Goal: Task Accomplishment & Management: Manage account settings

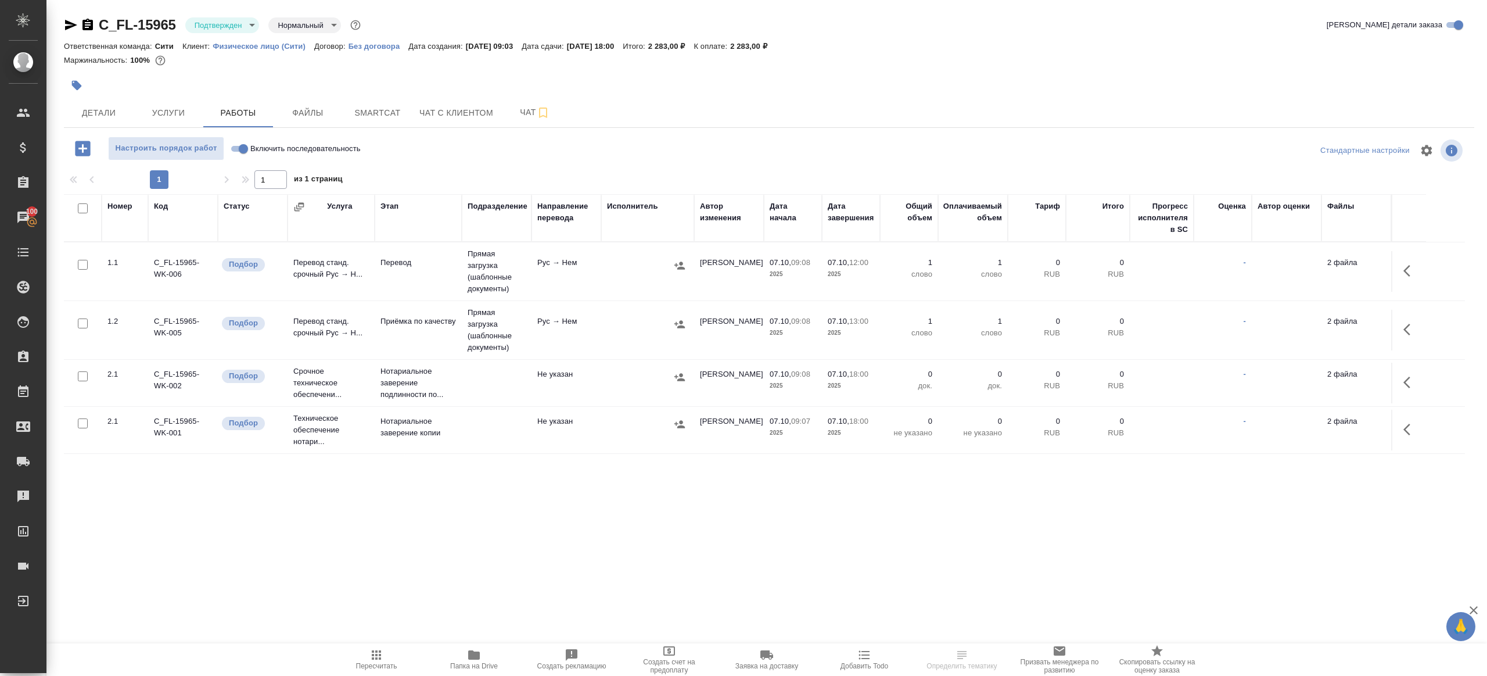
click at [242, 149] on input "Включить последовательность" at bounding box center [244, 149] width 42 height 14
checkbox input "true"
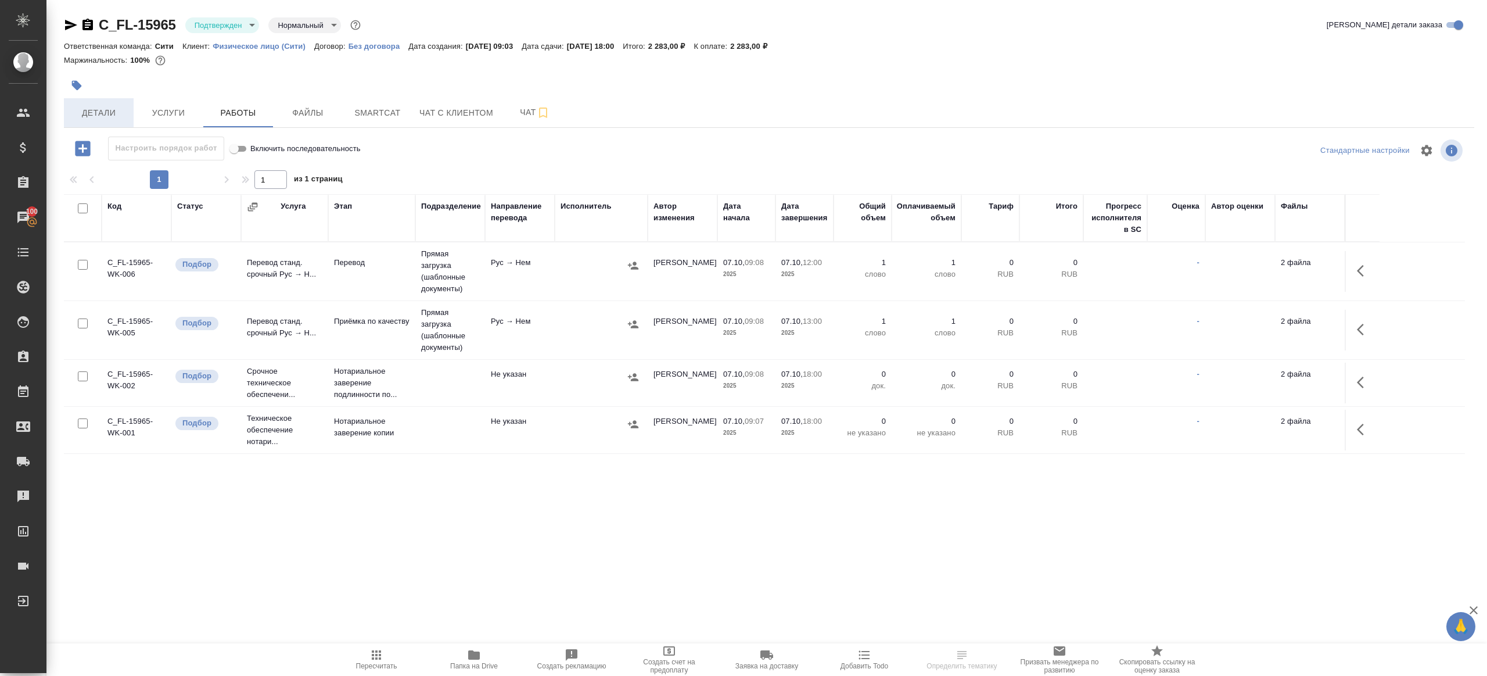
click at [101, 118] on span "Детали" at bounding box center [99, 113] width 56 height 15
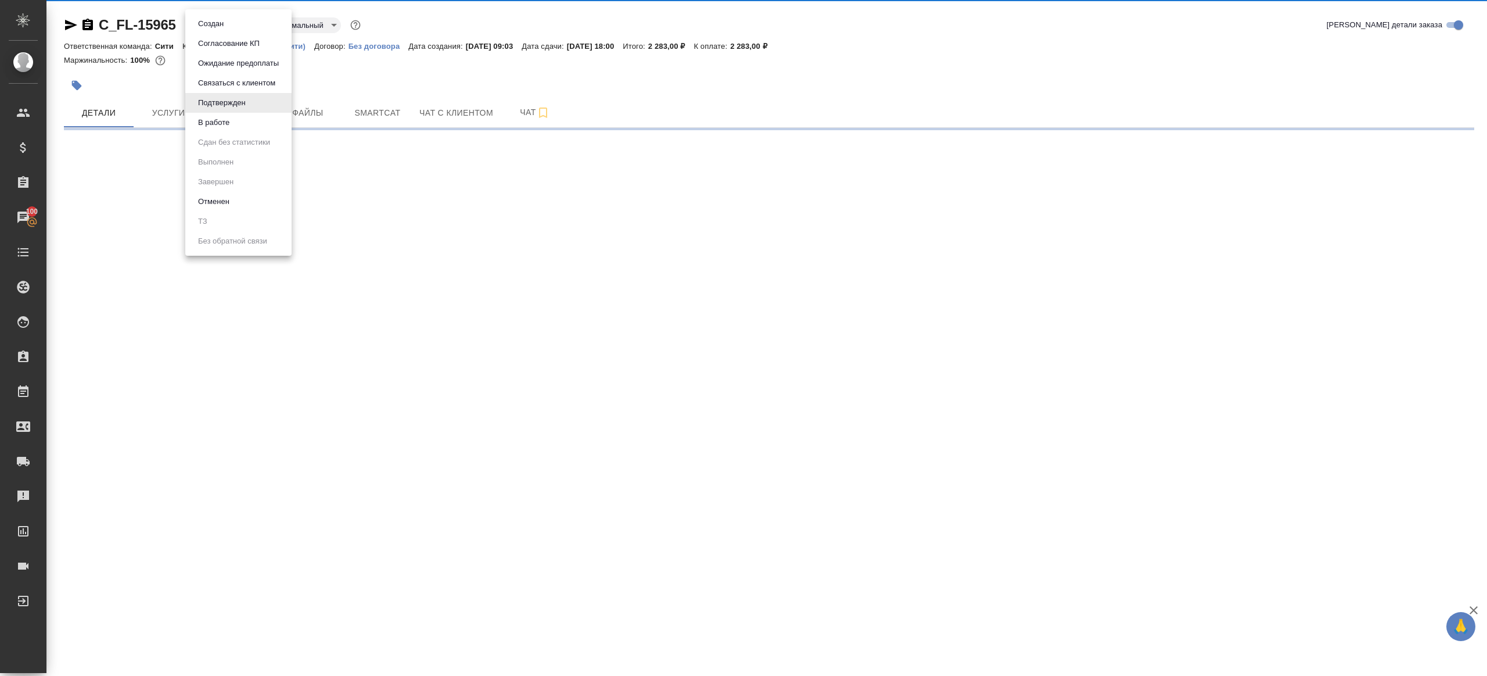
click at [223, 27] on body "🙏 .cls-1 fill:#fff; AWATERA Gazizov Rinat Клиенты Спецификации Заказы 100 Чаты …" at bounding box center [743, 338] width 1487 height 676
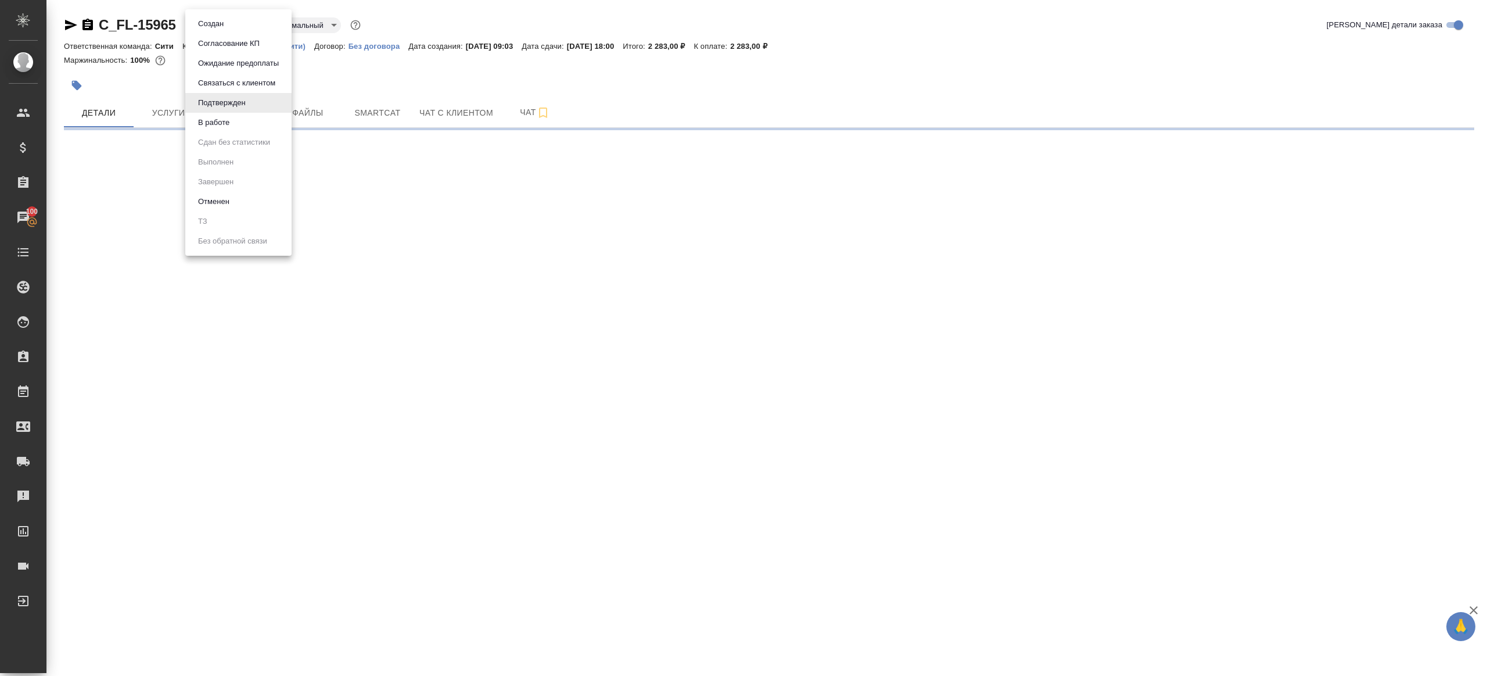
click at [219, 124] on button "В работе" at bounding box center [214, 122] width 38 height 13
select select "RU"
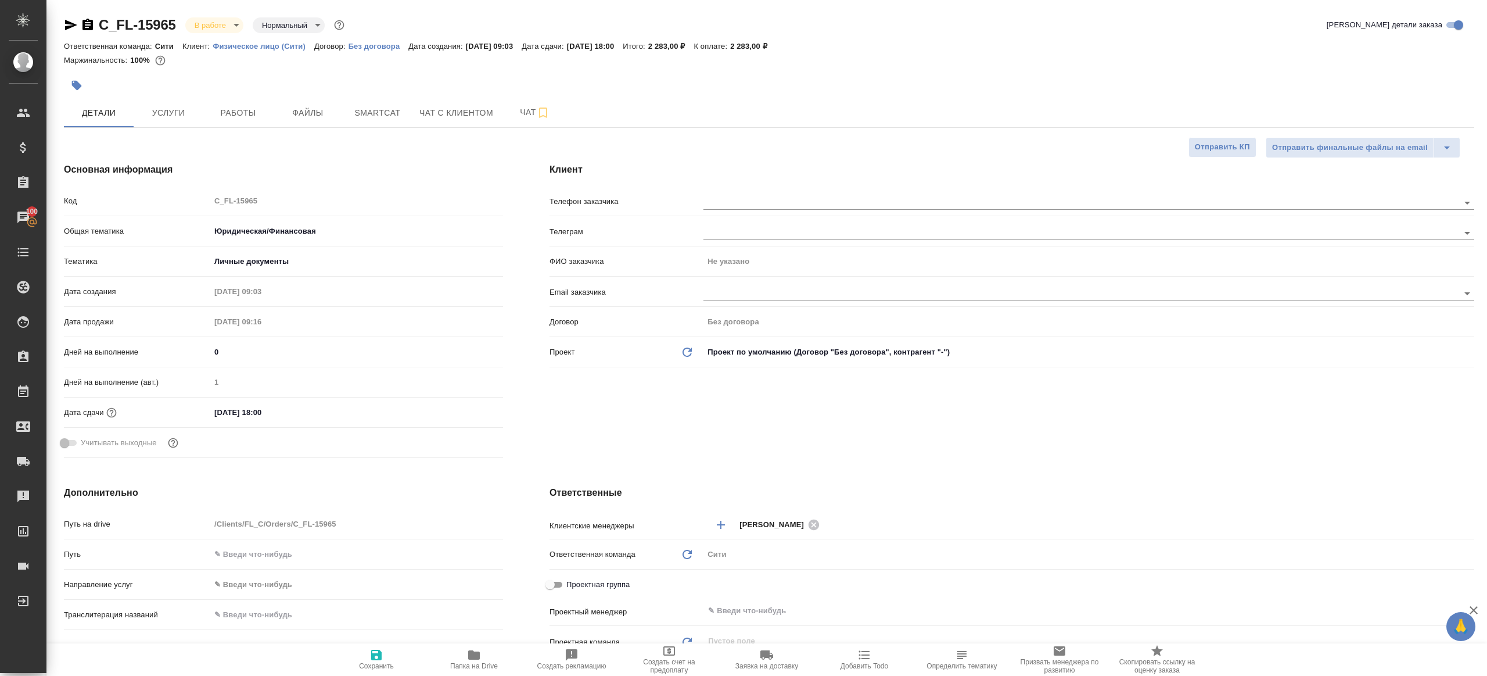
type textarea "x"
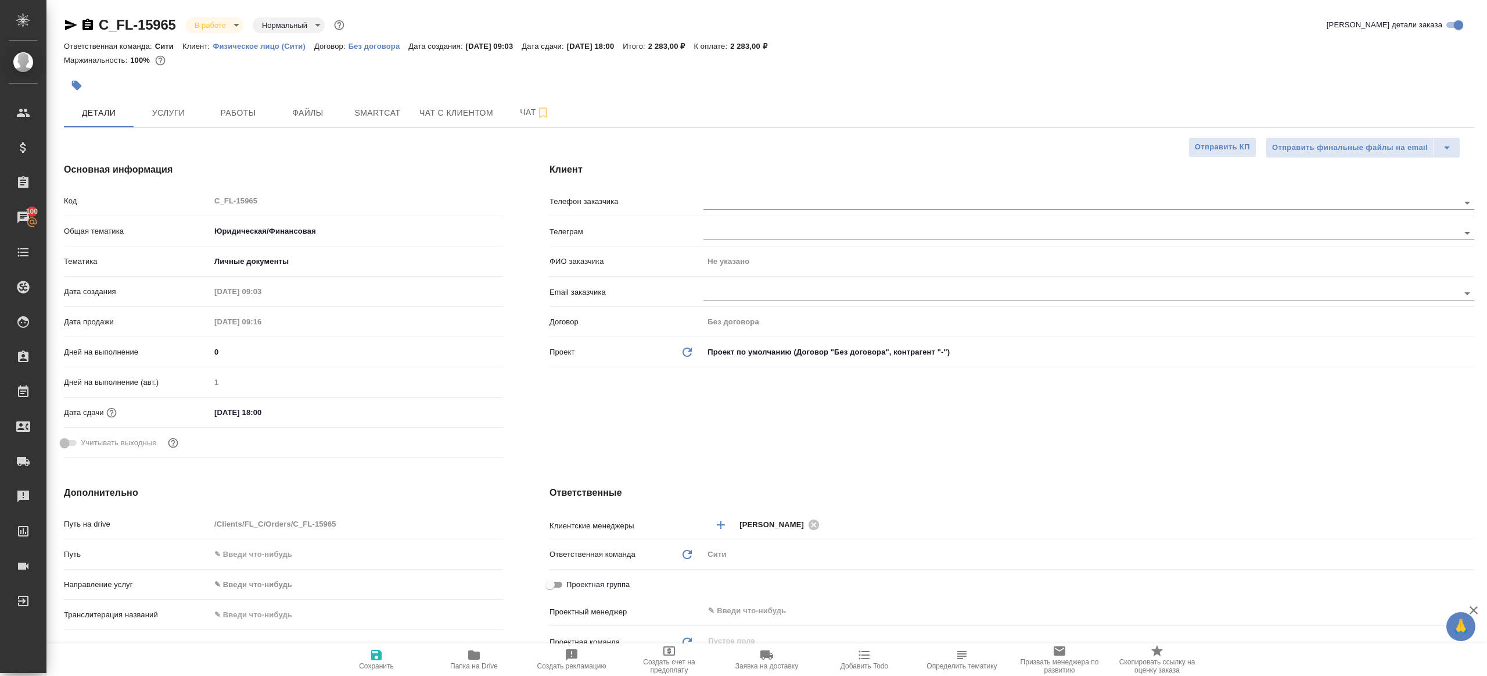
type textarea "x"
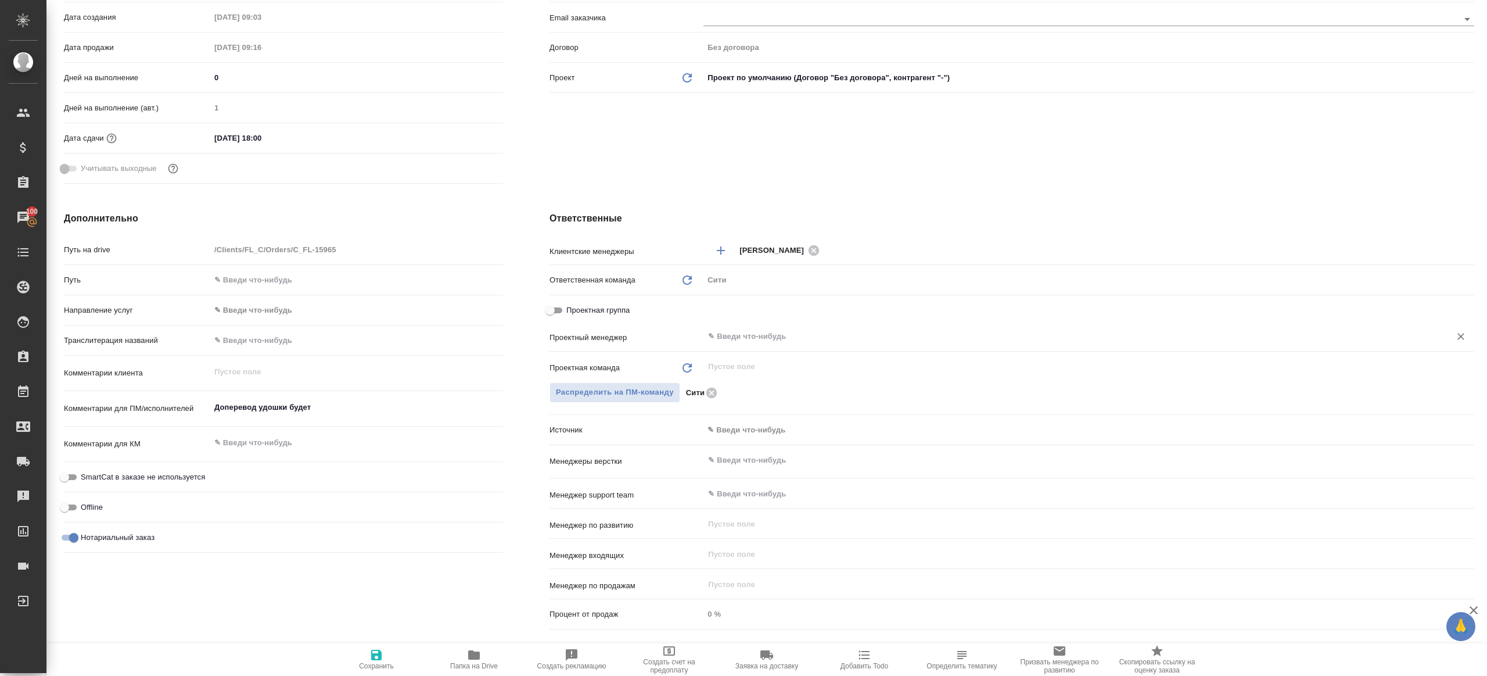
click at [732, 337] on input "text" at bounding box center [1069, 336] width 725 height 14
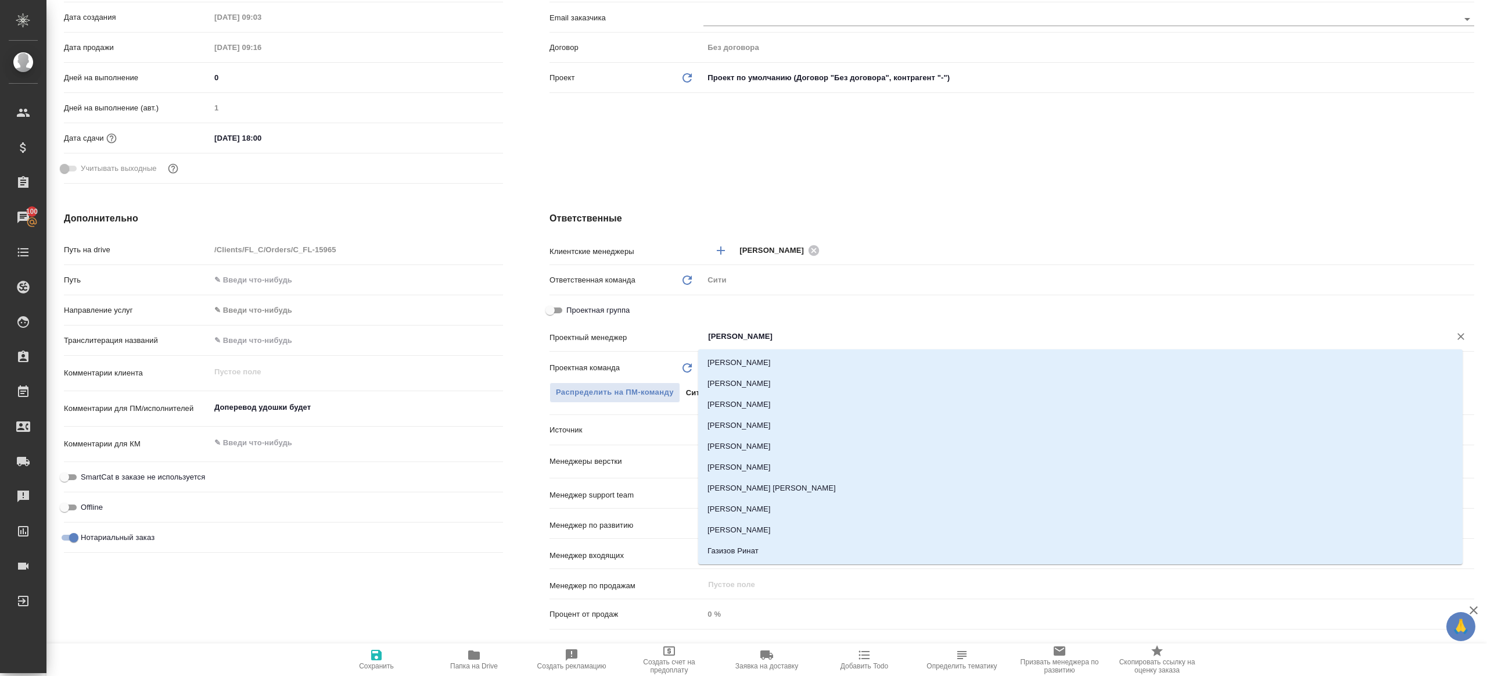
type input "ринат"
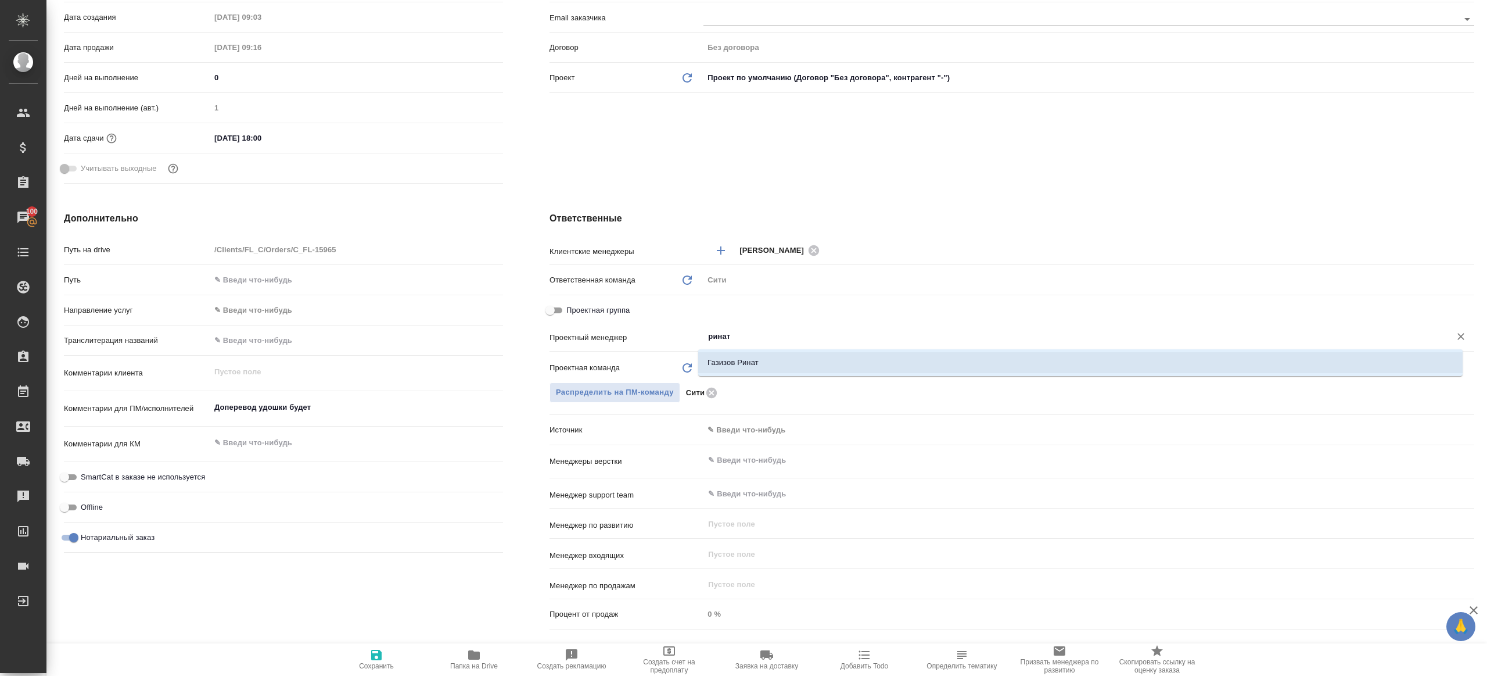
click at [727, 354] on li "Газизов Ринат" at bounding box center [1080, 362] width 765 height 21
type textarea "x"
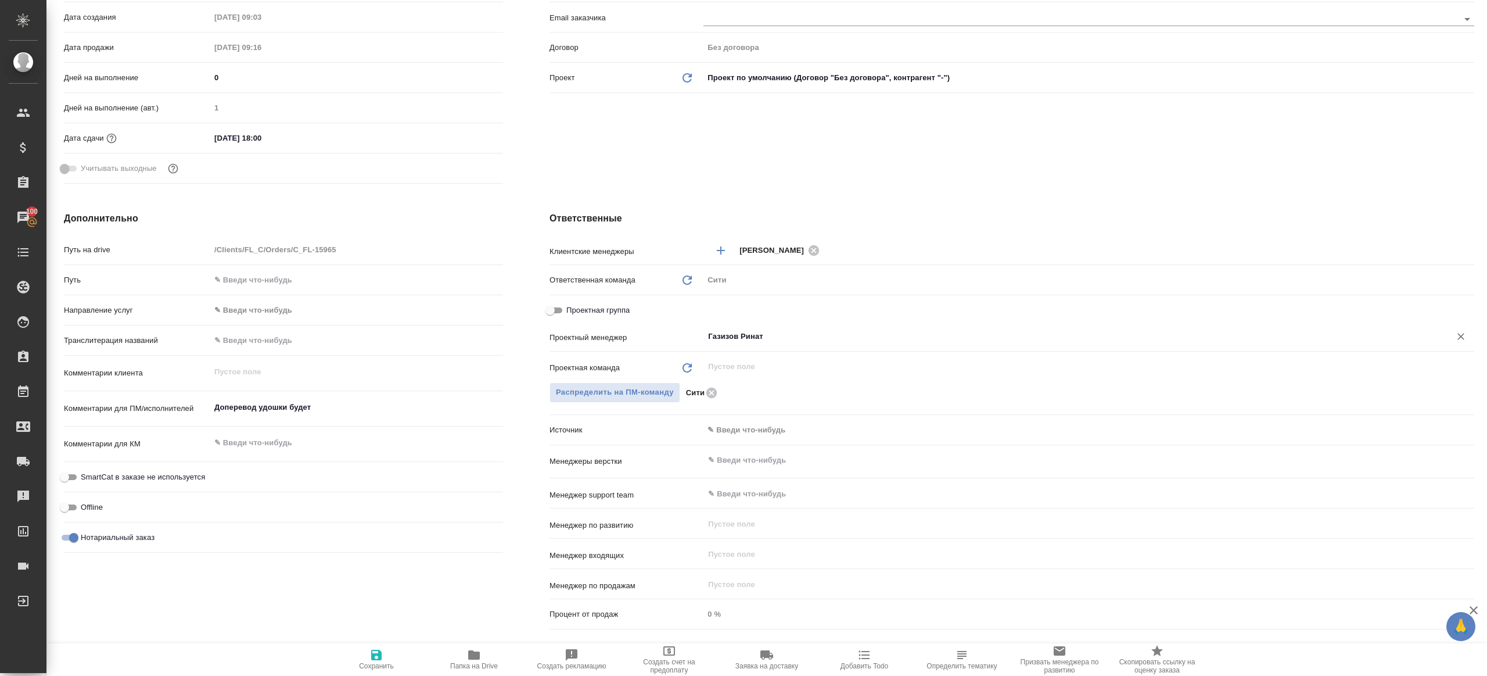
type input "Газизов Ринат"
click at [365, 659] on span "Сохранить" at bounding box center [377, 659] width 84 height 22
type textarea "x"
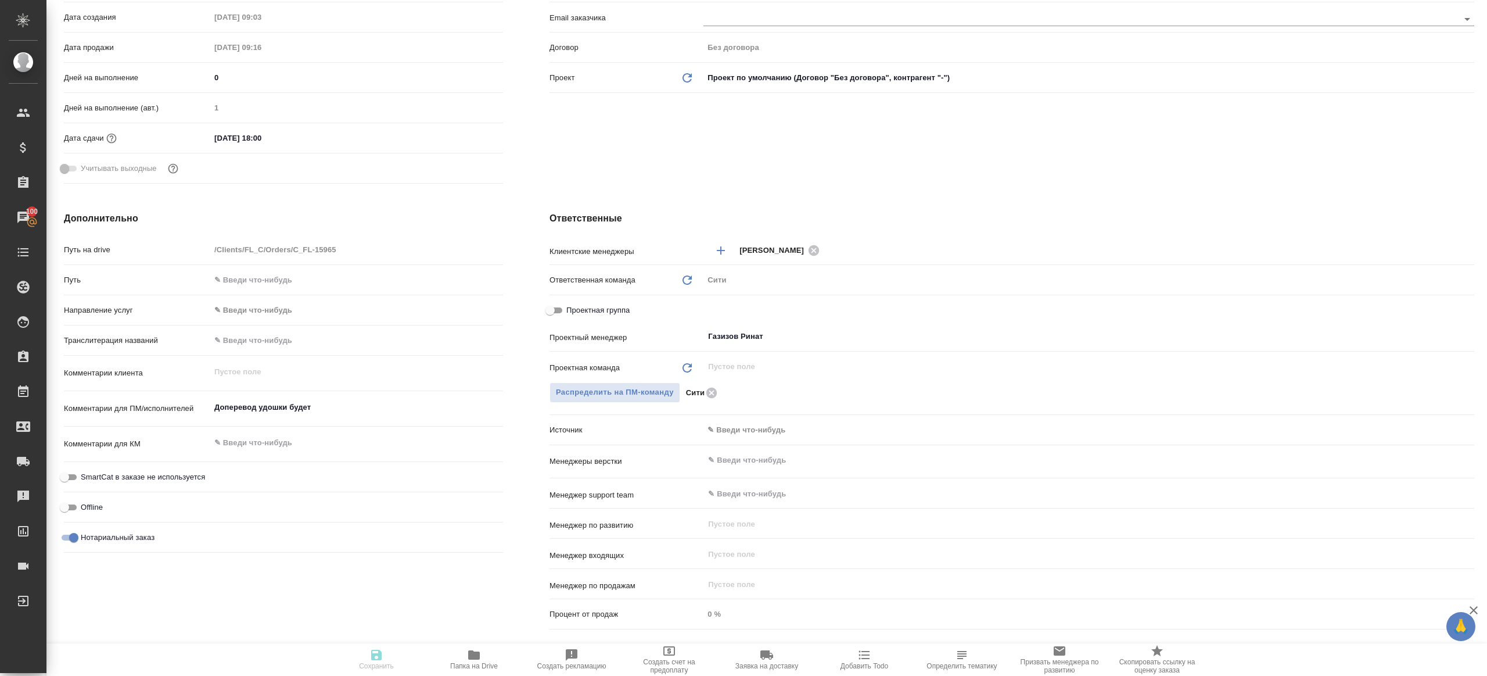
type textarea "x"
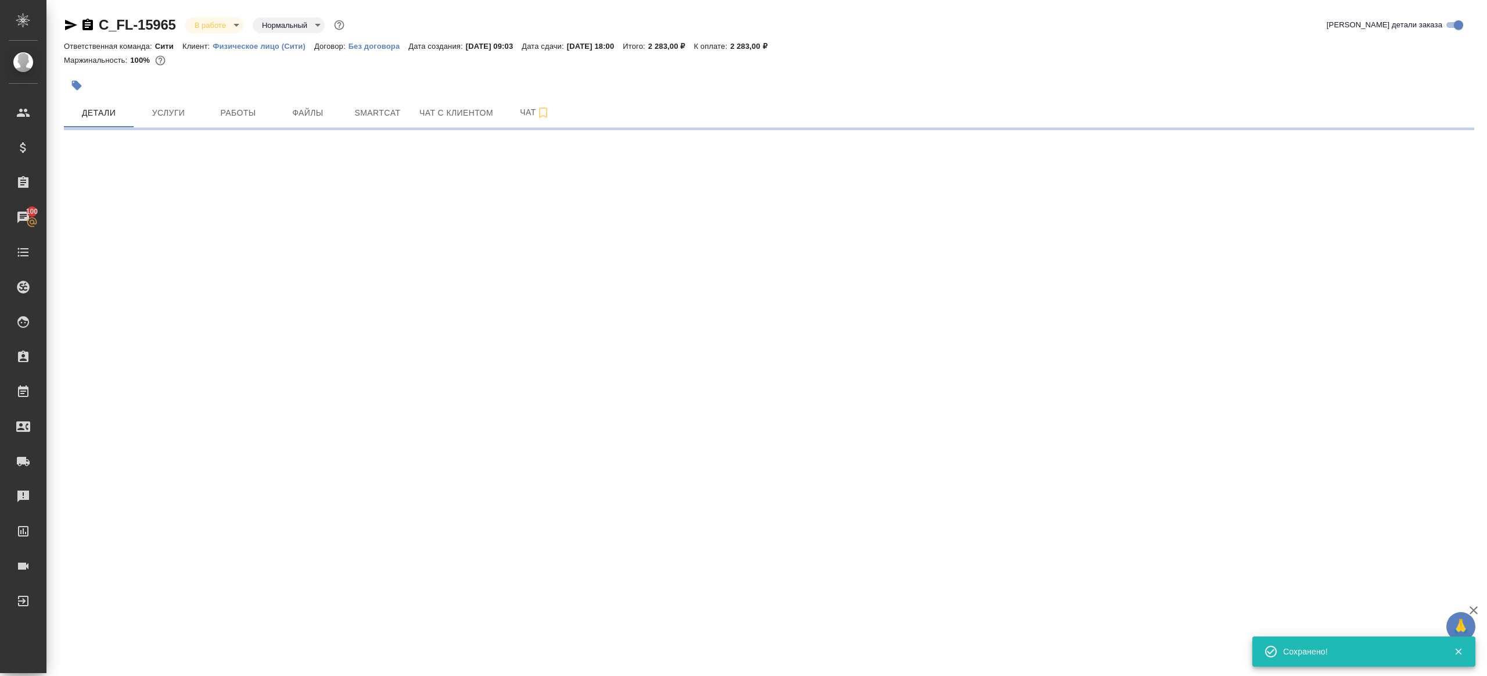
scroll to position [0, 0]
select select "RU"
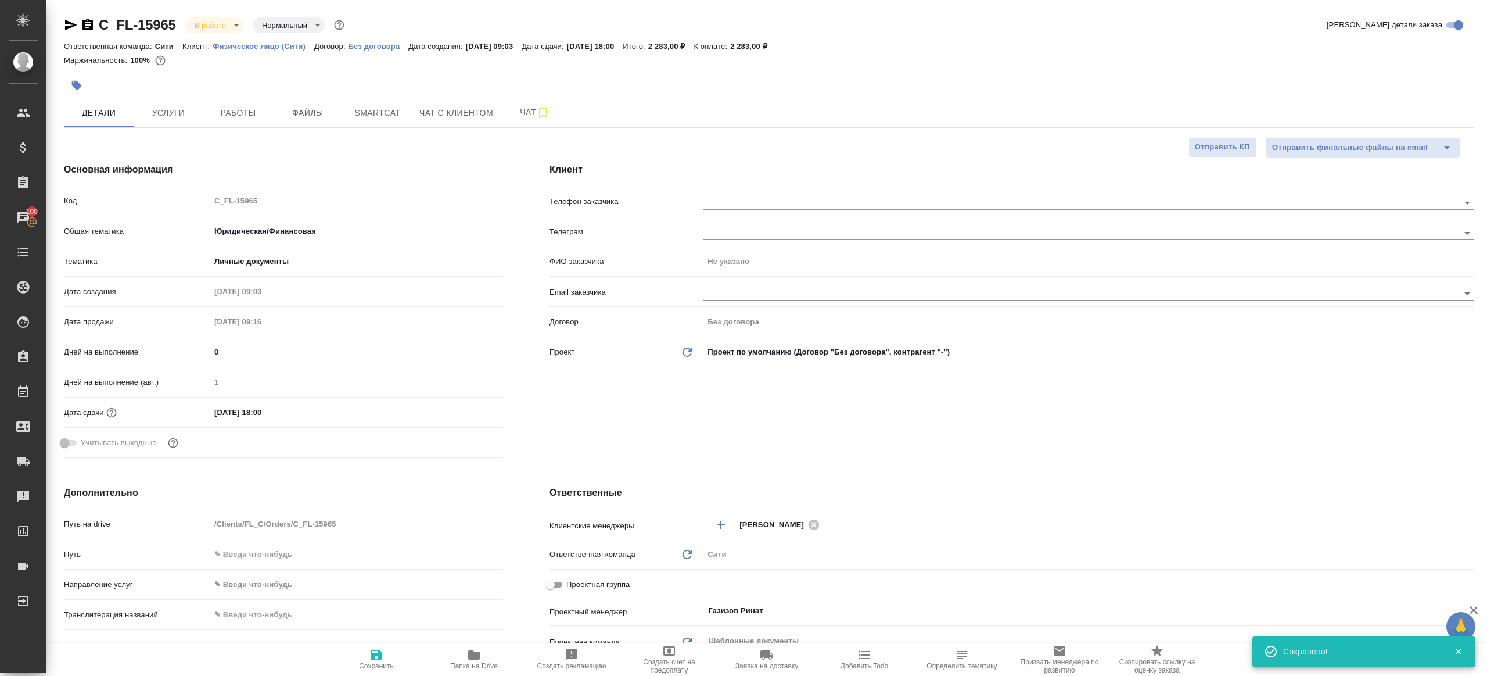
type textarea "x"
click at [259, 125] on button "Работы" at bounding box center [238, 112] width 70 height 29
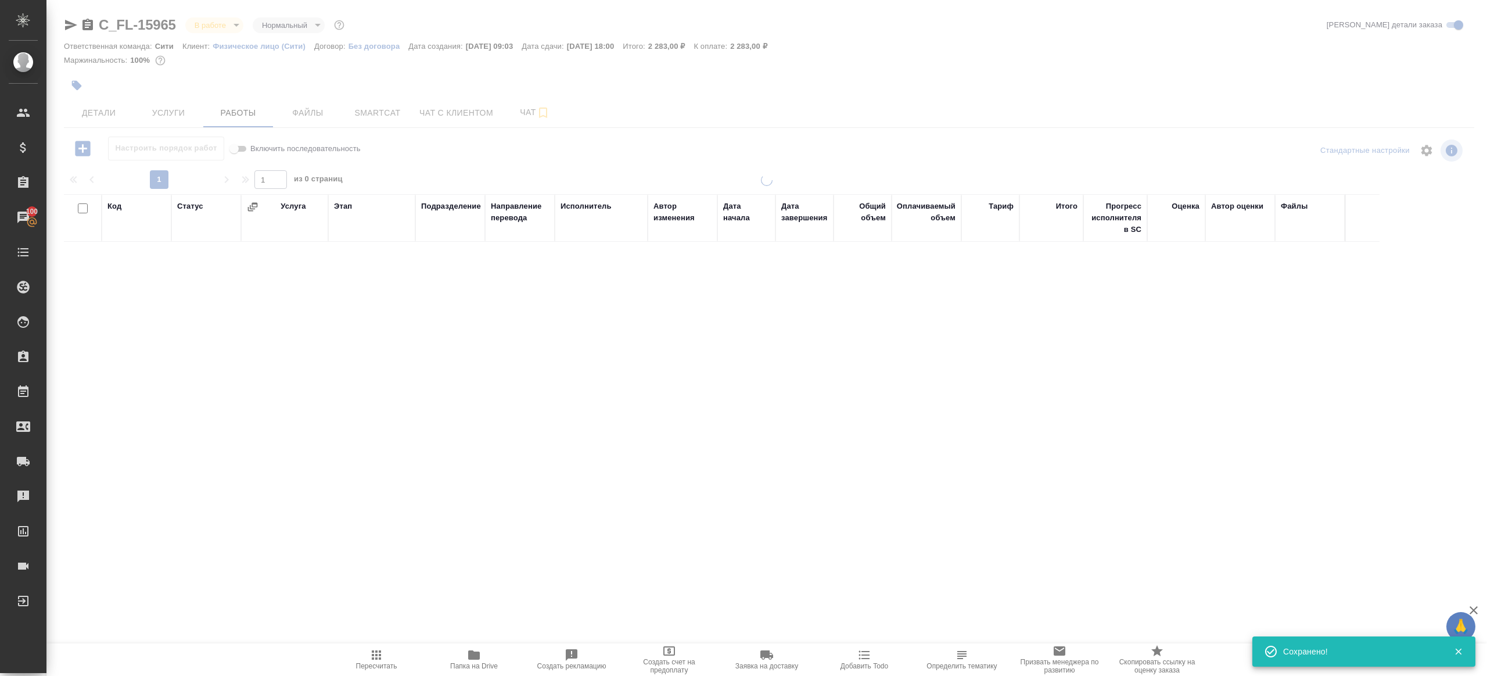
click at [463, 162] on div "Настроить порядок работ Включить последовательность" at bounding box center [299, 151] width 470 height 28
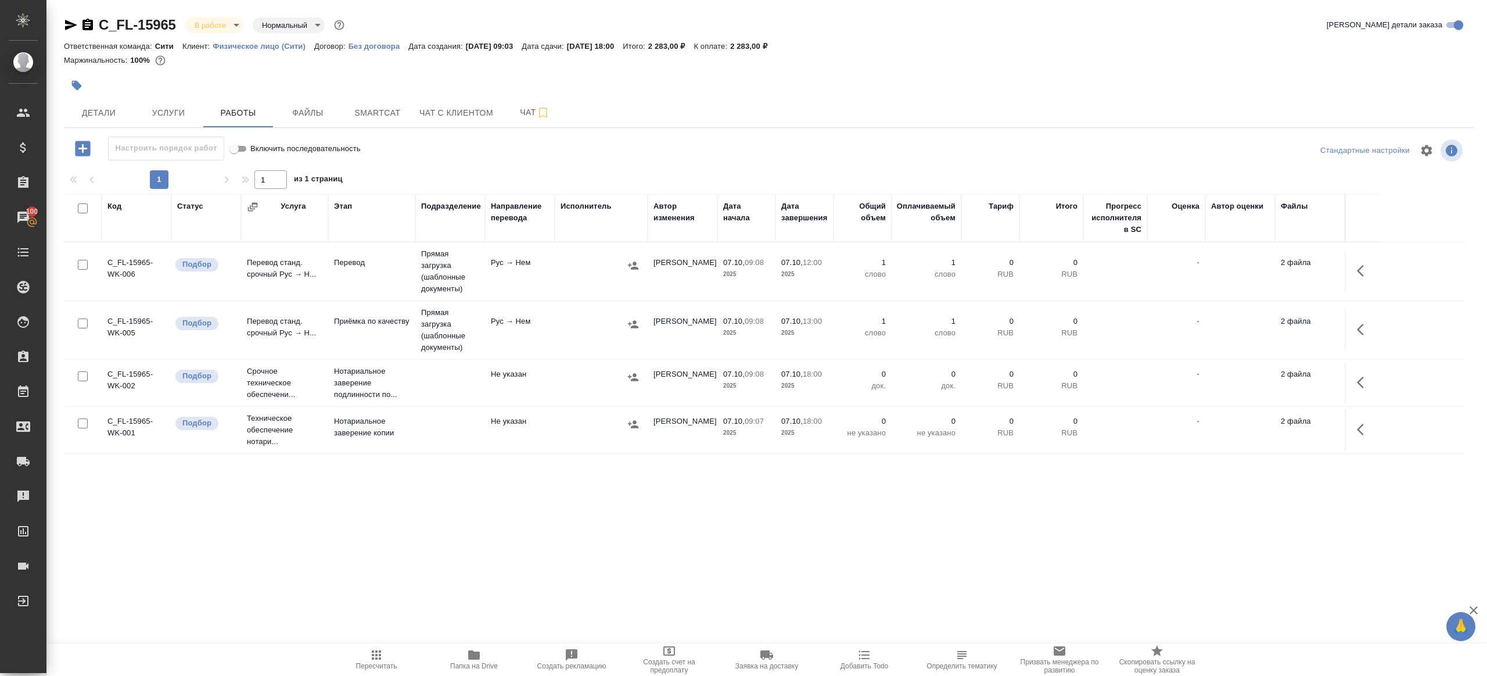
click at [512, 272] on td "Рус → Нем" at bounding box center [520, 271] width 70 height 41
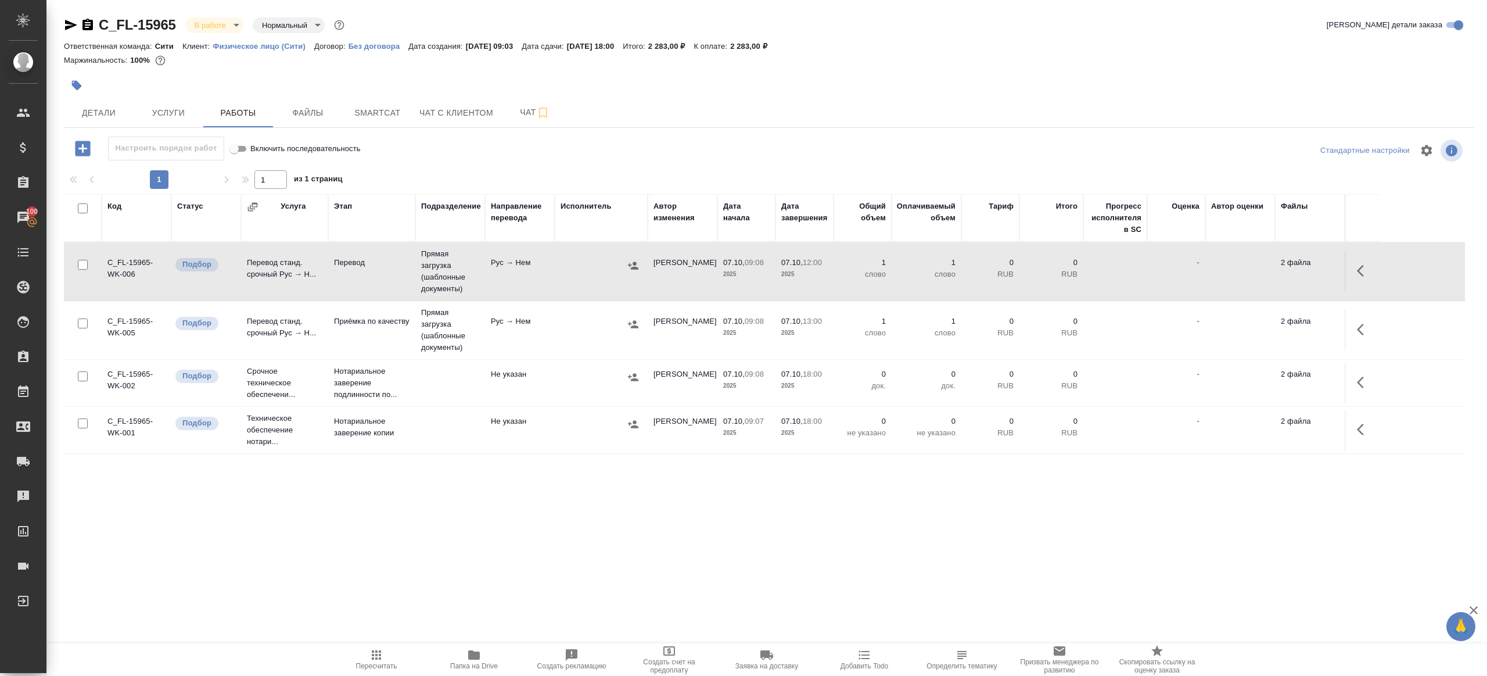
click at [512, 272] on td "Рус → Нем" at bounding box center [520, 271] width 70 height 41
click at [372, 654] on icon "button" at bounding box center [376, 654] width 9 height 9
click at [431, 568] on div ".cls-1 fill:#fff; AWATERA Gazizov Rinat Клиенты Спецификации Заказы 100 Чаты To…" at bounding box center [743, 338] width 1487 height 676
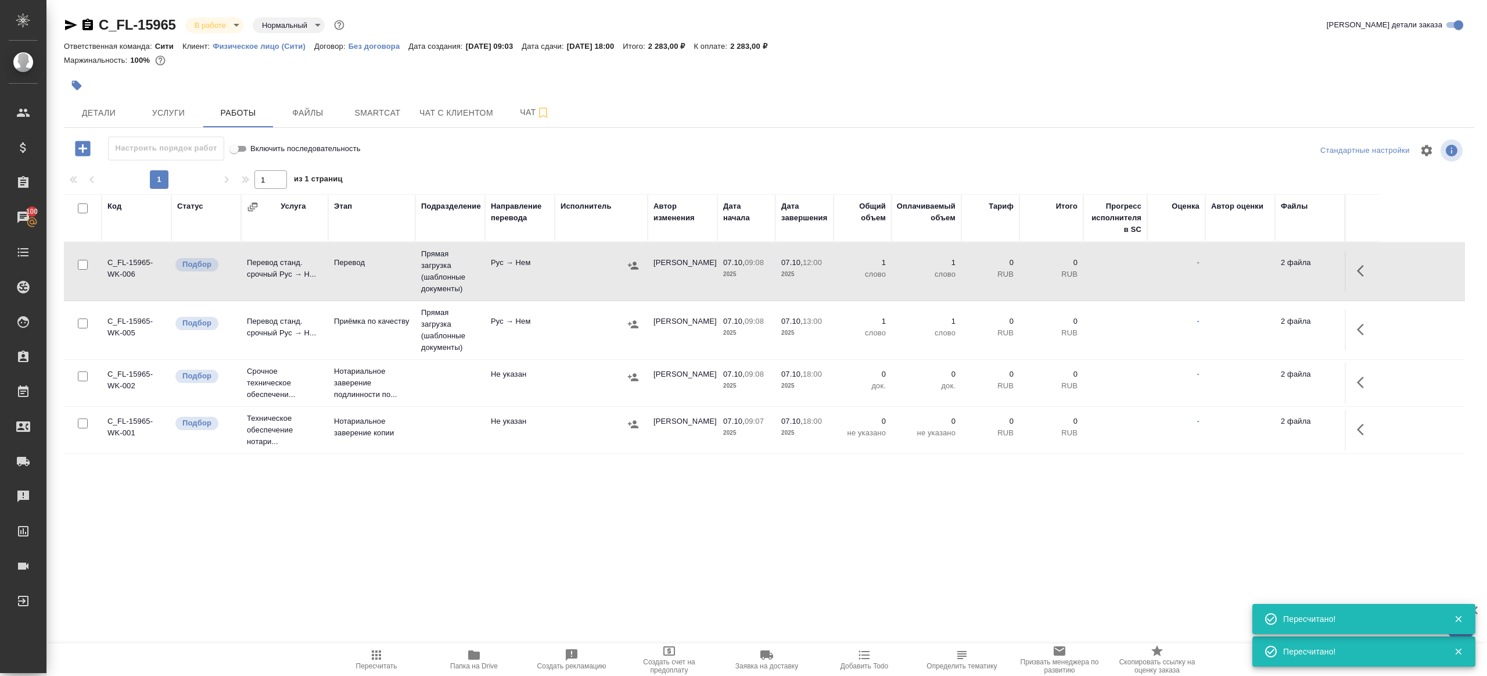
click at [389, 648] on span "Пересчитать" at bounding box center [377, 659] width 84 height 22
click at [478, 567] on div ".cls-1 fill:#fff; AWATERA Gazizov Rinat Клиенты Спецификации Заказы 100 Чаты To…" at bounding box center [743, 338] width 1487 height 676
click at [526, 332] on td "Рус → Нем" at bounding box center [520, 330] width 70 height 41
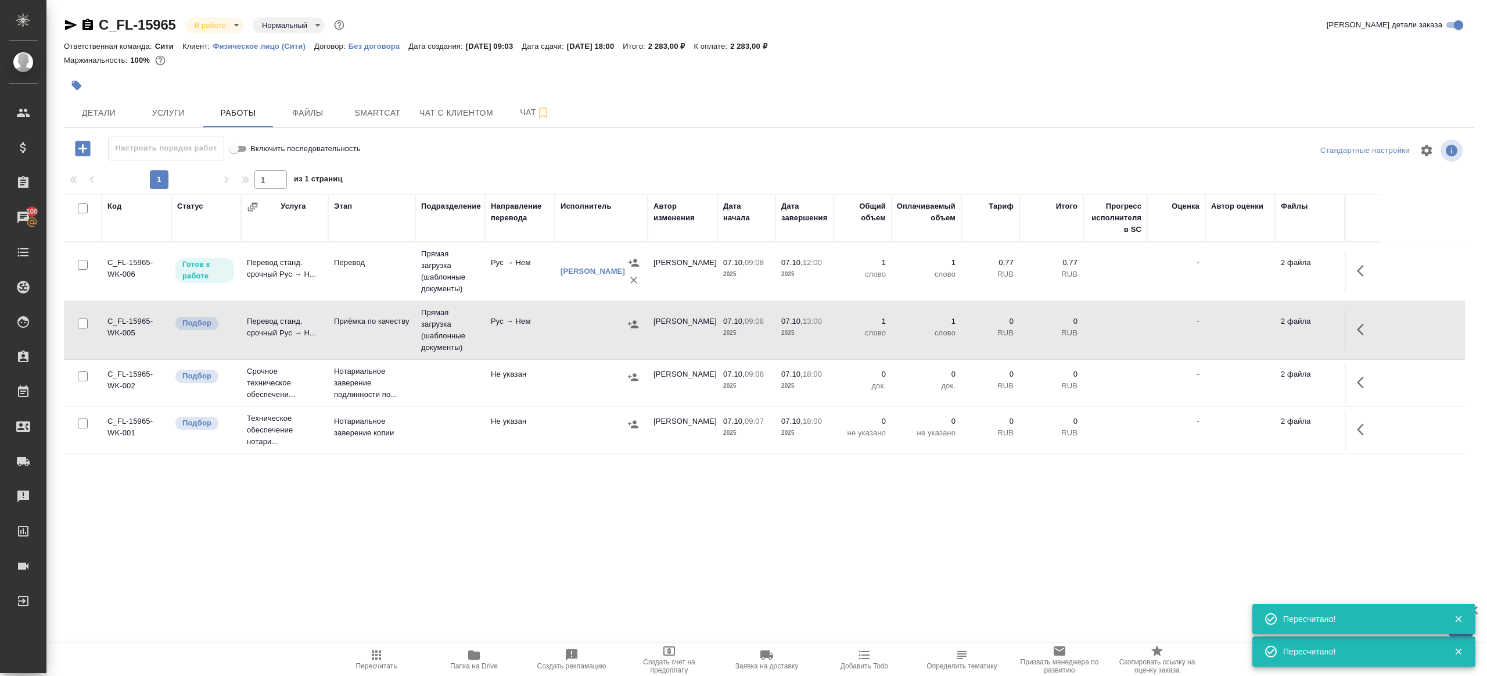
click at [528, 331] on td "Рус → Нем" at bounding box center [520, 330] width 70 height 41
click at [399, 655] on span "Пересчитать" at bounding box center [377, 659] width 84 height 22
click at [398, 654] on span "Пересчитать" at bounding box center [377, 659] width 84 height 22
click at [456, 594] on div ".cls-1 fill:#fff; AWATERA Gazizov Rinat Клиенты Спецификации Заказы 100 Чаты To…" at bounding box center [743, 338] width 1487 height 676
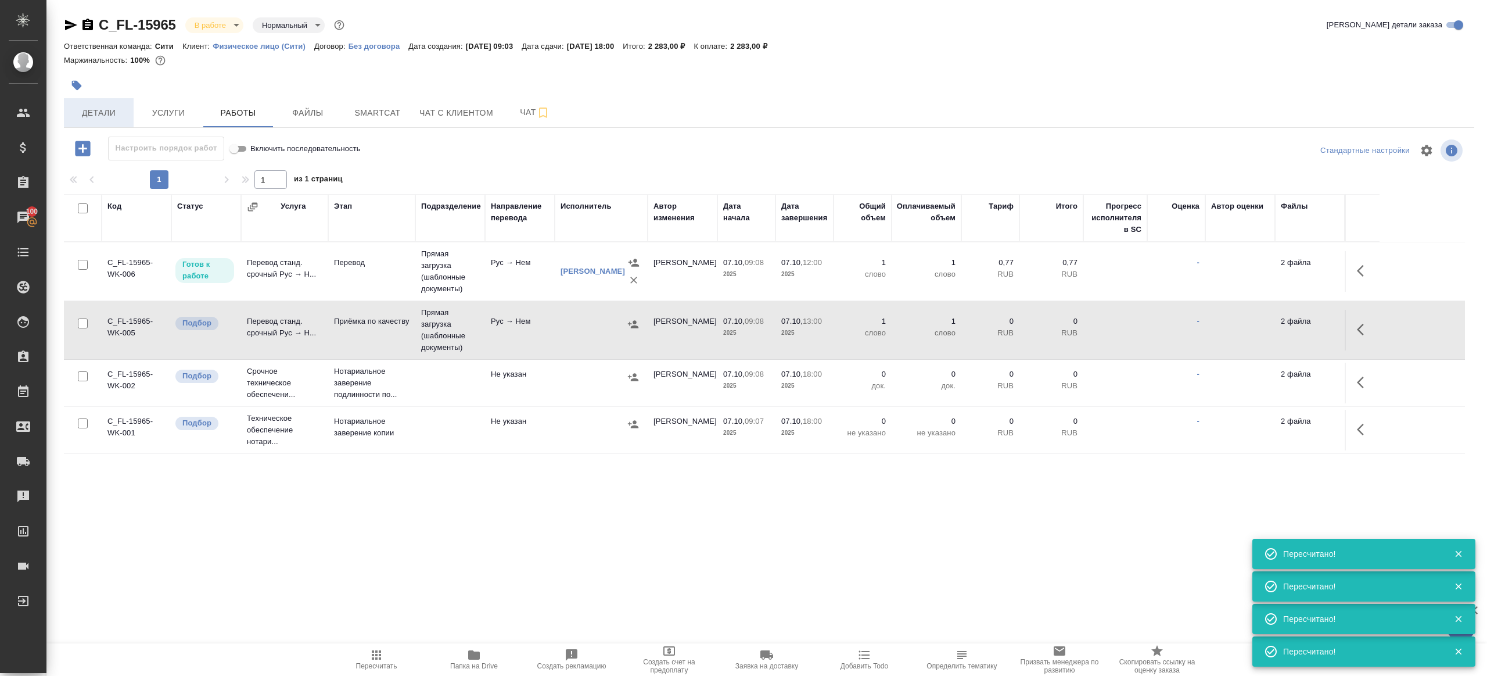
click at [104, 106] on span "Детали" at bounding box center [99, 113] width 56 height 15
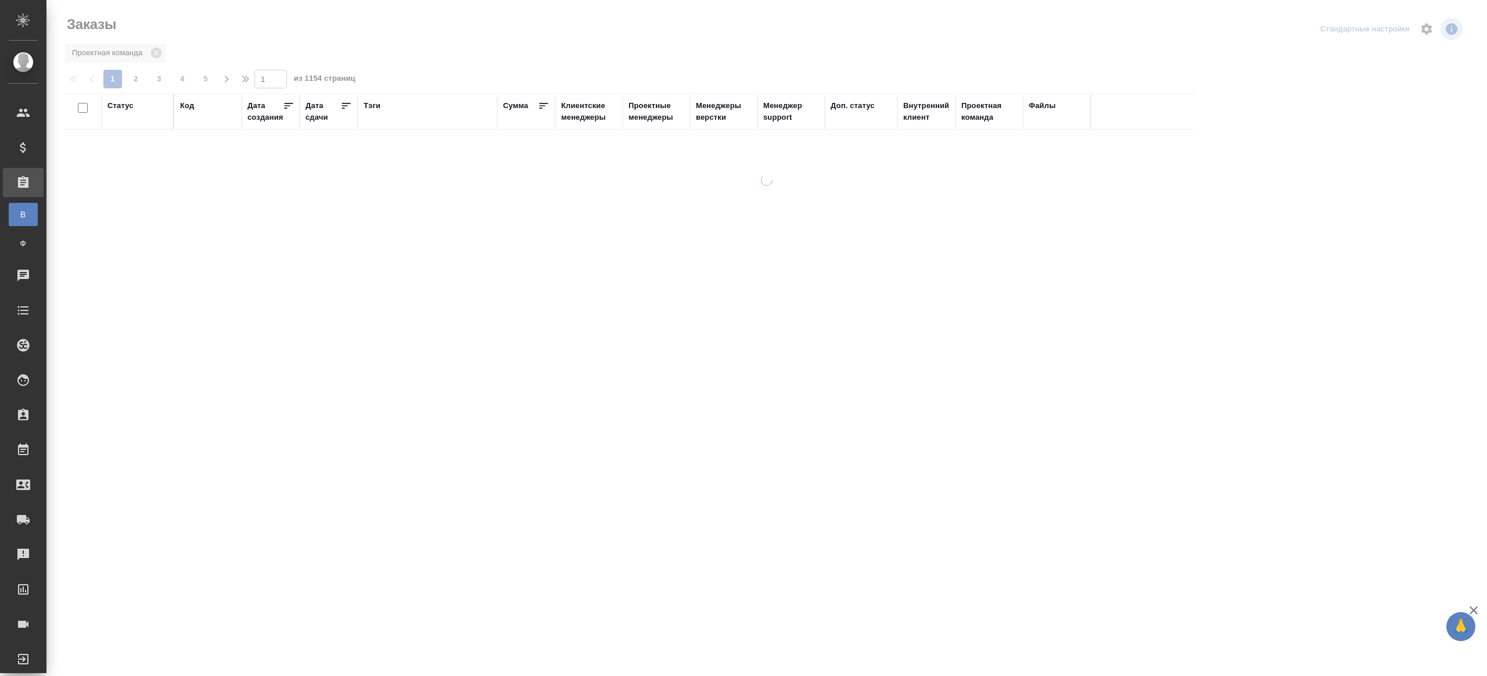
click at [375, 101] on div "Тэги" at bounding box center [372, 106] width 17 height 12
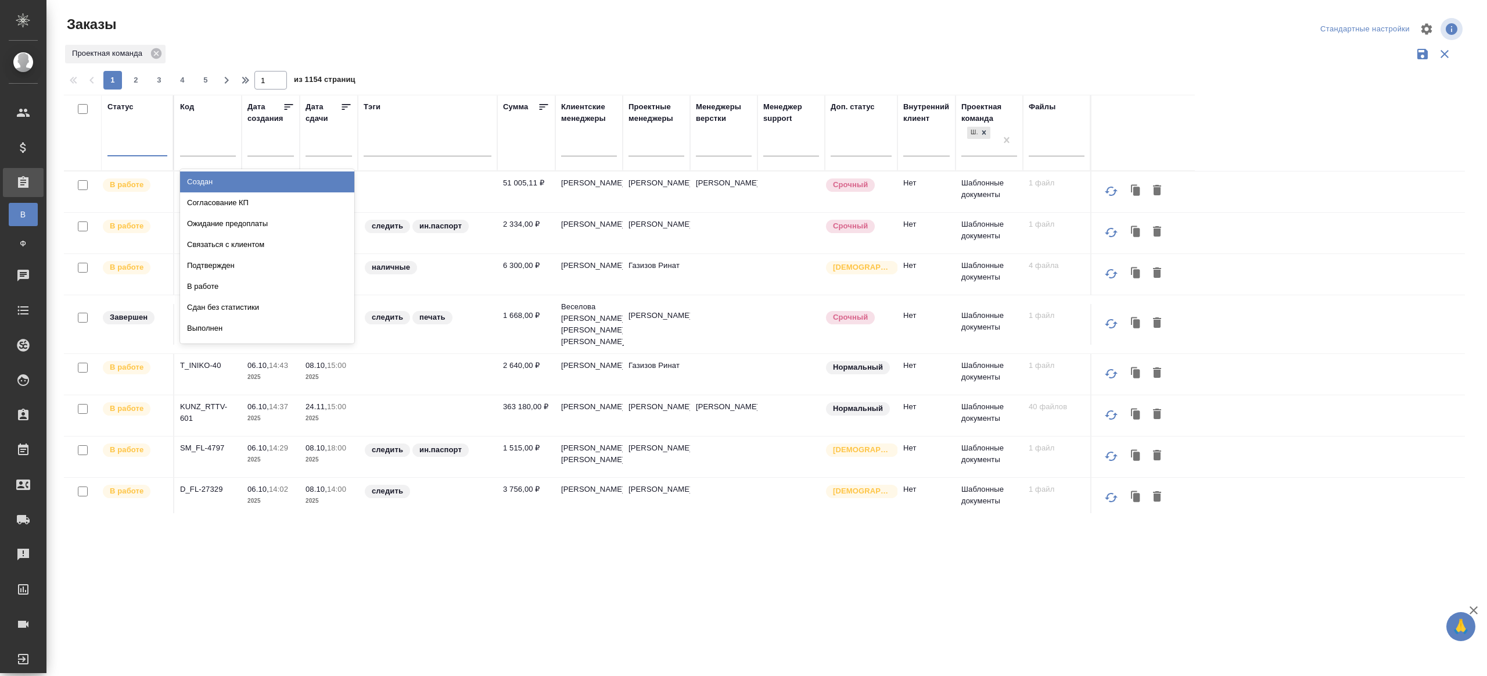
click at [141, 139] on div at bounding box center [137, 144] width 60 height 17
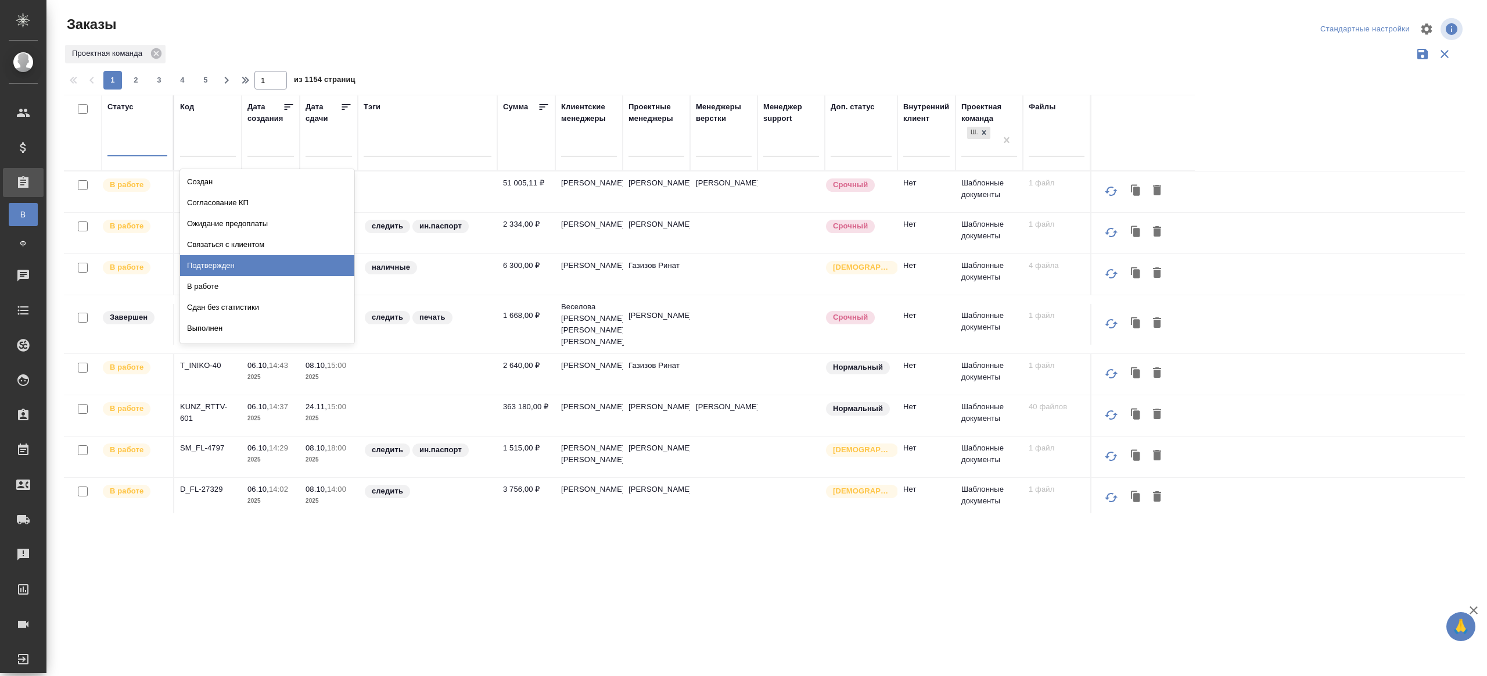
click at [209, 256] on div "Подтвержден" at bounding box center [267, 265] width 174 height 21
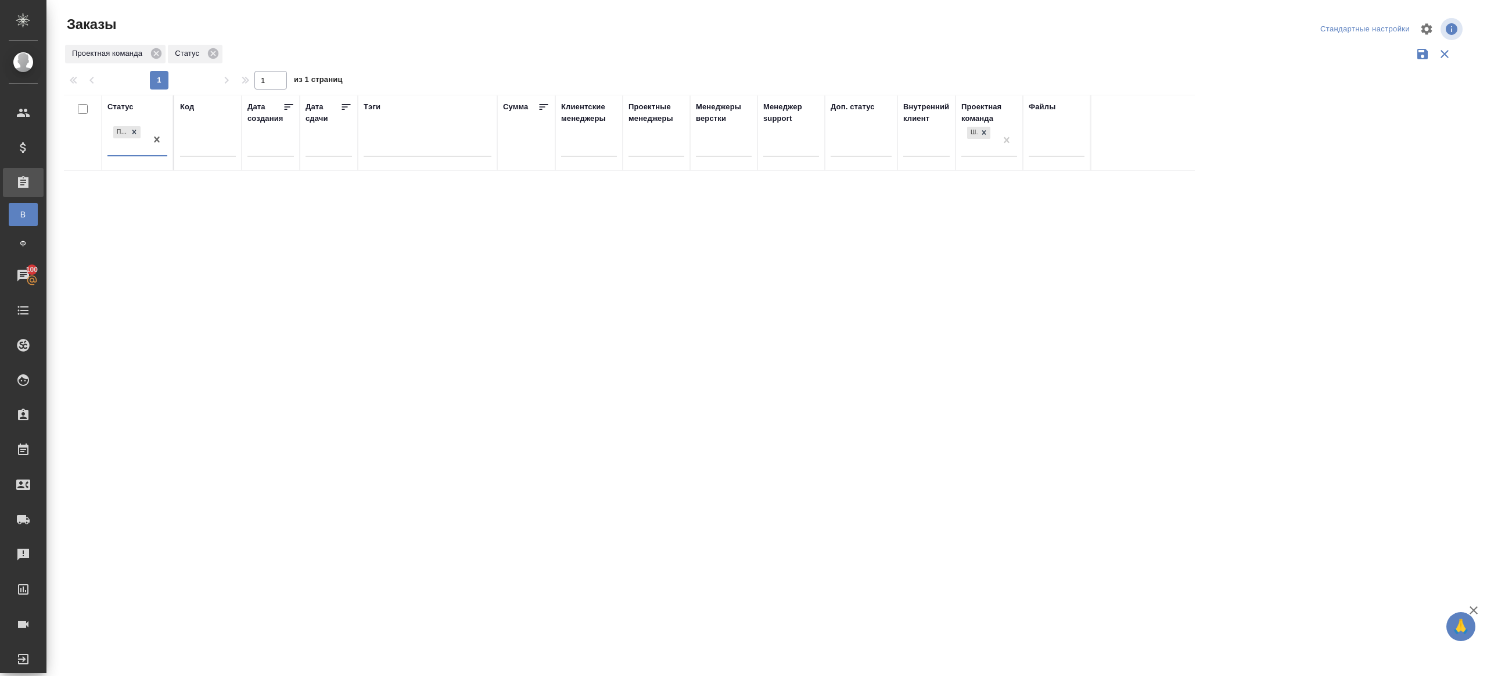
click at [694, 53] on div "Проектная команда Статус" at bounding box center [764, 54] width 1401 height 22
click at [436, 144] on div at bounding box center [428, 145] width 128 height 17
click at [403, 51] on div at bounding box center [766, 259] width 1441 height 519
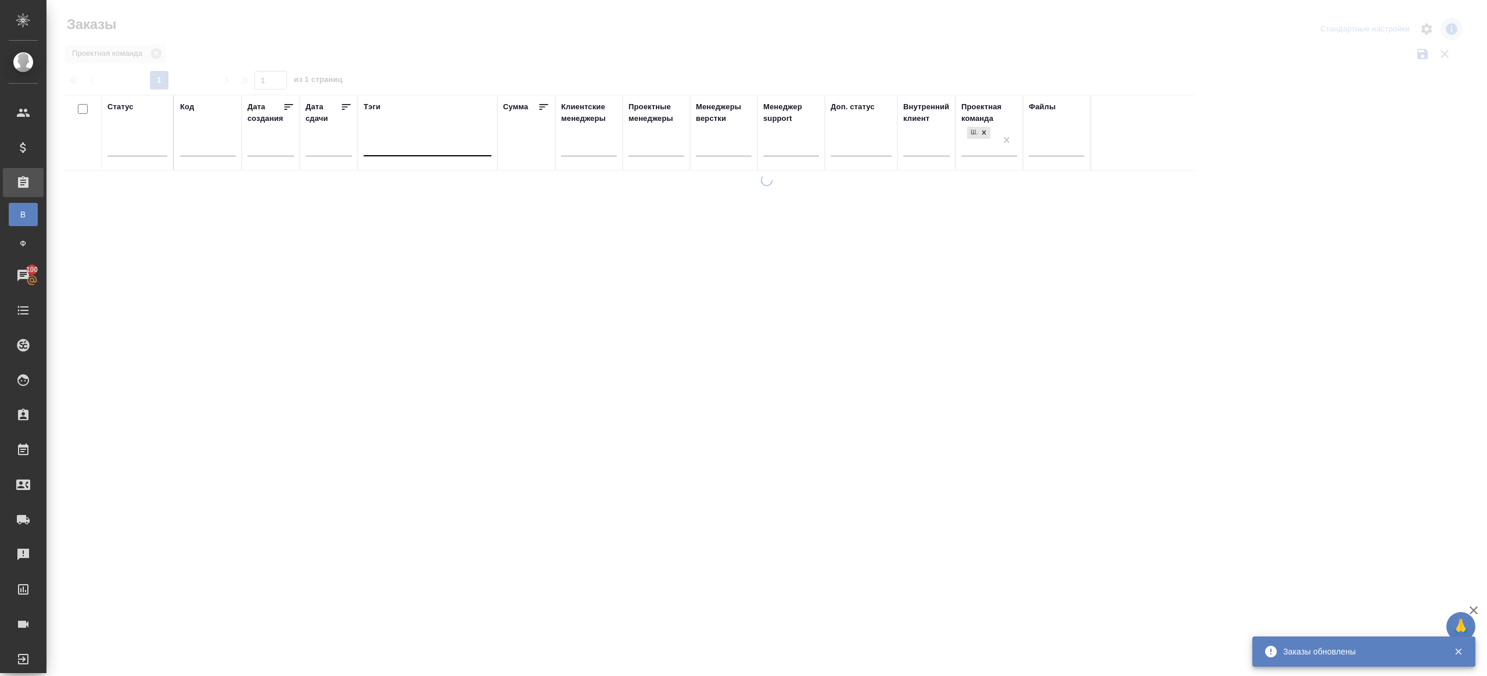
click at [415, 141] on div at bounding box center [428, 144] width 128 height 17
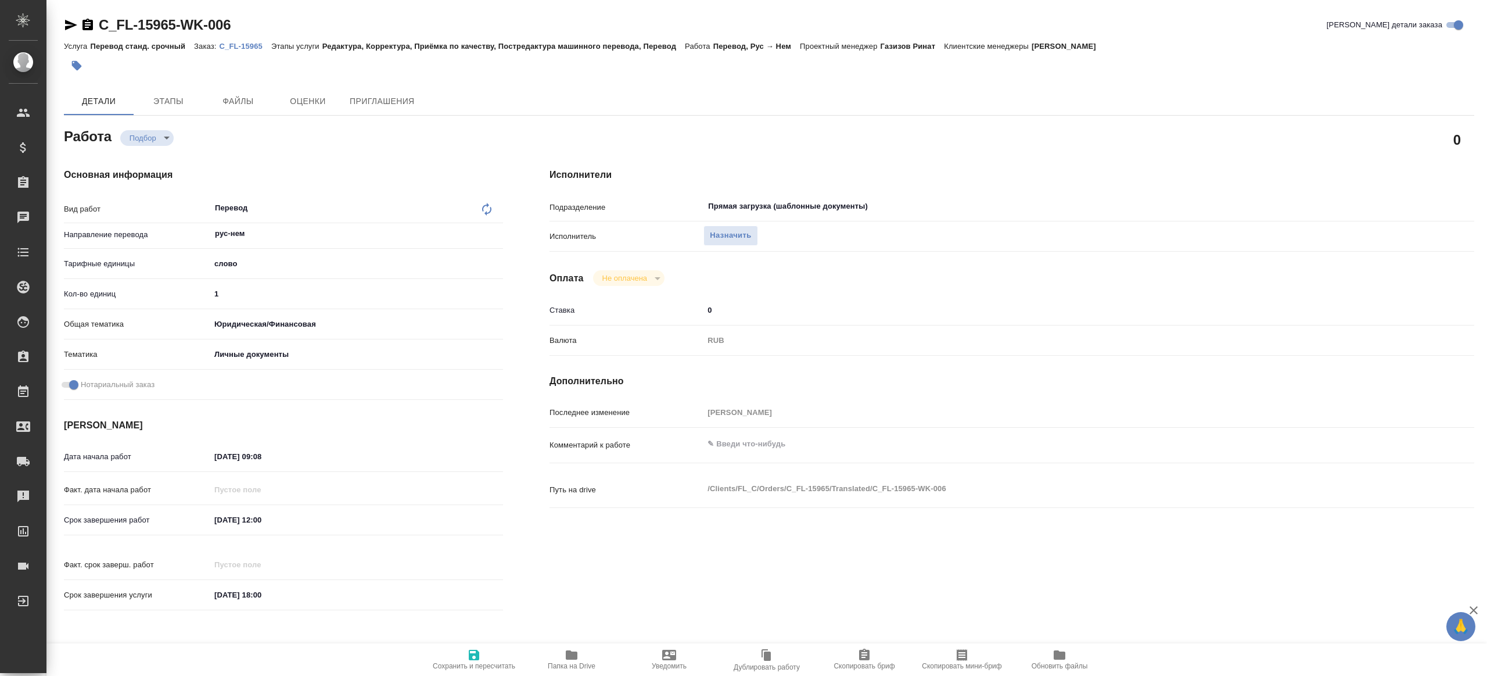
type textarea "x"
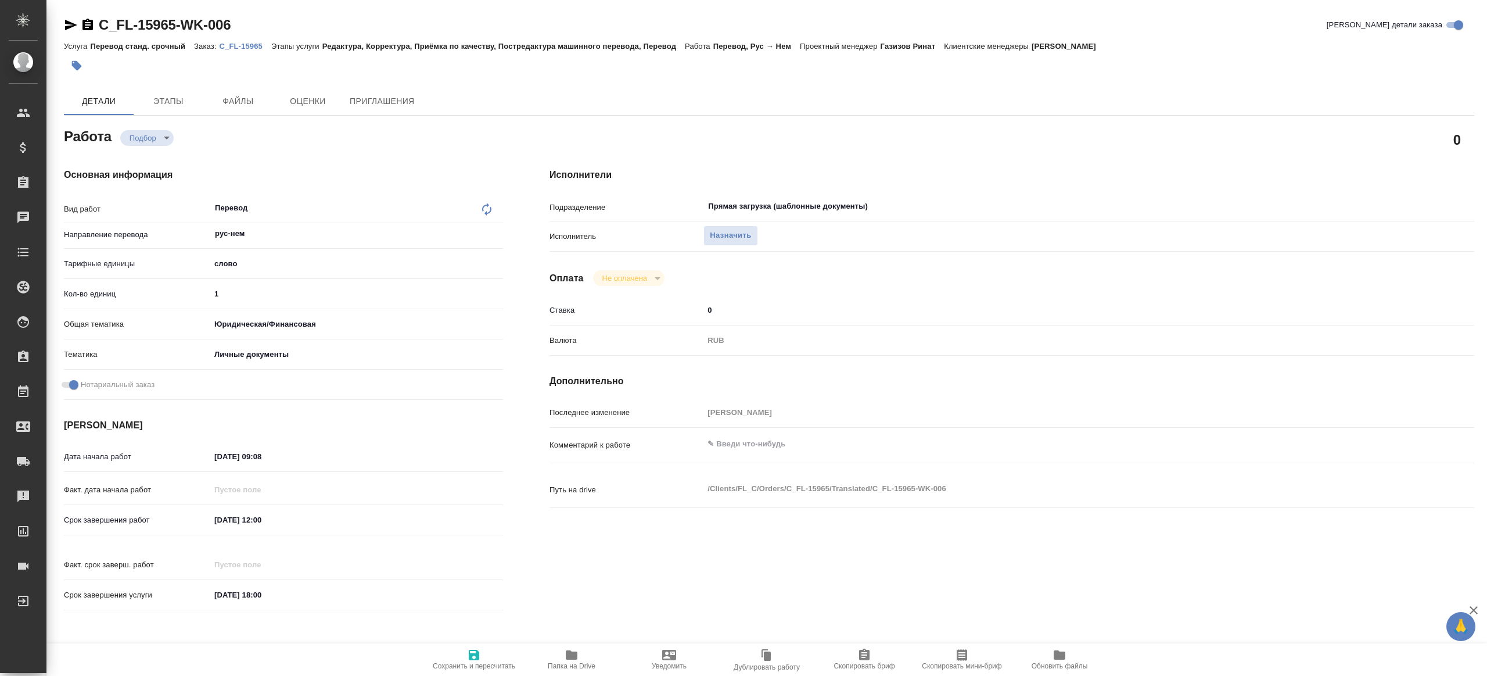
type textarea "x"
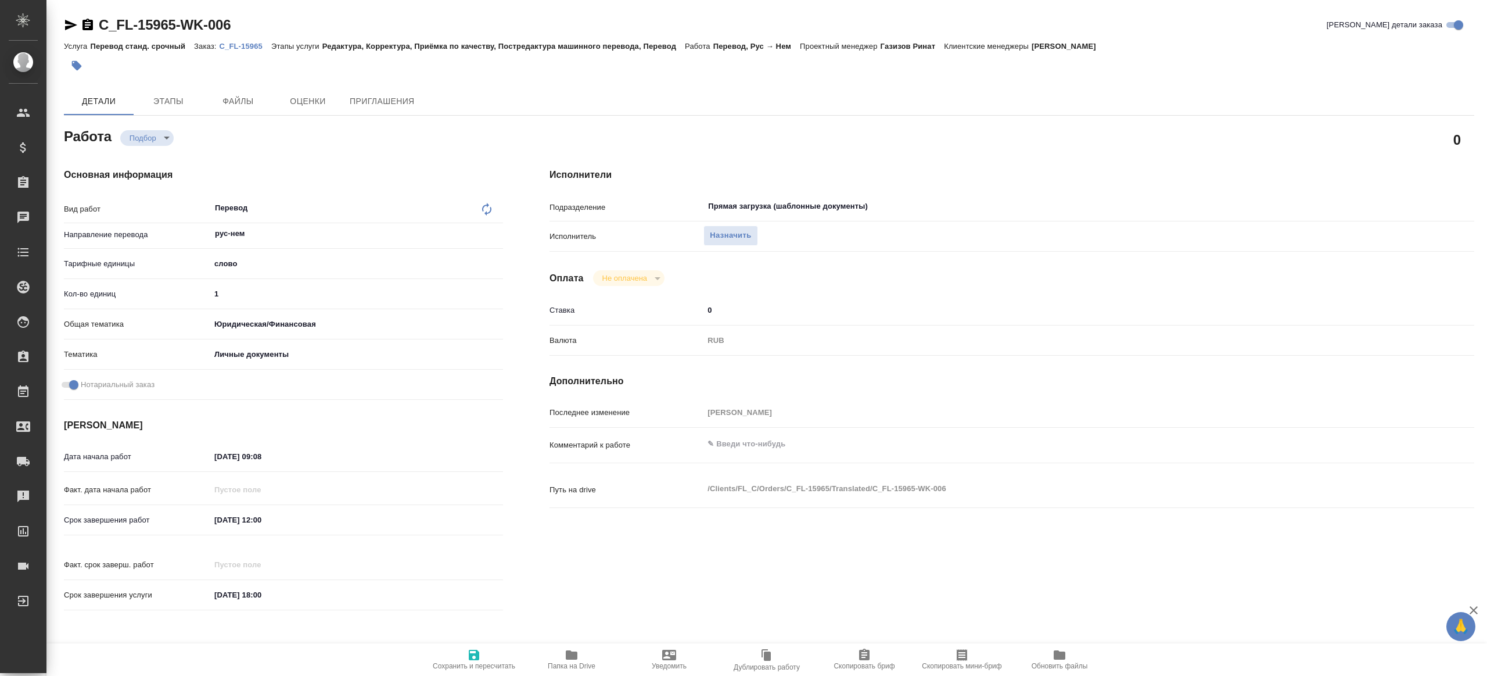
type textarea "x"
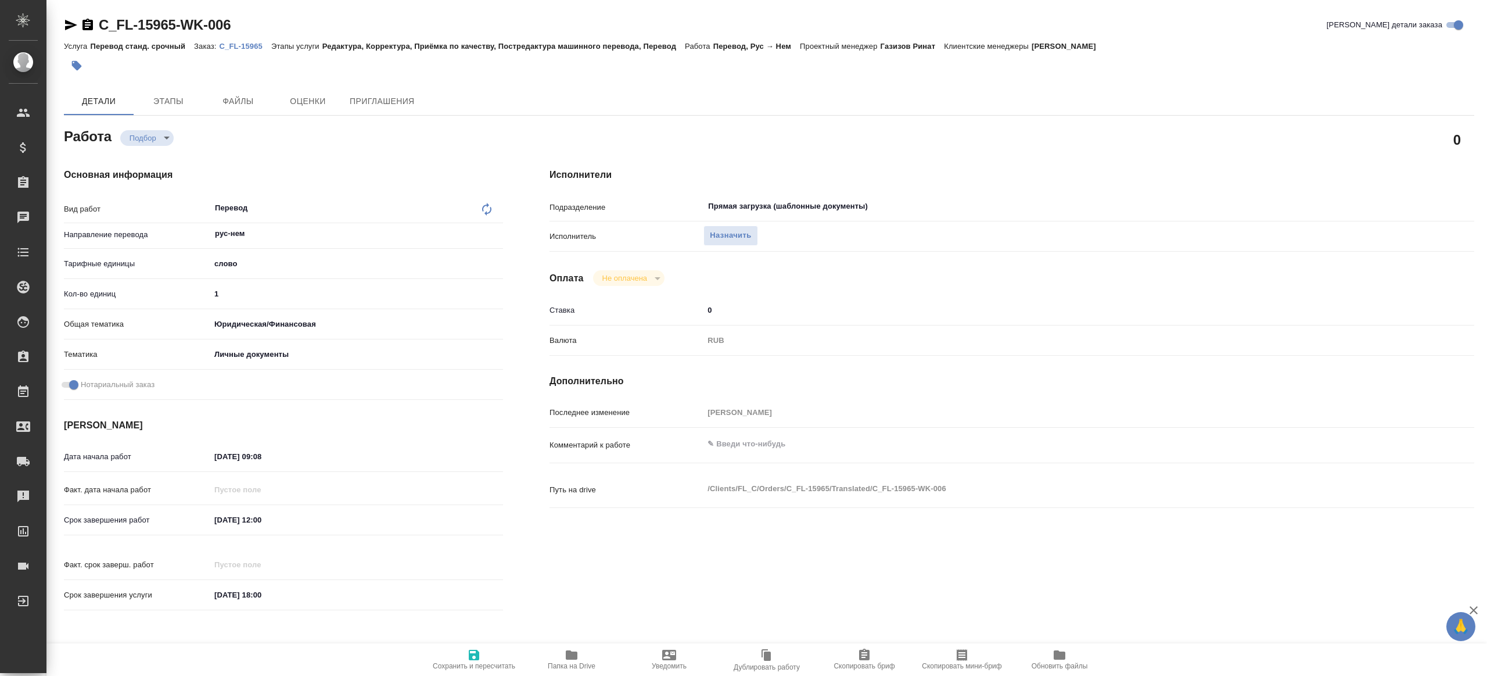
type textarea "x"
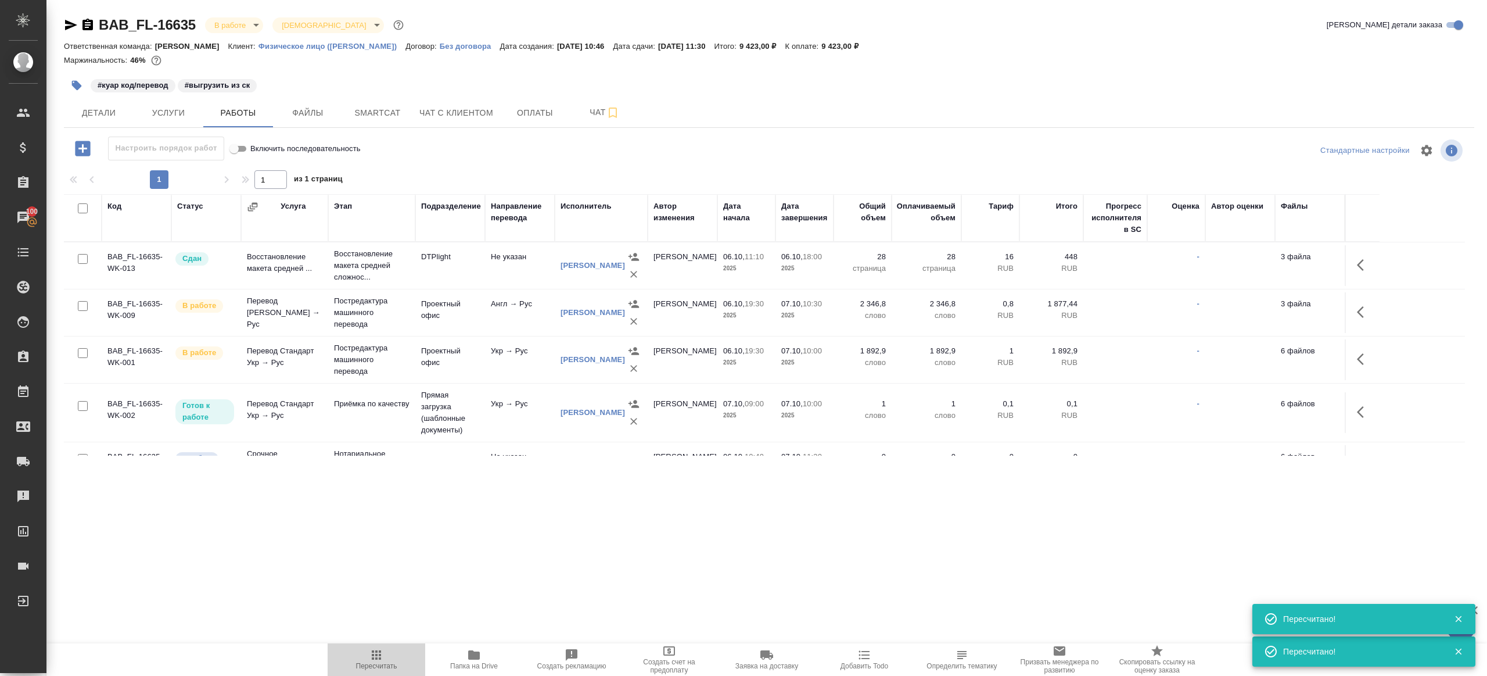
click at [375, 649] on icon "button" at bounding box center [377, 655] width 14 height 14
click at [422, 566] on div ".cls-1 fill:#fff; AWATERA Gazizov Rinat Клиенты Спецификации Заказы 100 Чаты To…" at bounding box center [743, 338] width 1487 height 676
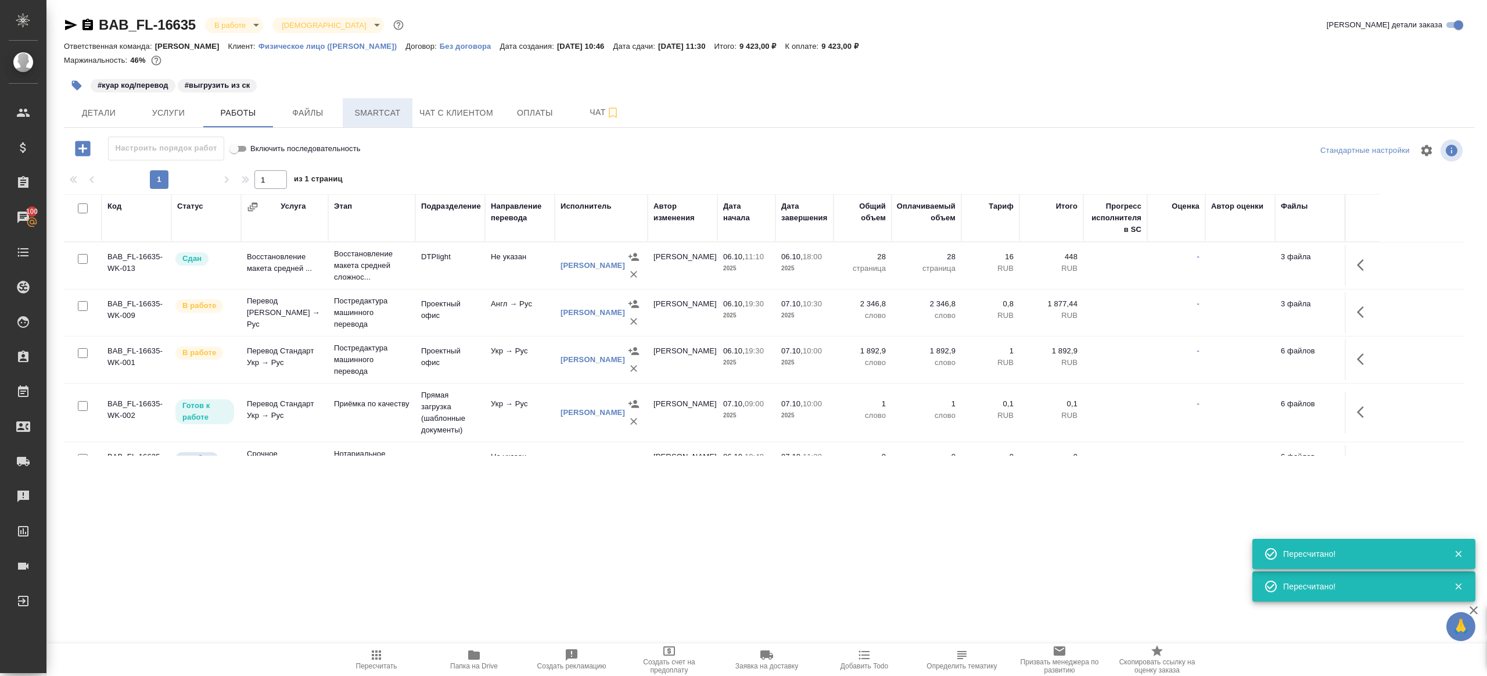
click at [365, 115] on span "Smartcat" at bounding box center [378, 113] width 56 height 15
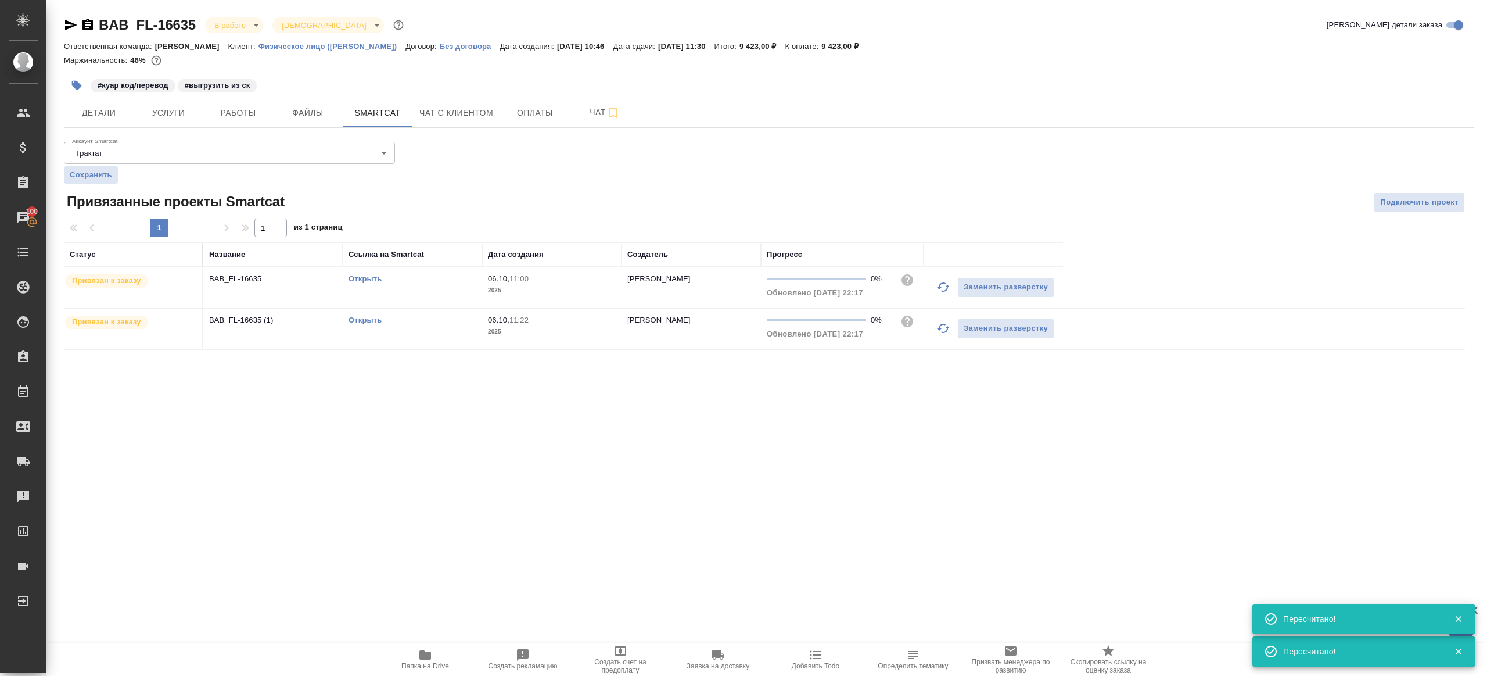
click at [944, 283] on icon "button" at bounding box center [944, 287] width 14 height 14
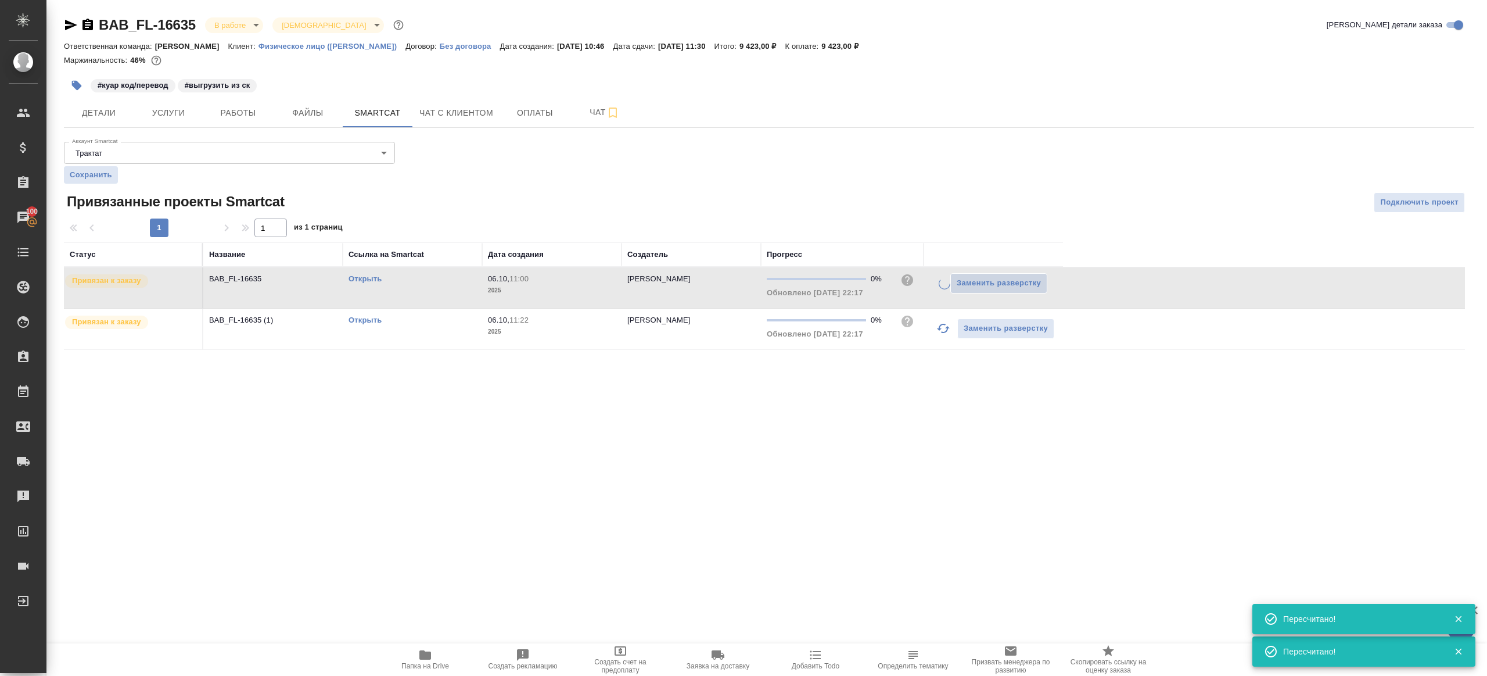
click at [937, 324] on icon "button" at bounding box center [944, 328] width 14 height 14
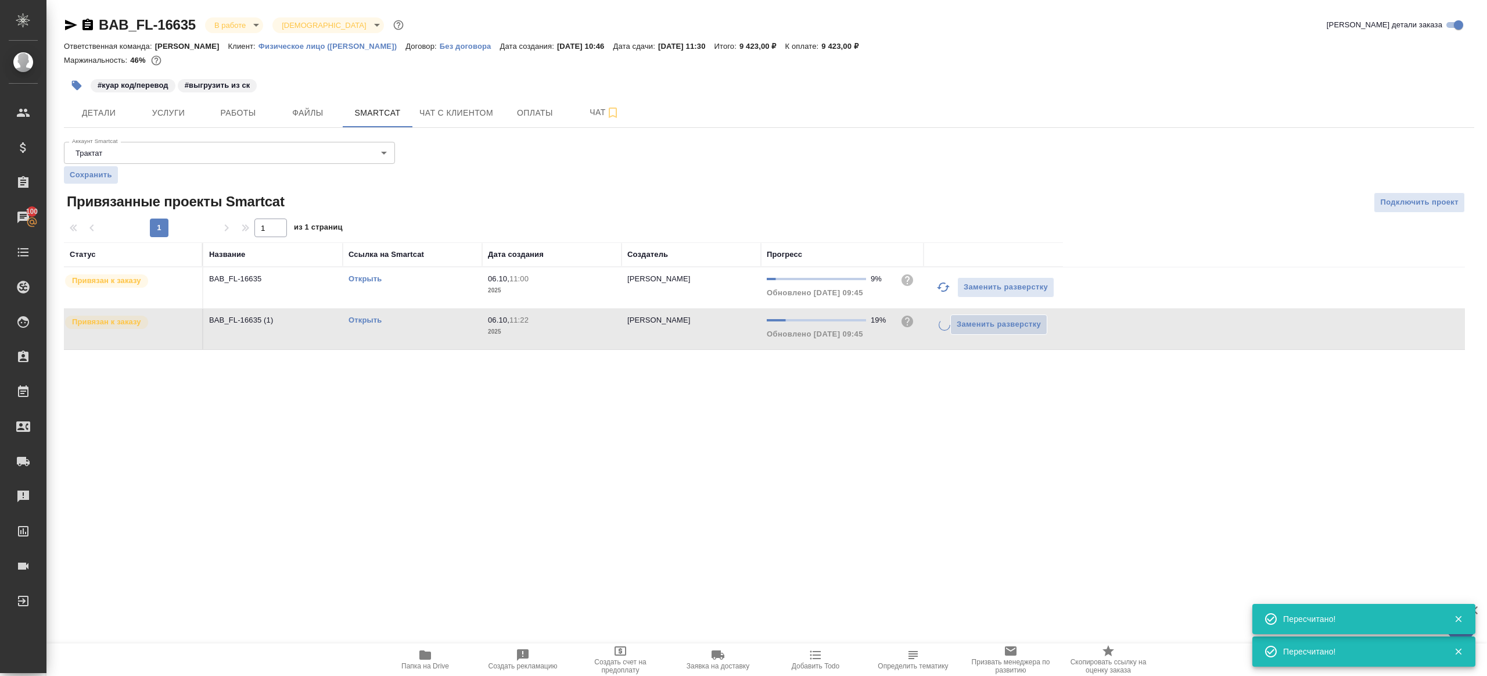
click at [833, 456] on div ".cls-1 fill:#fff; AWATERA Gazizov Rinat Клиенты Спецификации Заказы 100 Чаты To…" at bounding box center [743, 338] width 1487 height 676
click at [228, 117] on span "Работы" at bounding box center [238, 113] width 56 height 15
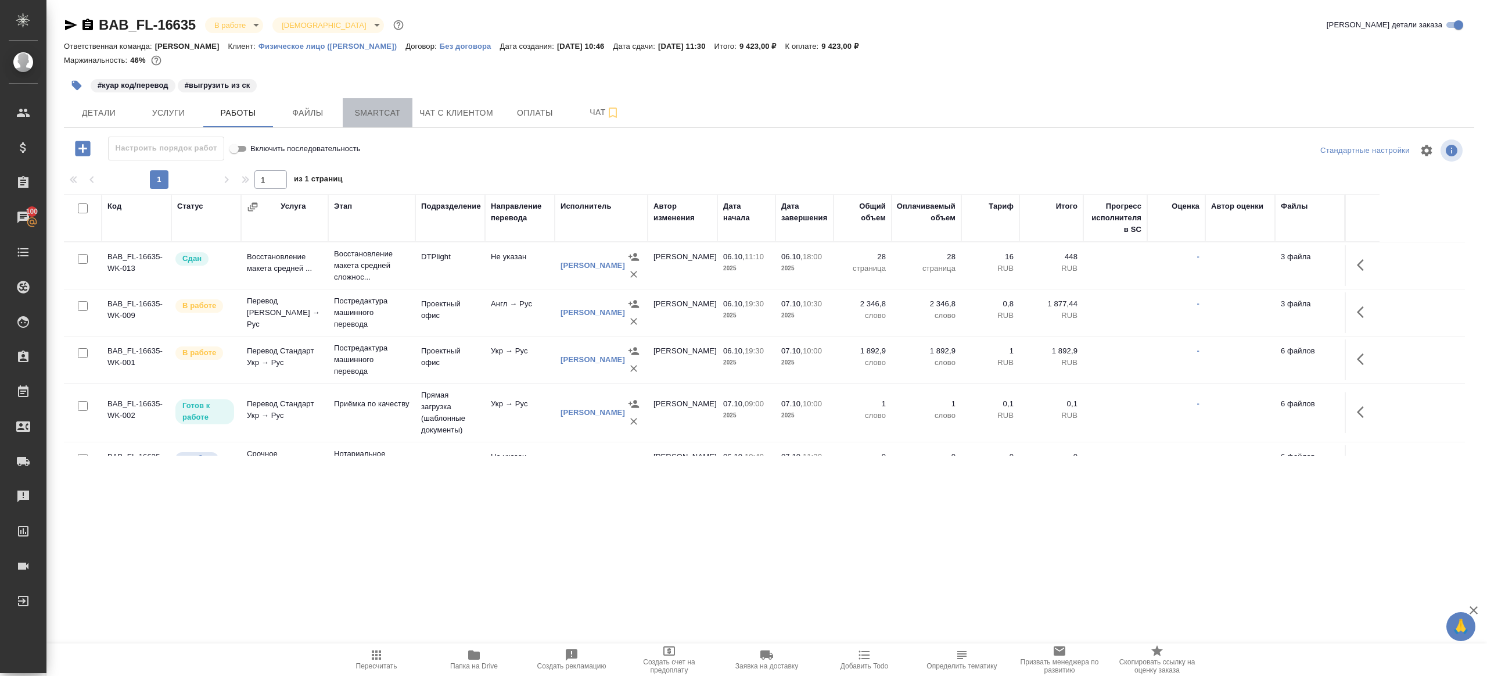
click at [397, 117] on span "Smartcat" at bounding box center [378, 113] width 56 height 15
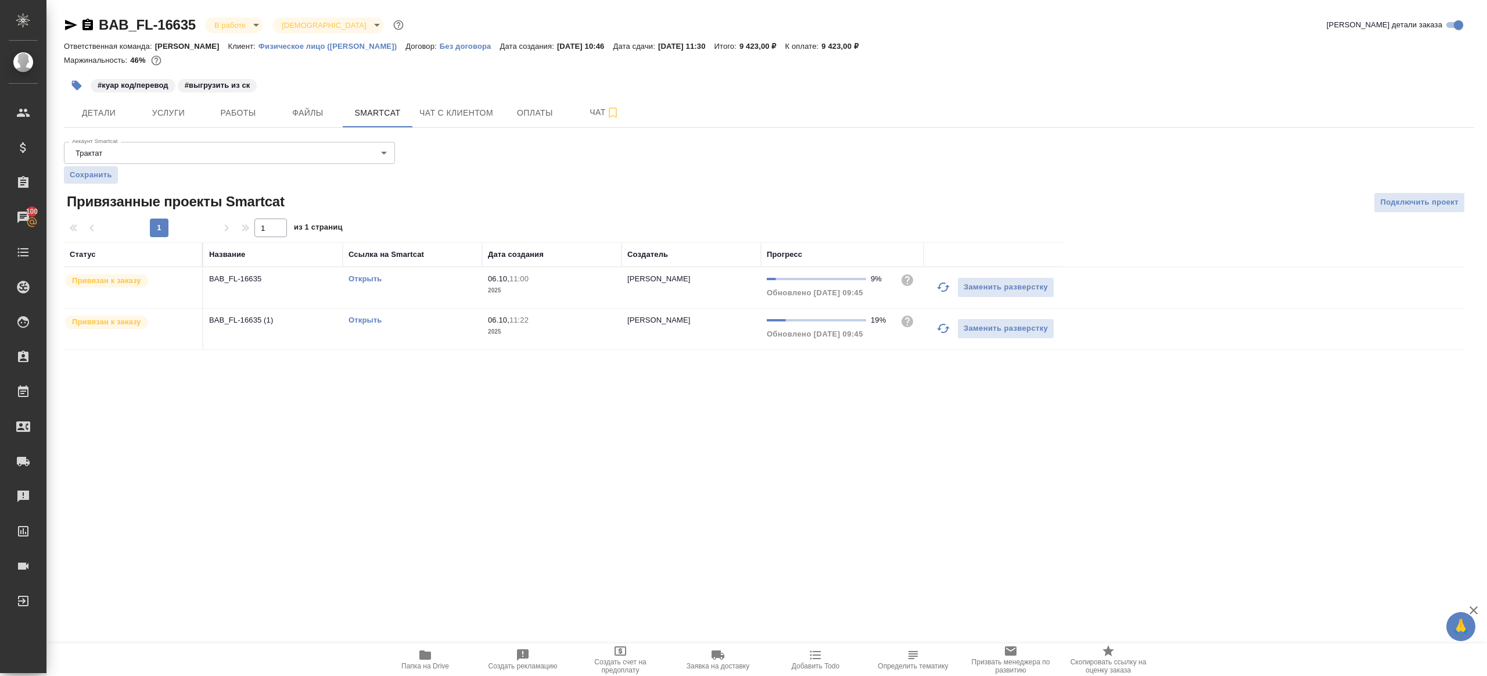
click at [939, 284] on icon "button" at bounding box center [944, 287] width 14 height 14
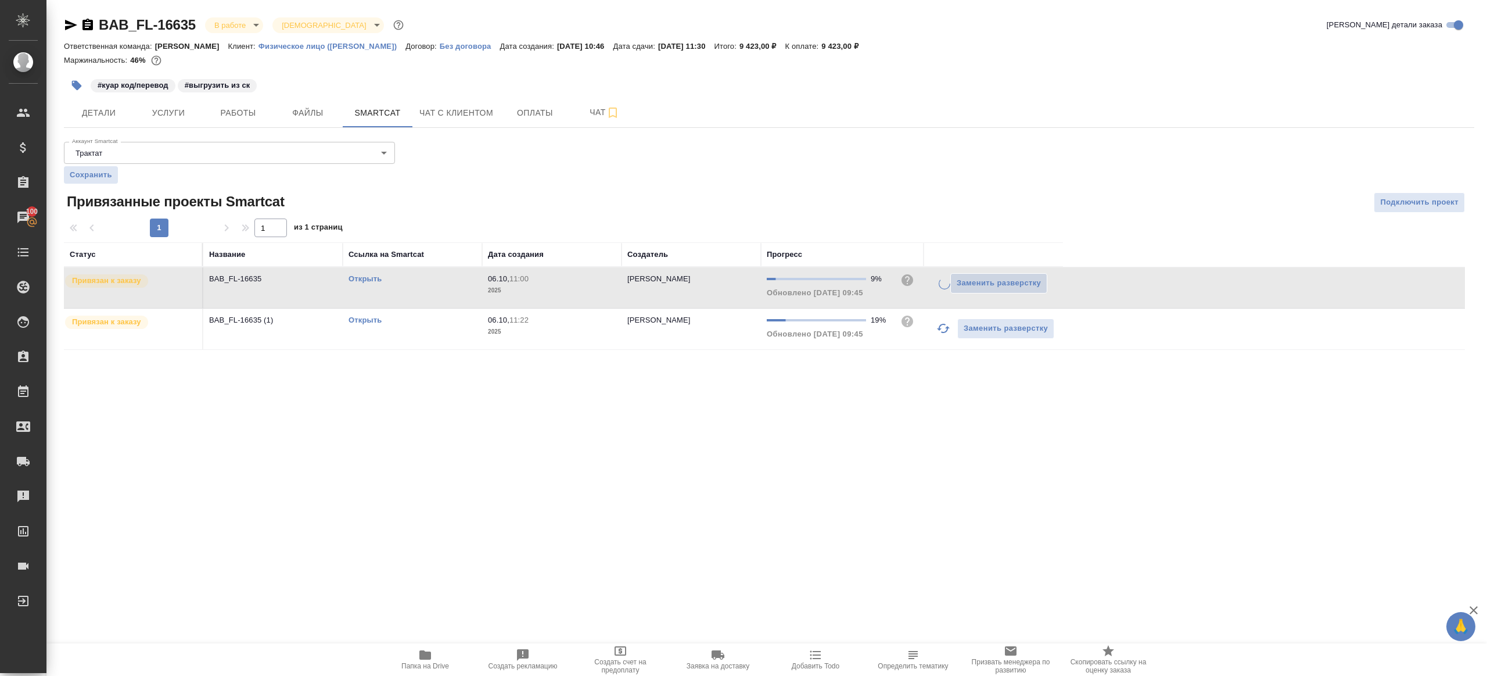
click at [945, 334] on button "button" at bounding box center [944, 328] width 28 height 28
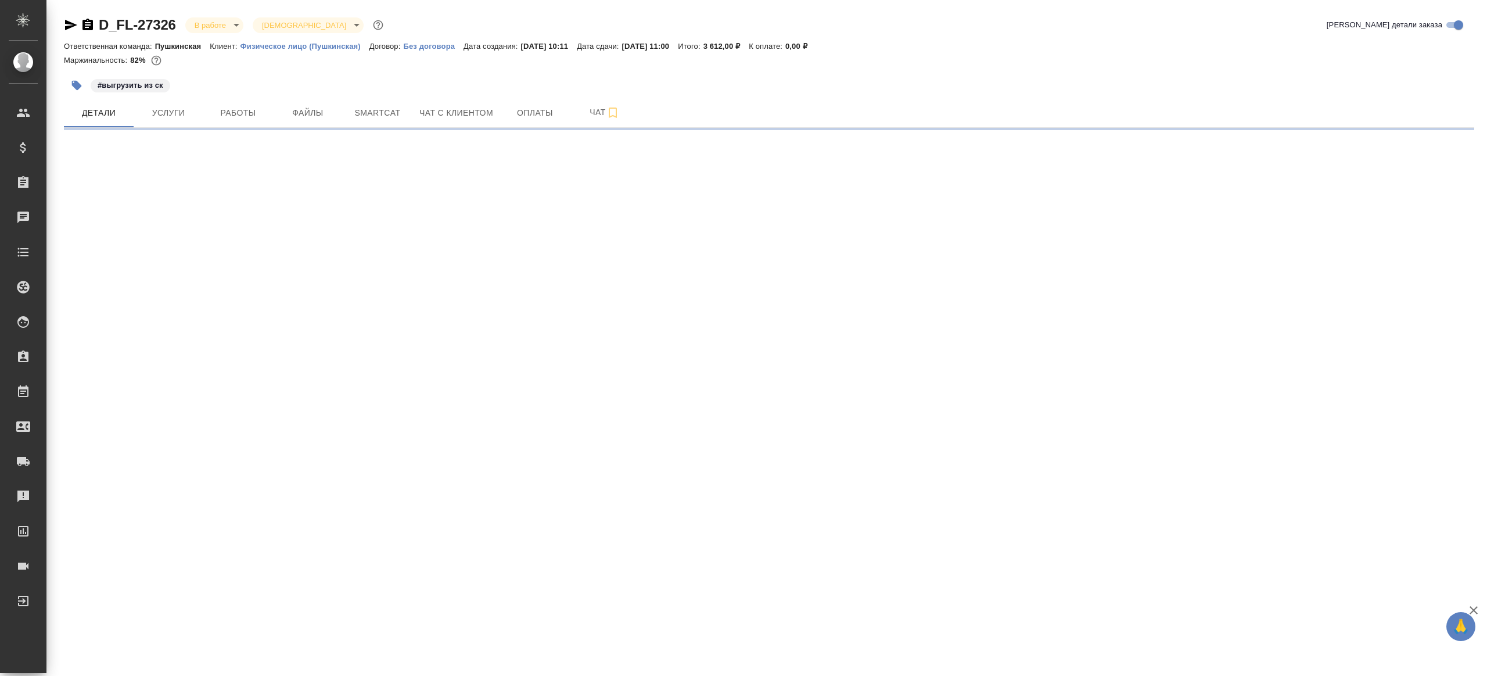
select select "RU"
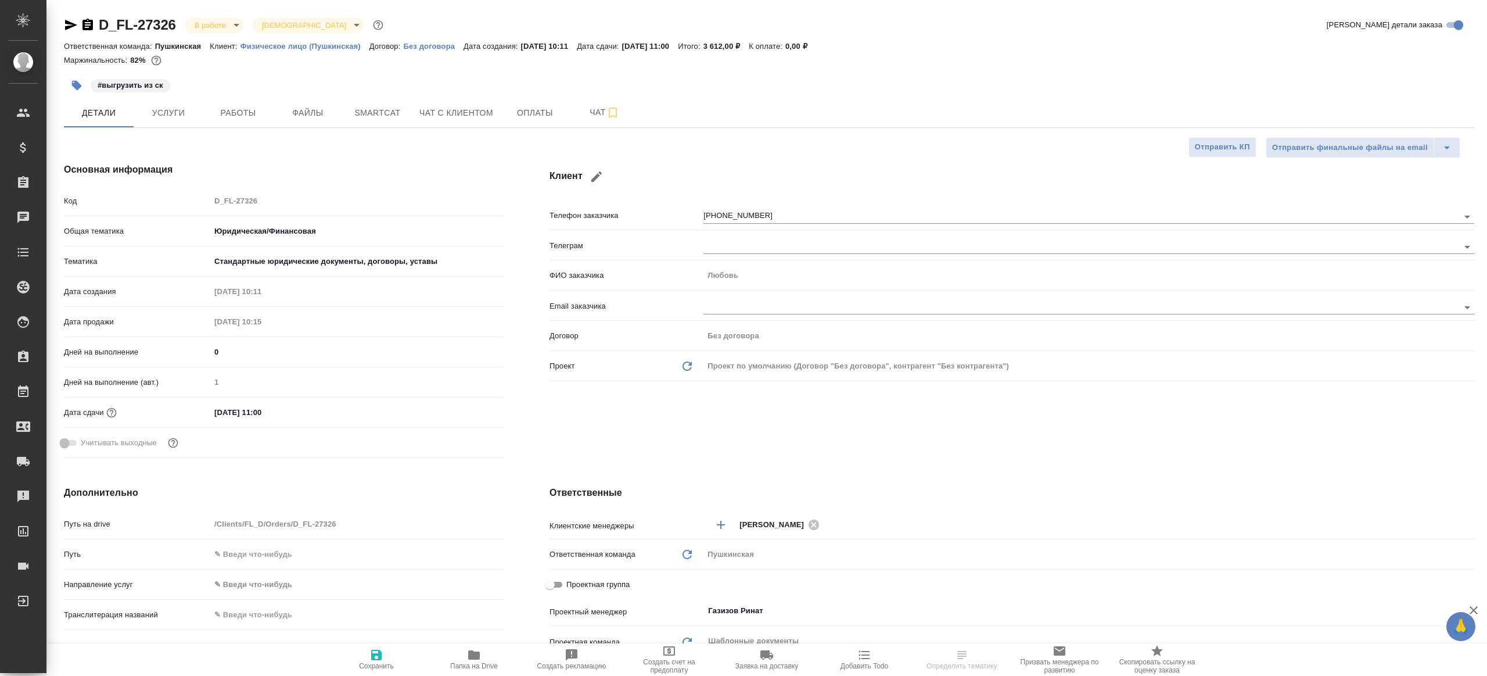
type textarea "x"
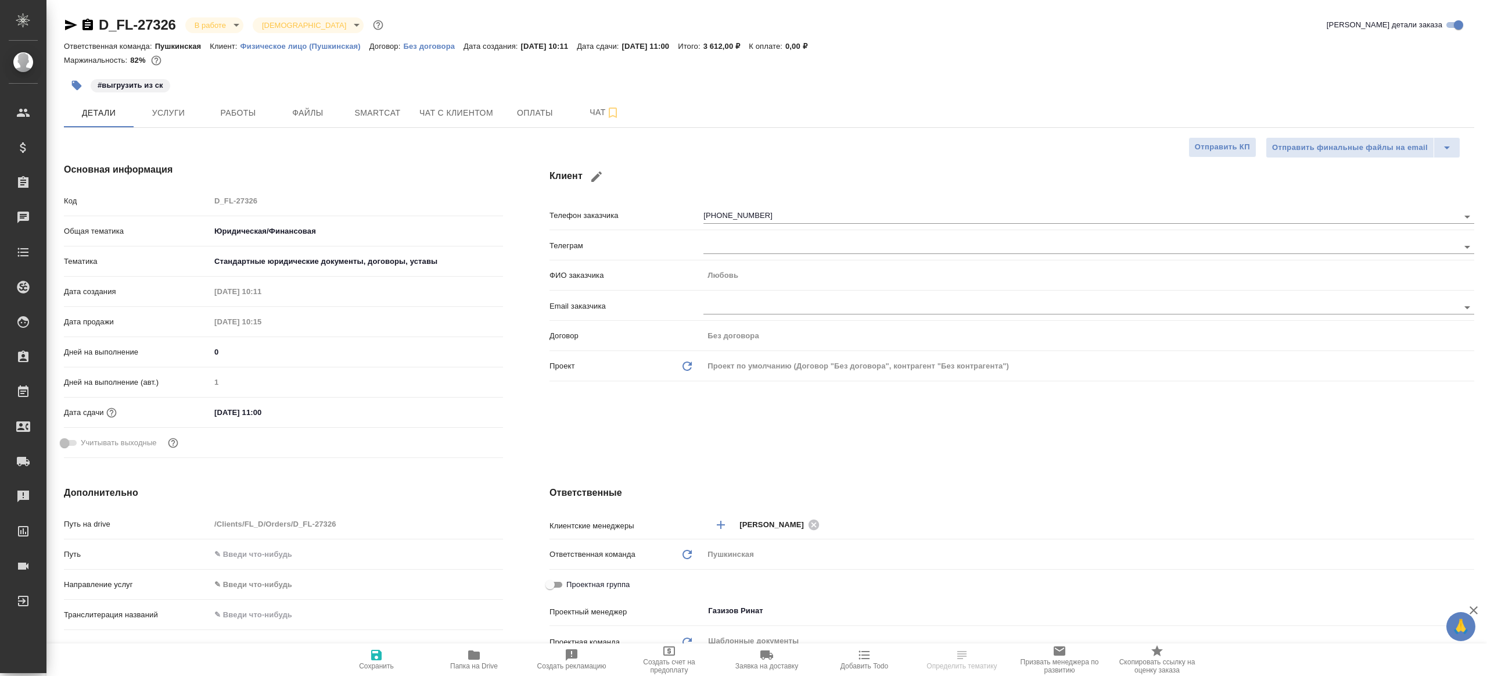
type textarea "x"
click at [256, 110] on span "Работы" at bounding box center [238, 113] width 56 height 15
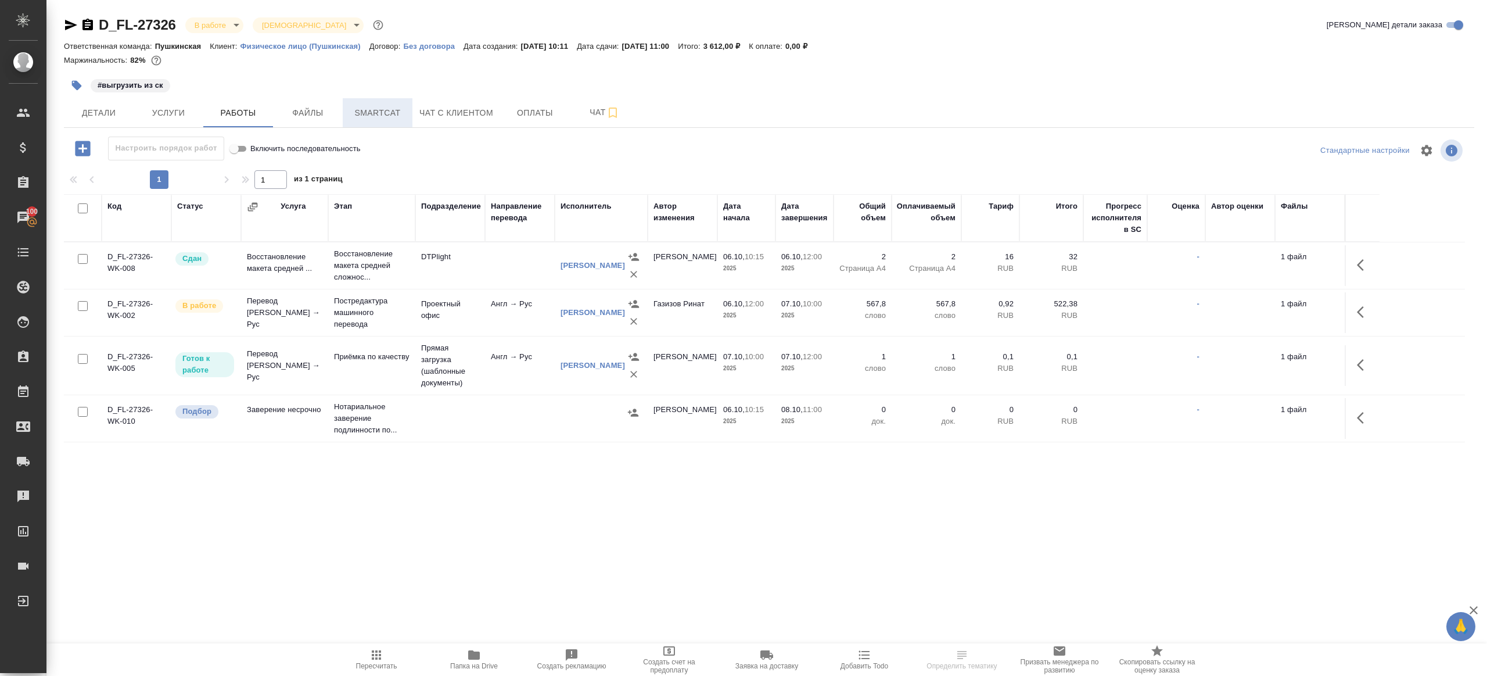
click at [383, 106] on span "Smartcat" at bounding box center [378, 113] width 56 height 15
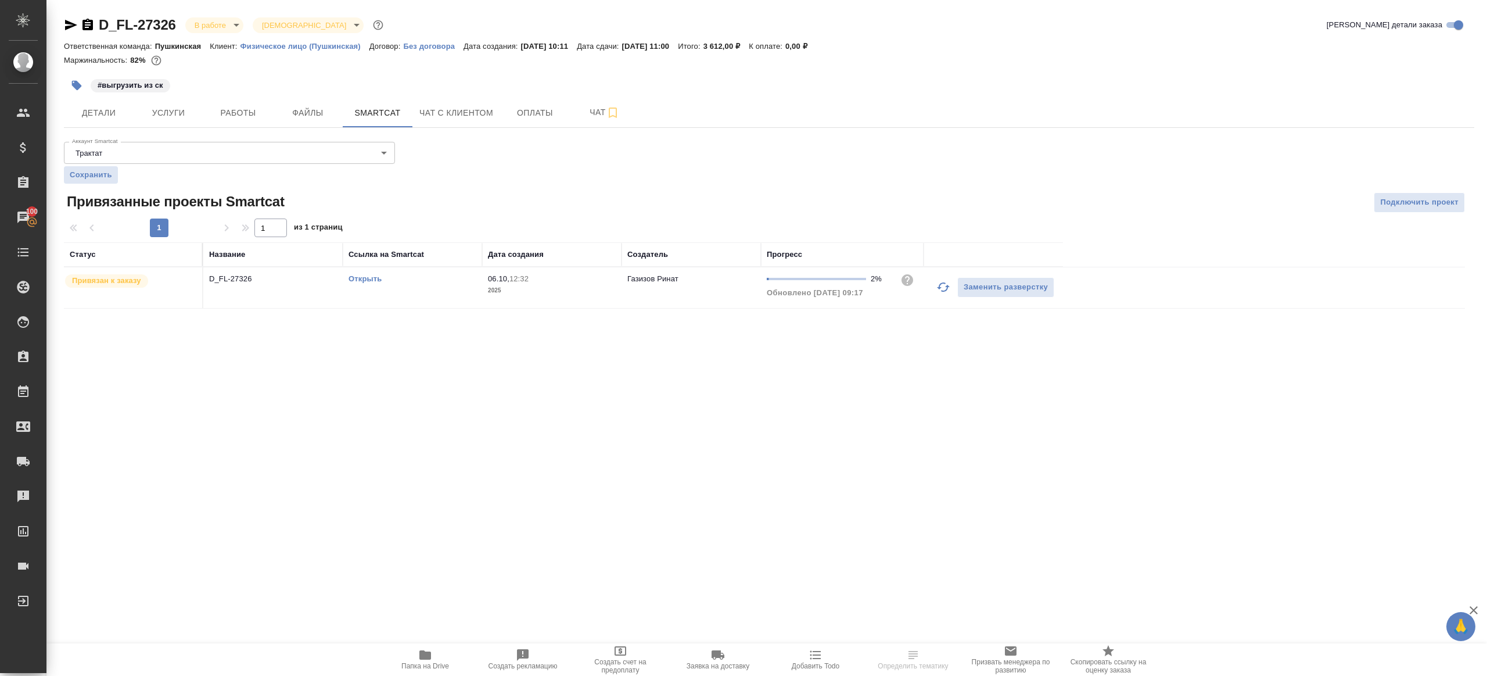
click at [955, 287] on button "button" at bounding box center [944, 287] width 28 height 28
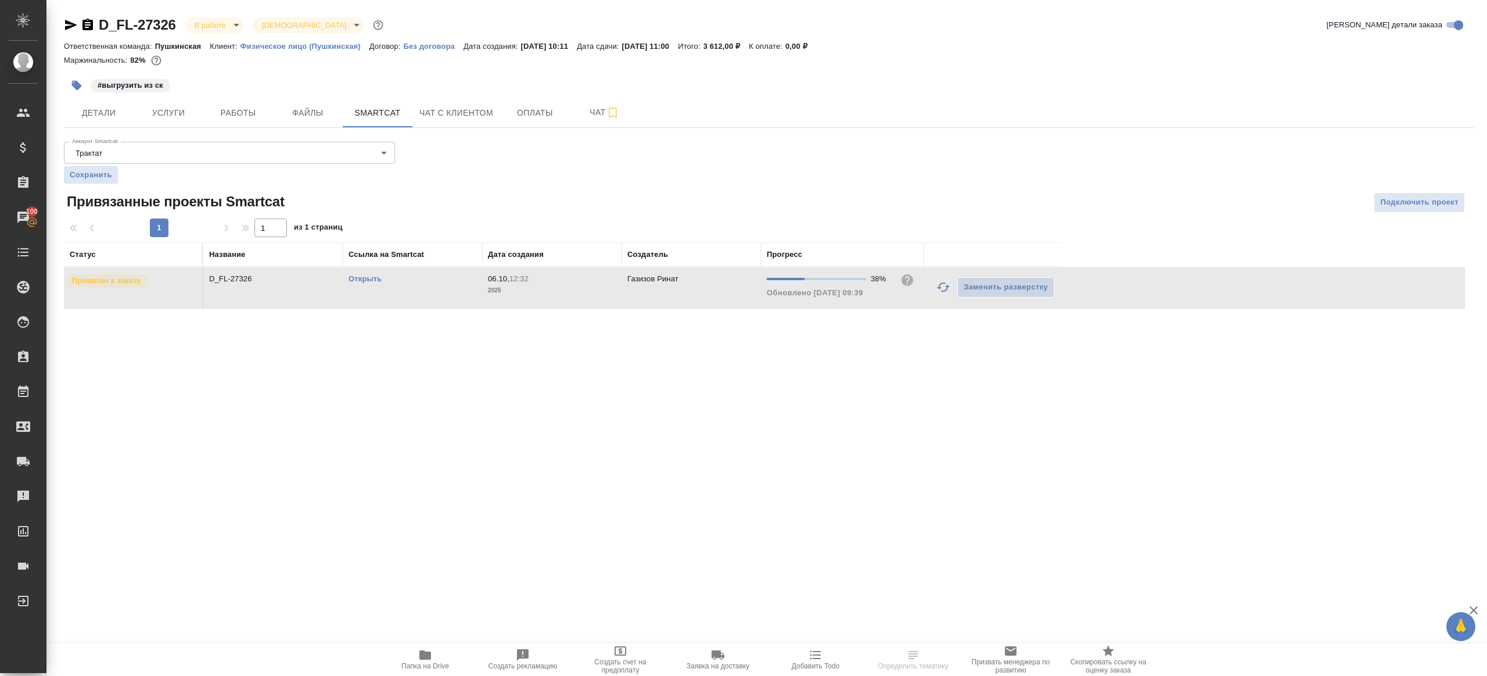
click at [894, 191] on div "Аккаунт Smartcat Трактат 5ee7379ee86966421fbf459a Аккаунт Smartcat Сохранить Пр…" at bounding box center [769, 222] width 1411 height 171
click at [939, 284] on icon "button" at bounding box center [944, 287] width 14 height 14
click at [897, 389] on div ".cls-1 fill:#fff; AWATERA Gazizov Rinat Клиенты Спецификации Заказы 100 Чаты To…" at bounding box center [743, 338] width 1487 height 676
click at [942, 285] on icon "button" at bounding box center [944, 287] width 14 height 14
click at [942, 397] on div ".cls-1 fill:#fff; AWATERA Gazizov Rinat Клиенты Спецификации Заказы 100 Чаты To…" at bounding box center [743, 338] width 1487 height 676
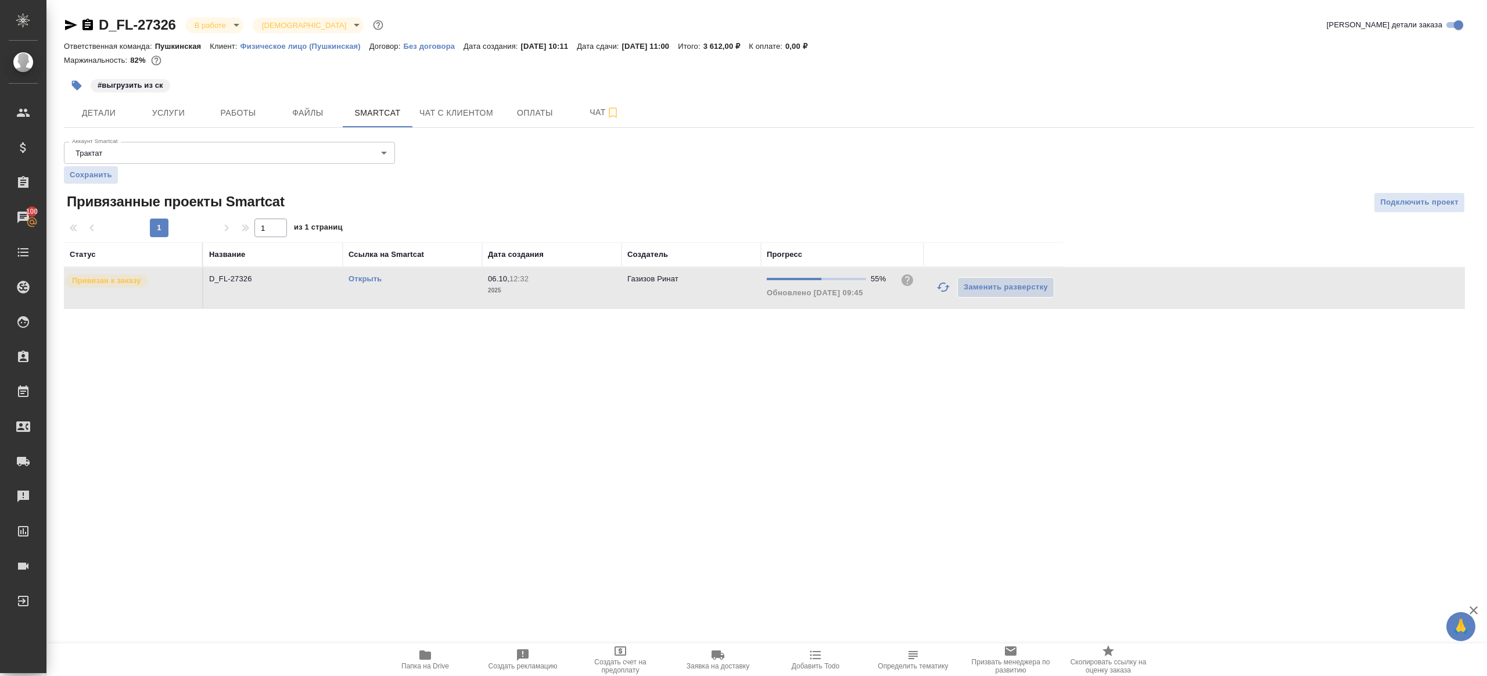
click at [949, 285] on icon "button" at bounding box center [943, 286] width 13 height 9
click at [854, 424] on div ".cls-1 fill:#fff; AWATERA Gazizov Rinat Клиенты Спецификации Заказы 100 Чаты To…" at bounding box center [743, 338] width 1487 height 676
click at [366, 279] on link "Открыть" at bounding box center [365, 278] width 33 height 9
click at [239, 117] on span "Работы" at bounding box center [238, 113] width 56 height 15
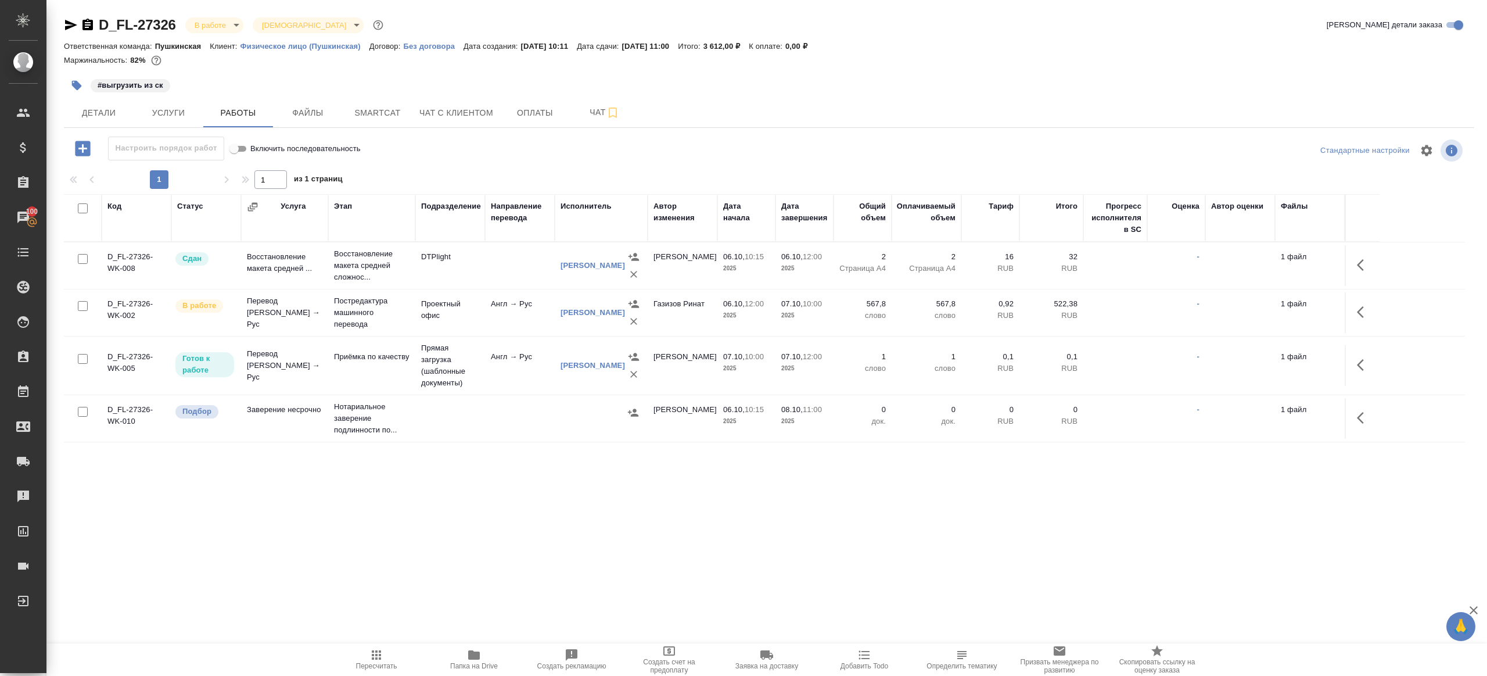
click at [467, 652] on icon "button" at bounding box center [474, 655] width 14 height 14
click at [1354, 304] on button "button" at bounding box center [1364, 312] width 28 height 28
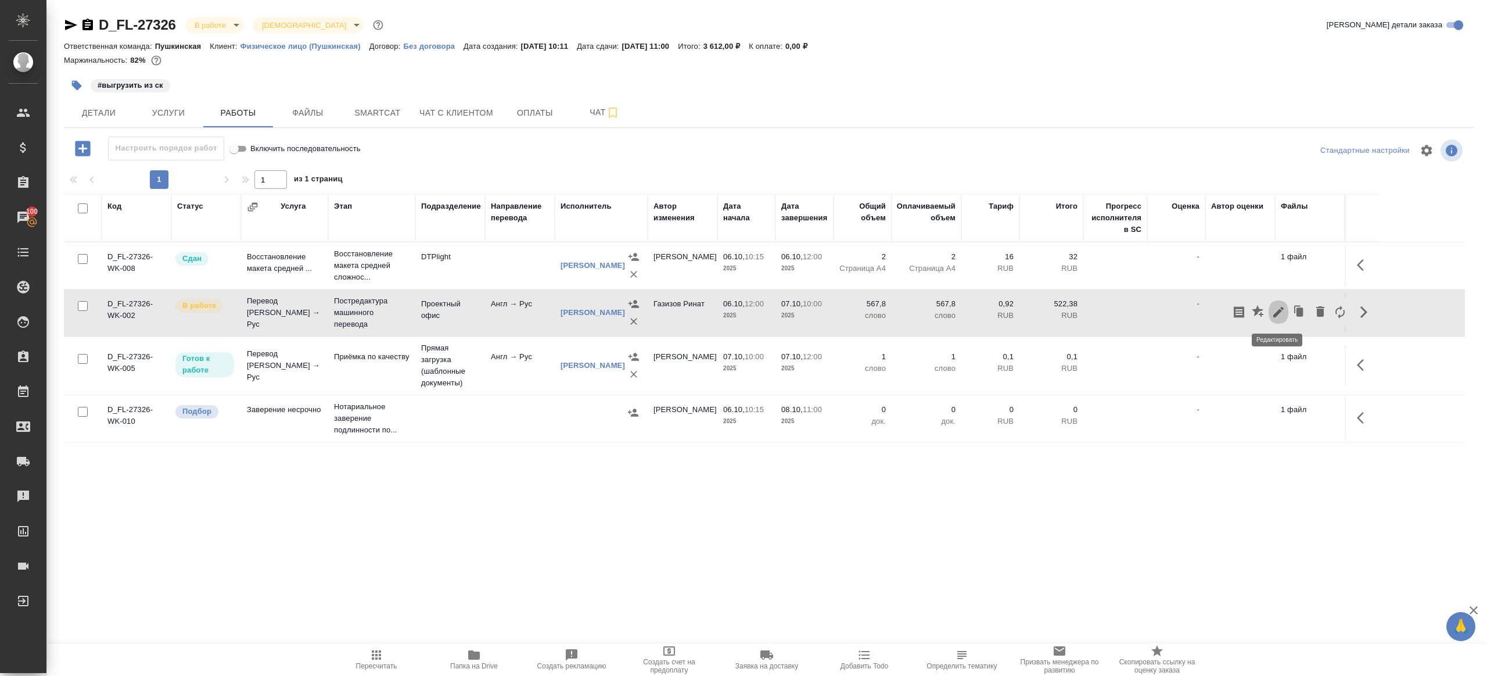
click at [1281, 309] on icon "button" at bounding box center [1279, 312] width 10 height 10
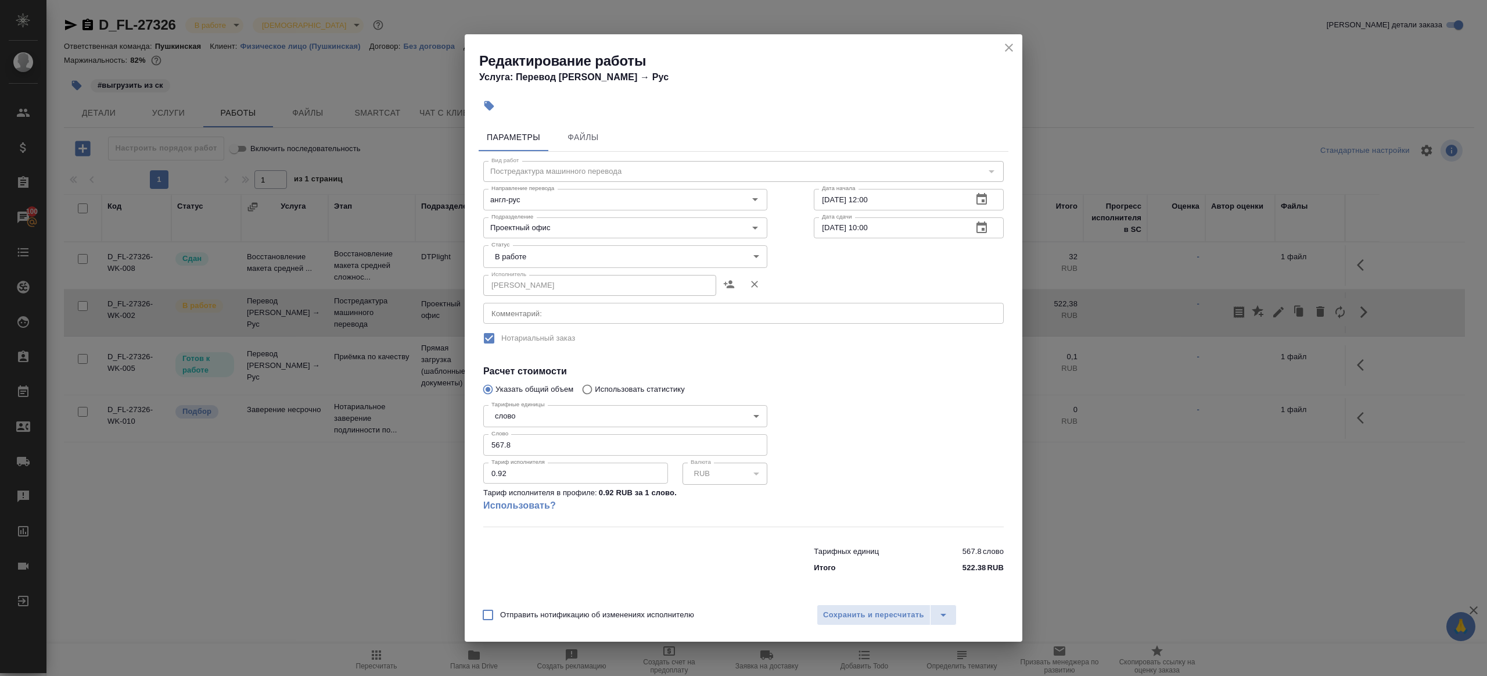
click at [518, 254] on body "🙏 .cls-1 fill:#fff; AWATERA Gazizov Rinat Клиенты Спецификации Заказы 100 Чаты …" at bounding box center [743, 338] width 1487 height 676
drag, startPoint x: 529, startPoint y: 292, endPoint x: 550, endPoint y: 334, distance: 46.5
click at [529, 292] on li "Сдан" at bounding box center [625, 296] width 284 height 20
type input "closed"
click at [590, 439] on input "567.8" at bounding box center [625, 444] width 284 height 21
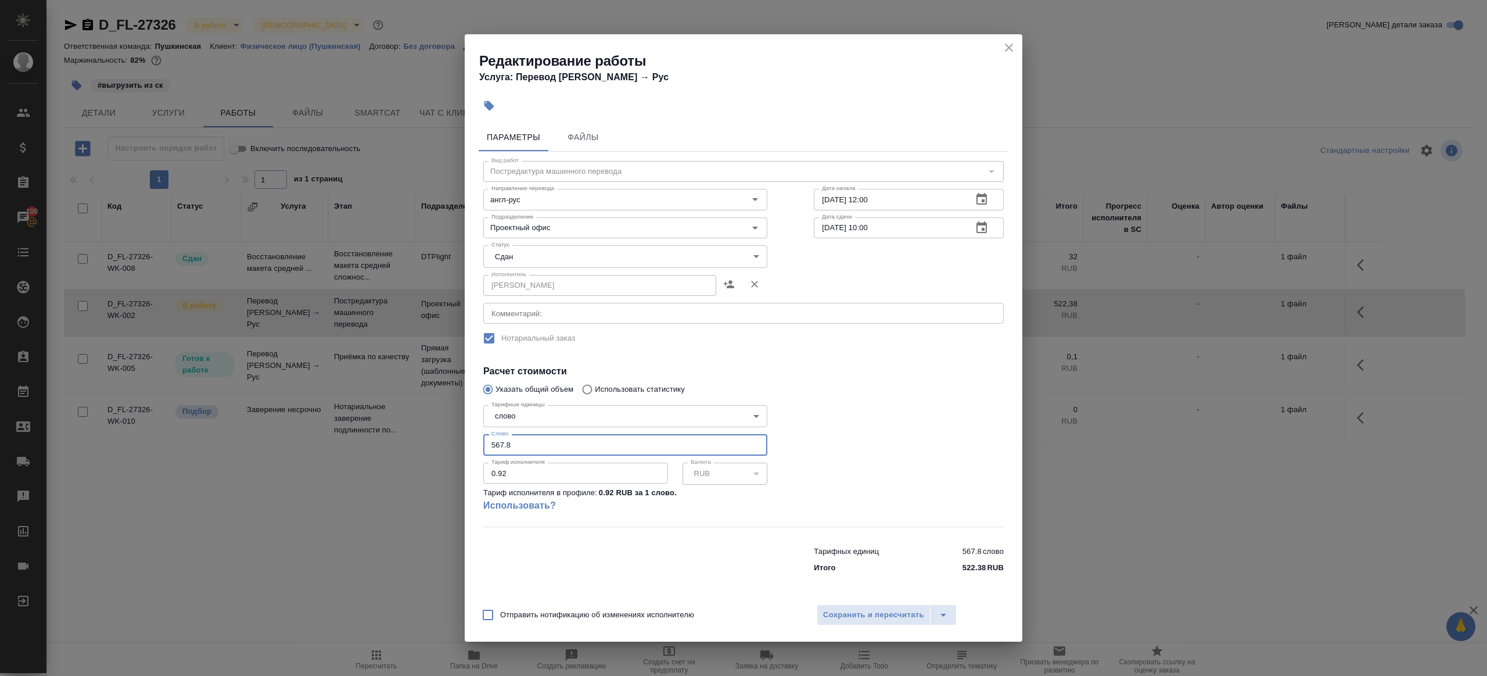
paste input "57.65"
type input "557.65"
click at [869, 423] on div at bounding box center [909, 463] width 236 height 173
click at [858, 614] on span "Сохранить и пересчитать" at bounding box center [873, 614] width 101 height 13
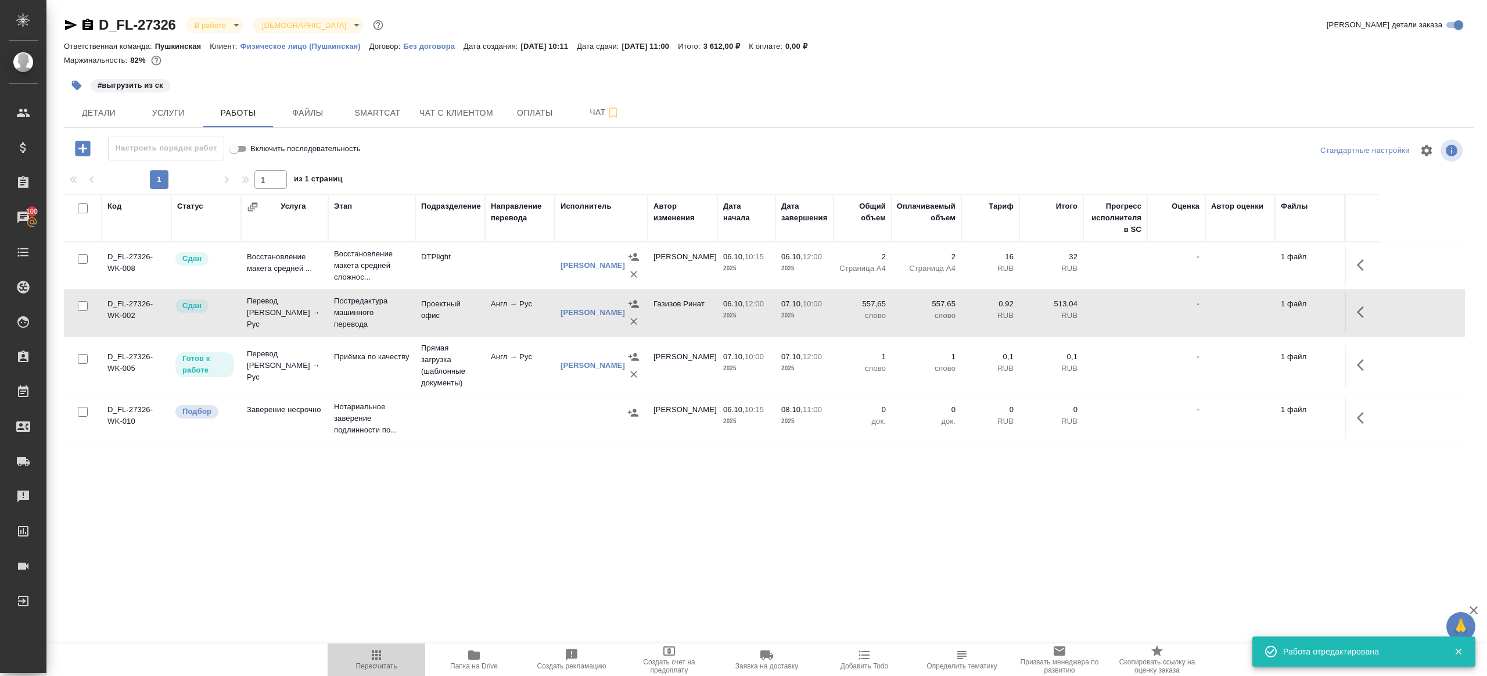
click at [383, 653] on icon "button" at bounding box center [377, 655] width 14 height 14
drag, startPoint x: 383, startPoint y: 653, endPoint x: 424, endPoint y: 582, distance: 82.0
click at [383, 653] on span "Пересчитать" at bounding box center [377, 659] width 84 height 22
click at [435, 555] on div ".cls-1 fill:#fff; AWATERA Gazizov Rinat Клиенты Спецификации Заказы 100 Чаты To…" at bounding box center [743, 338] width 1487 height 676
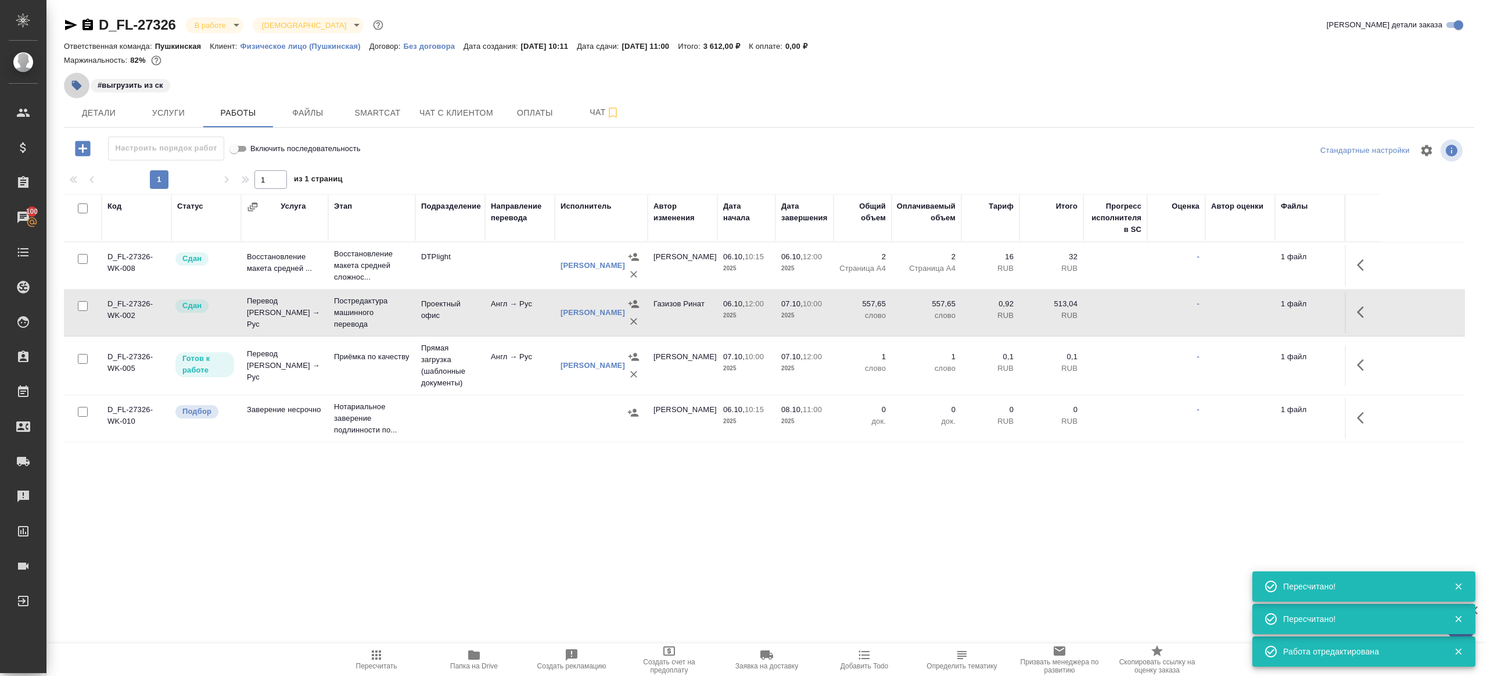
click at [88, 81] on button "button" at bounding box center [77, 86] width 26 height 26
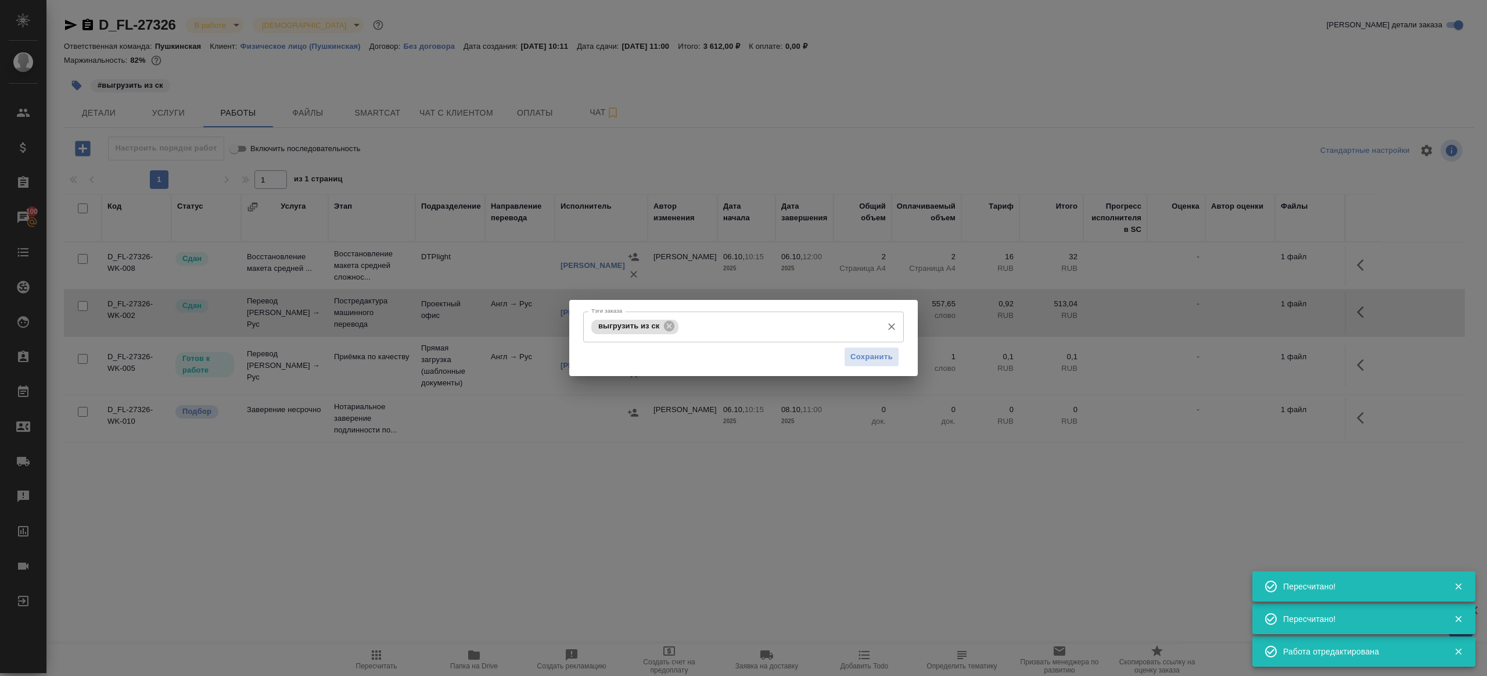
click at [677, 324] on div "выгрузить из ск" at bounding box center [634, 327] width 87 height 15
click at [667, 328] on icon at bounding box center [669, 326] width 10 height 10
click at [861, 355] on span "Сохранить" at bounding box center [872, 356] width 42 height 13
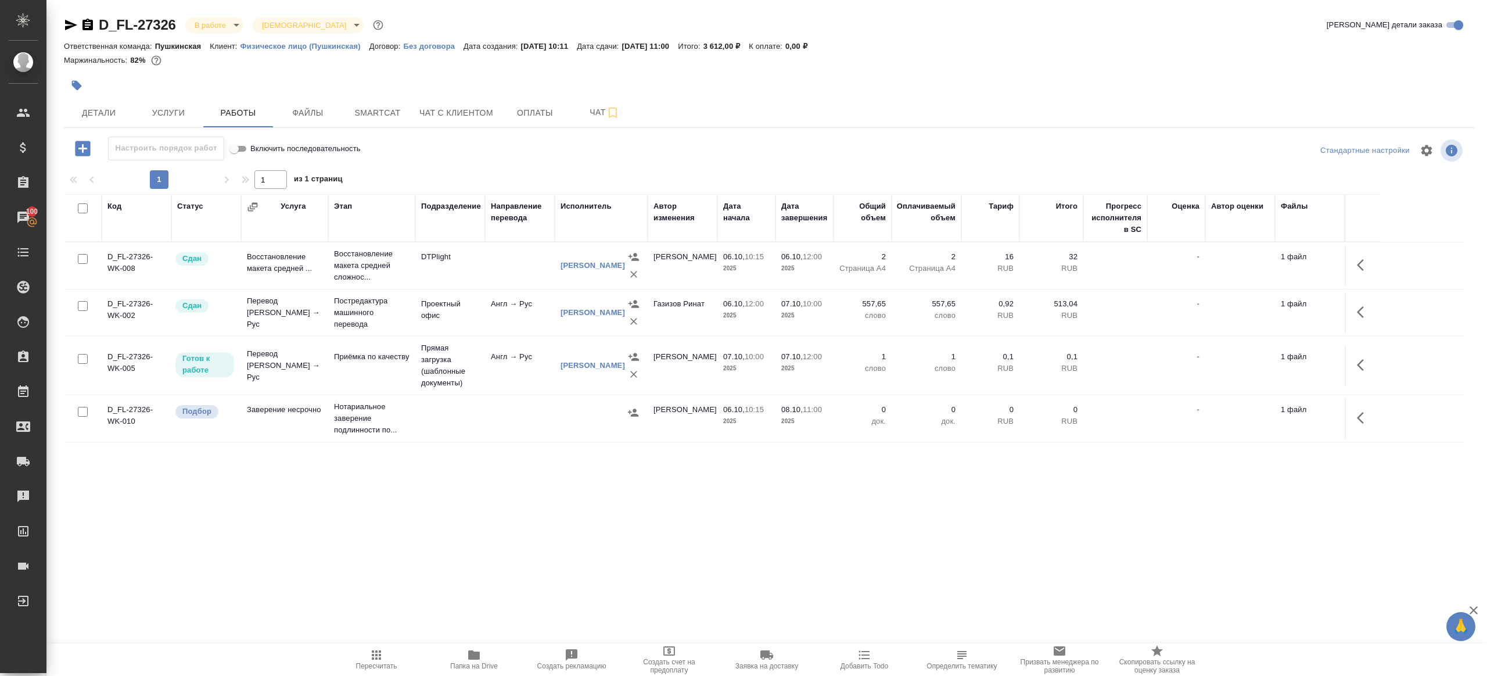
click at [377, 660] on icon "button" at bounding box center [377, 655] width 14 height 14
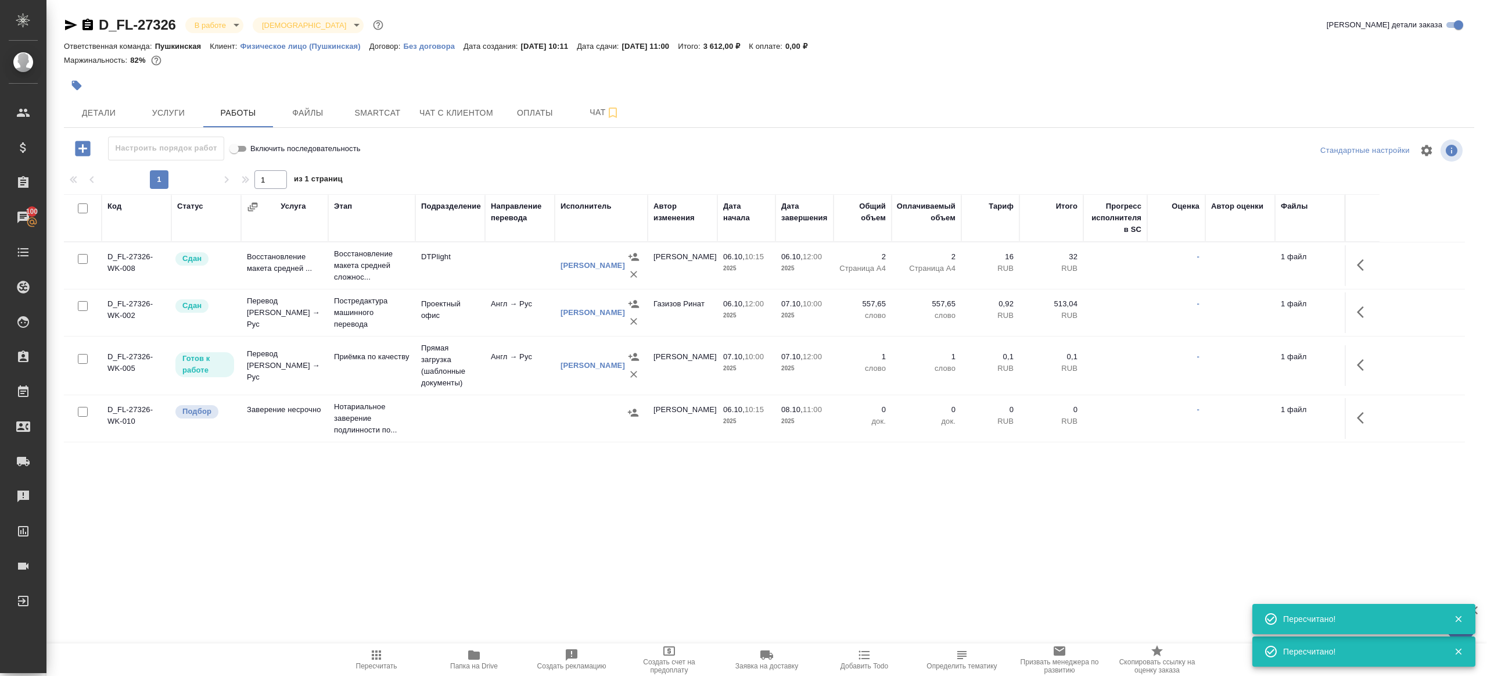
click at [382, 639] on div ".cls-1 fill:#fff; AWATERA Gazizov Rinat Клиенты Спецификации Заказы 100 Чаты To…" at bounding box center [743, 338] width 1487 height 676
click at [376, 649] on icon "button" at bounding box center [377, 655] width 14 height 14
drag, startPoint x: 376, startPoint y: 649, endPoint x: 382, endPoint y: 645, distance: 7.1
click at [376, 648] on icon "button" at bounding box center [377, 655] width 14 height 14
click at [483, 568] on div ".cls-1 fill:#fff; AWATERA Gazizov Rinat Клиенты Спецификации Заказы 100 Чаты To…" at bounding box center [743, 338] width 1487 height 676
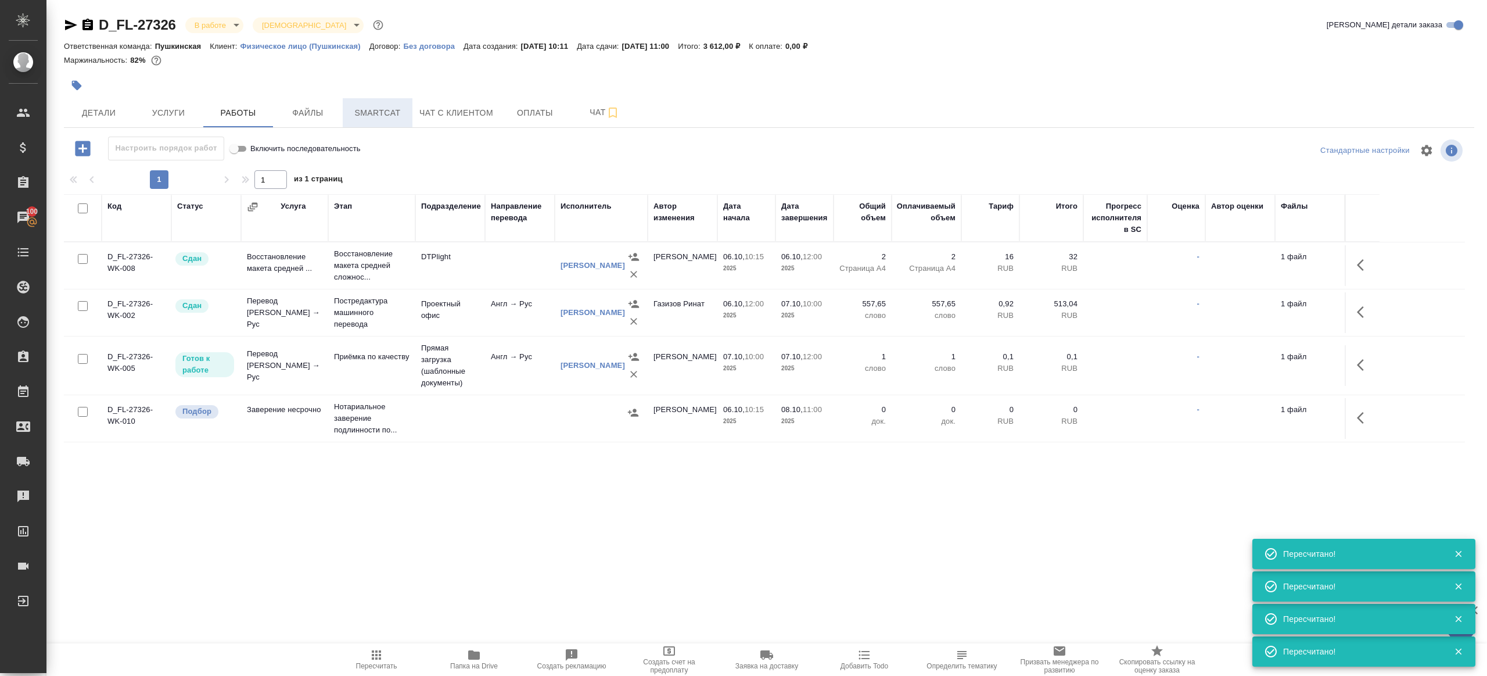
click at [374, 109] on span "Smartcat" at bounding box center [378, 113] width 56 height 15
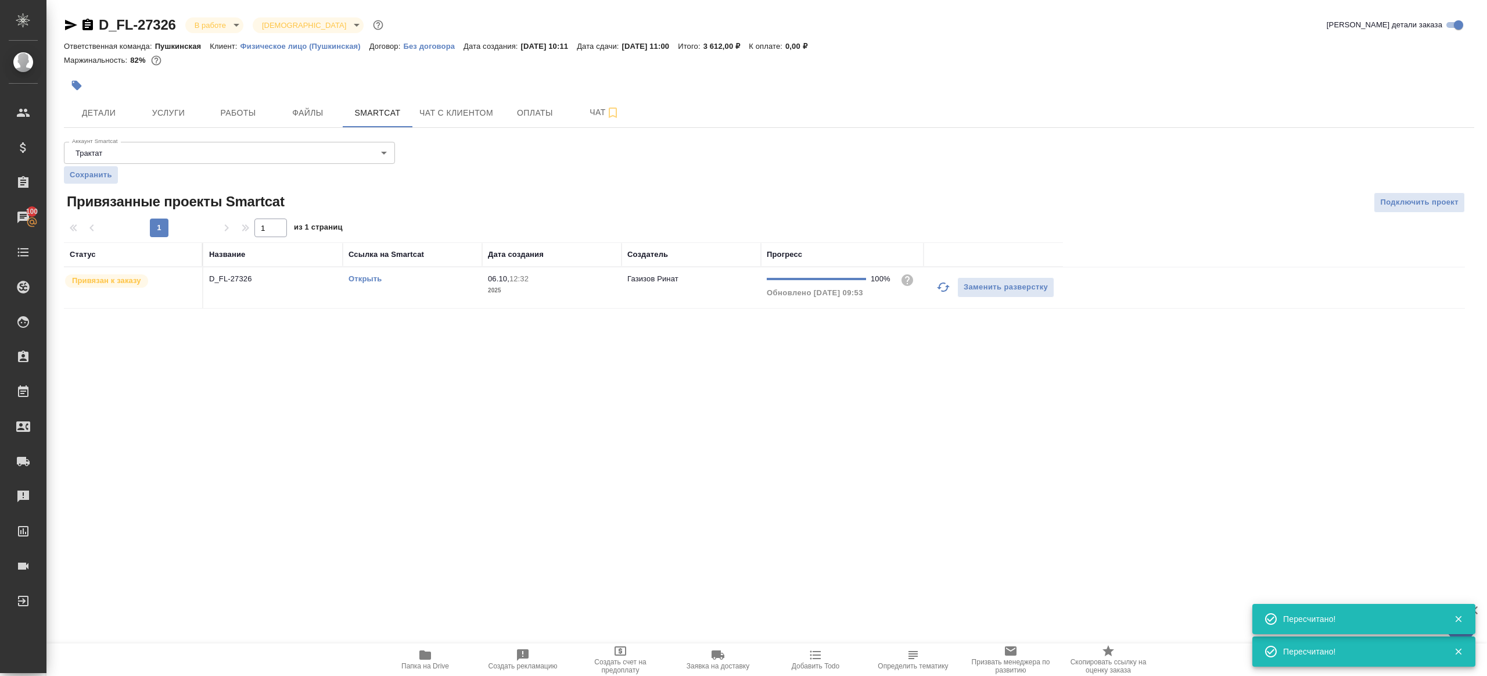
click at [474, 266] on thead "Статус Название Ссылка на Smartcat Дата создания Создатель Прогресс" at bounding box center [764, 254] width 1401 height 25
click at [473, 273] on div "Открыть" at bounding box center [413, 279] width 128 height 12
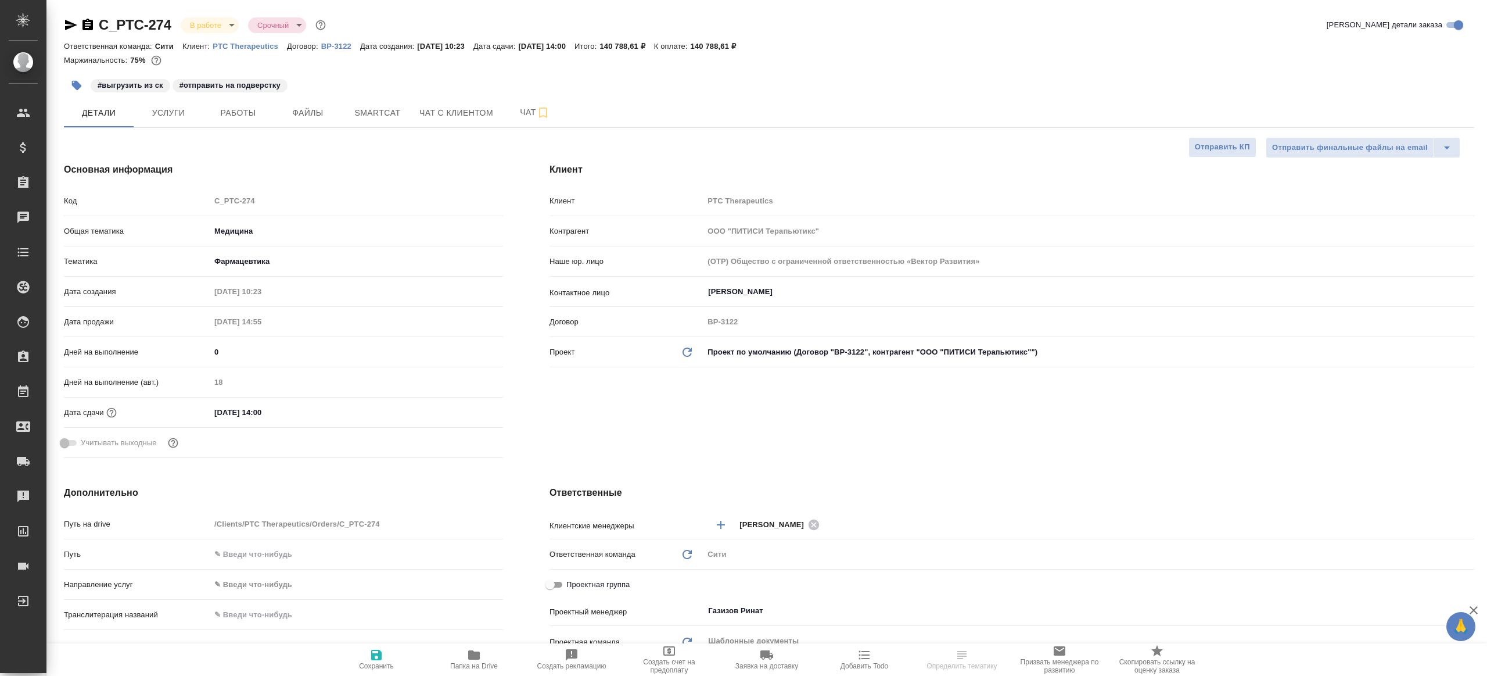
select select "RU"
click at [371, 113] on span "Smartcat" at bounding box center [378, 113] width 56 height 15
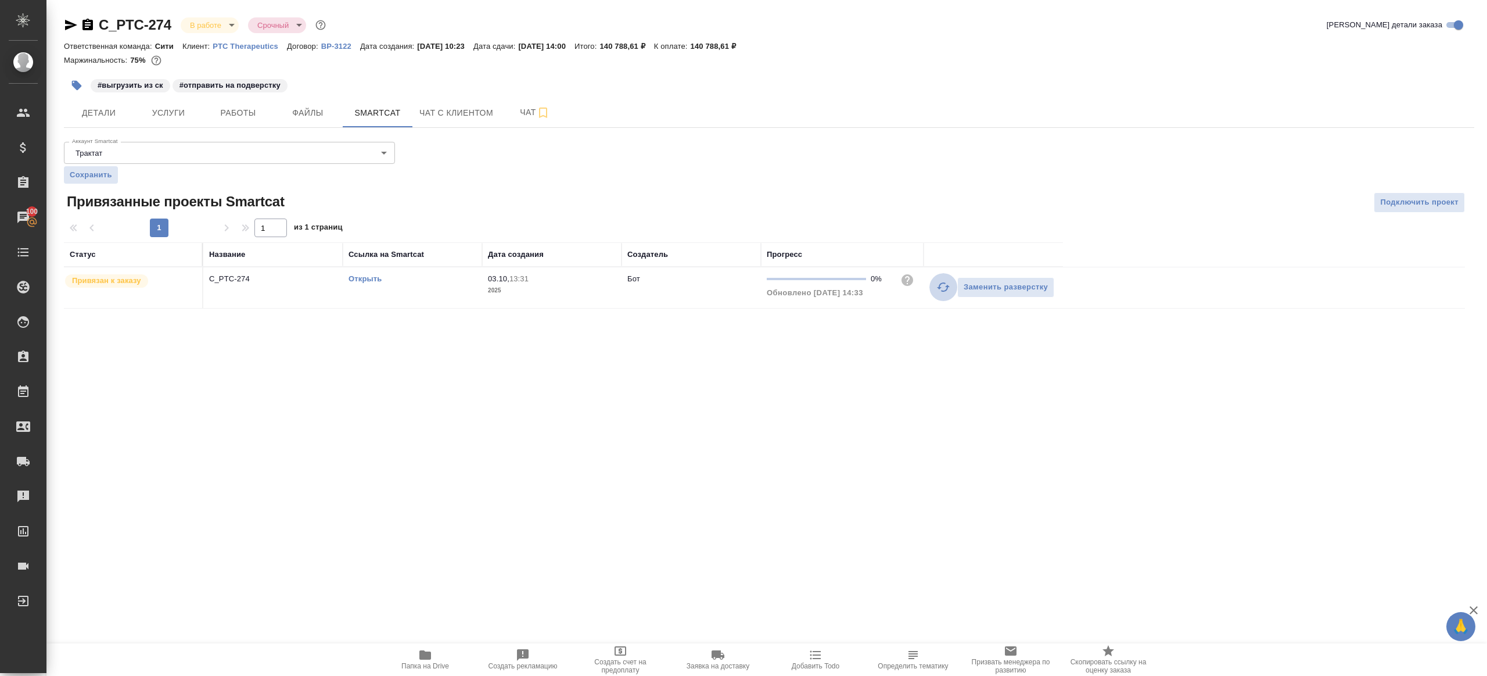
click at [940, 278] on button "button" at bounding box center [944, 287] width 28 height 28
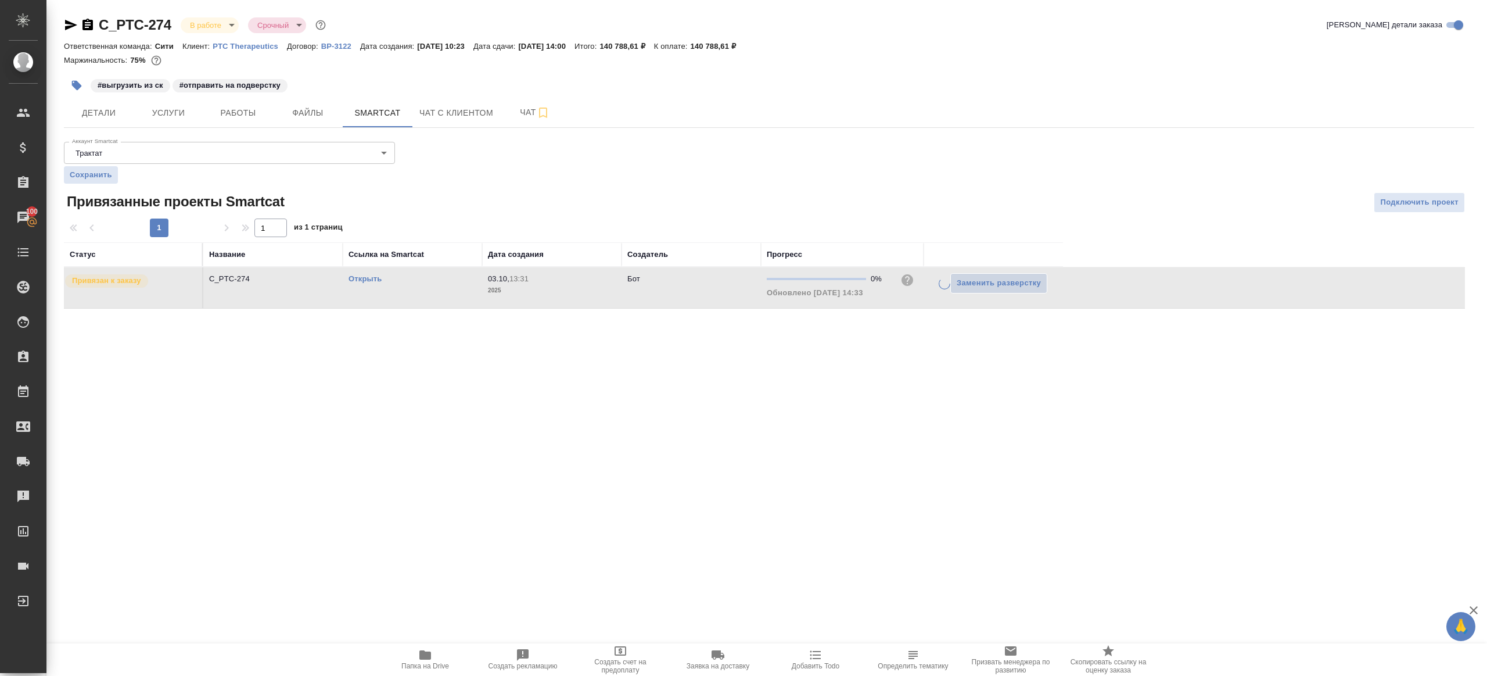
click at [842, 370] on div ".cls-1 fill:#fff; AWATERA [PERSON_NAME] Клиенты Спецификации Заказы 100 Чаты To…" at bounding box center [743, 338] width 1487 height 676
click at [354, 274] on link "Открыть" at bounding box center [365, 278] width 33 height 9
click at [258, 125] on button "Работы" at bounding box center [238, 112] width 70 height 29
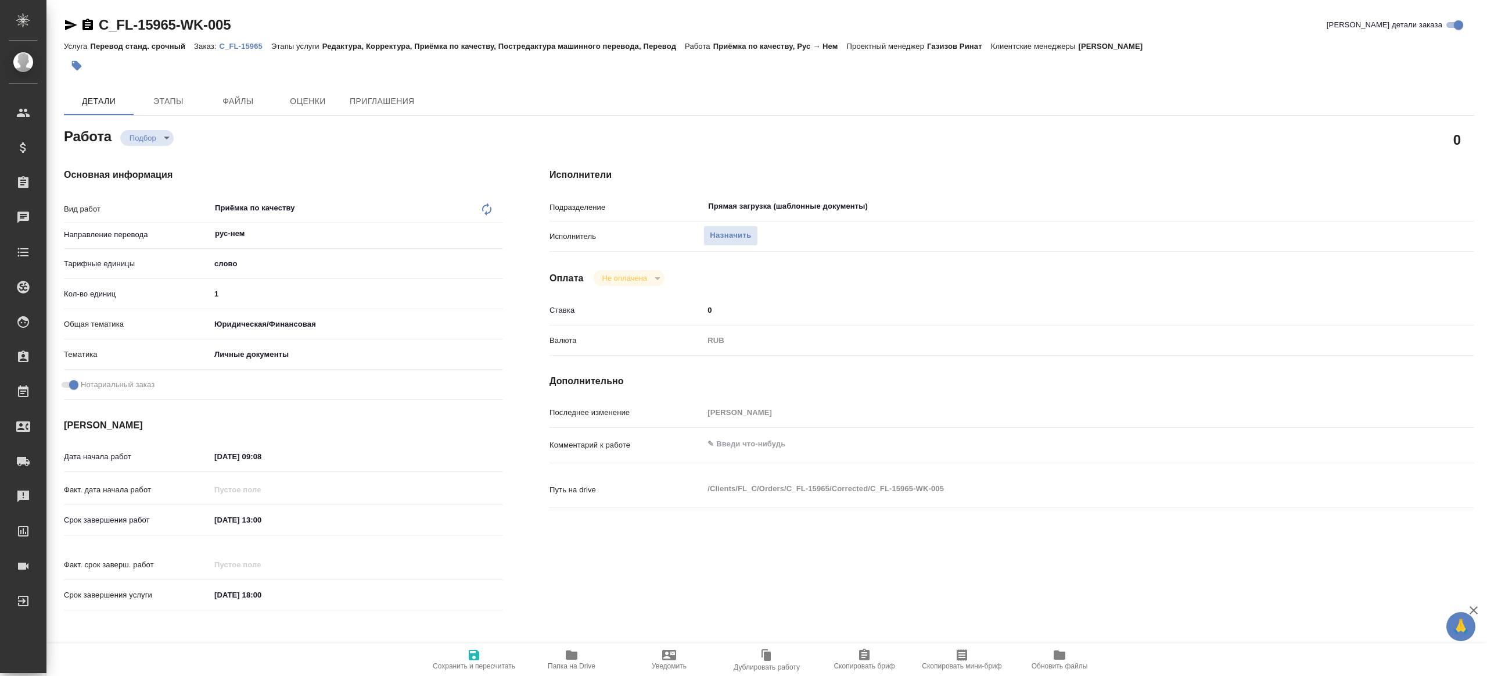
type textarea "x"
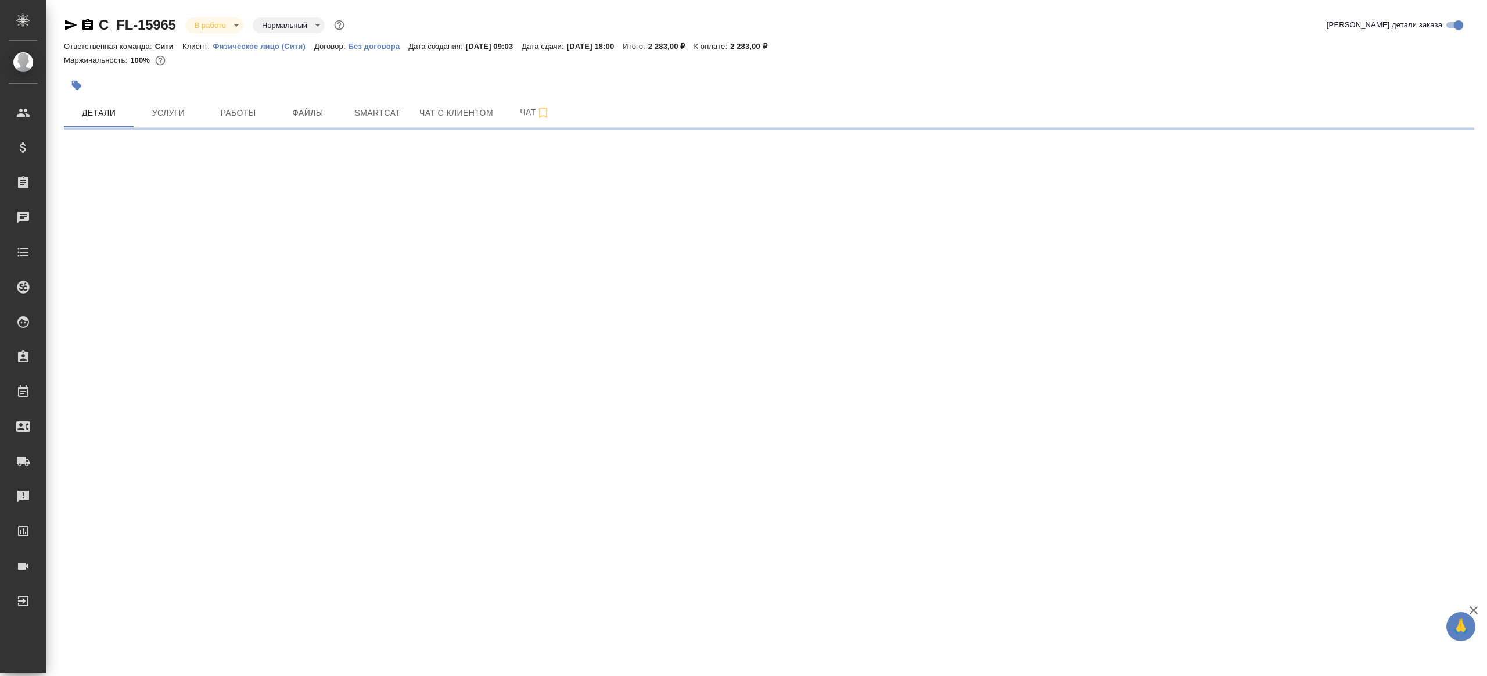
select select "RU"
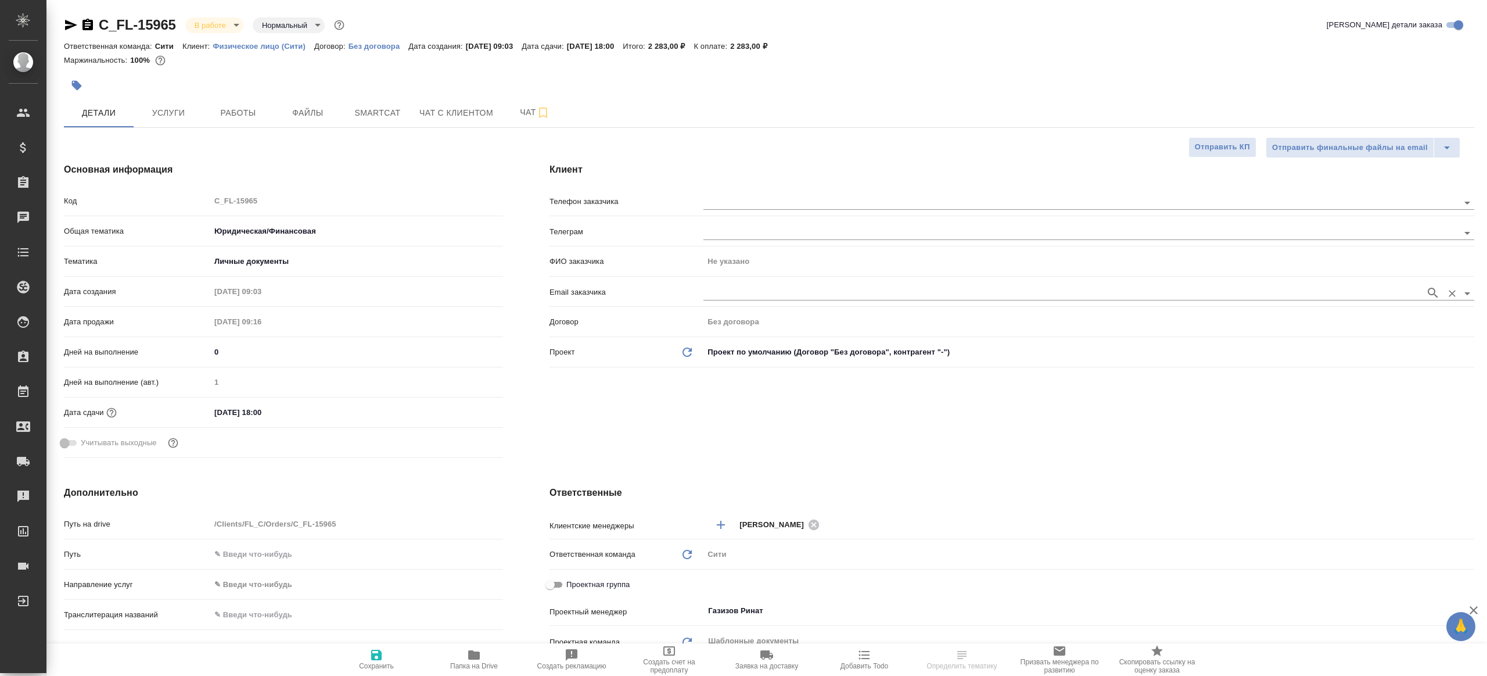
type textarea "x"
click at [384, 120] on button "Smartcat" at bounding box center [378, 112] width 70 height 29
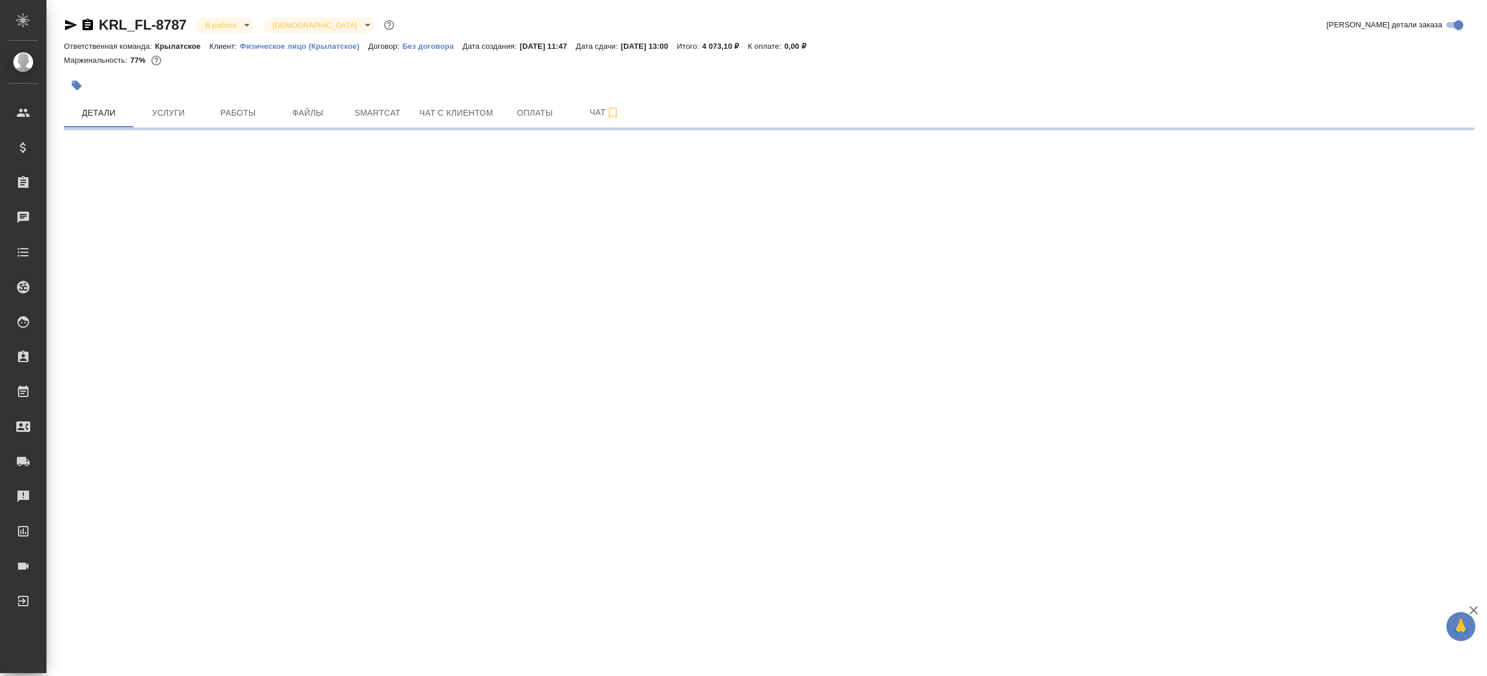
select select "RU"
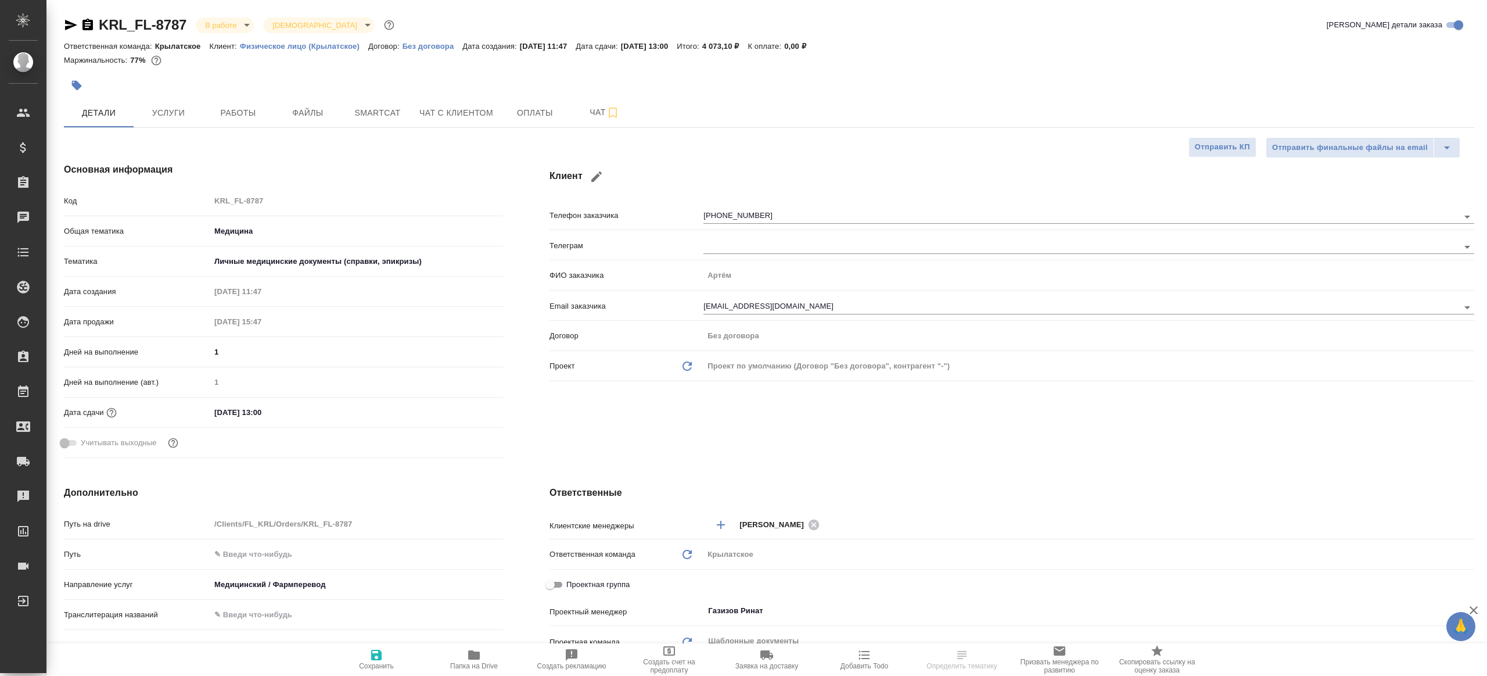
type textarea "x"
click at [566, 492] on h4 "Ответственные" at bounding box center [1012, 493] width 925 height 14
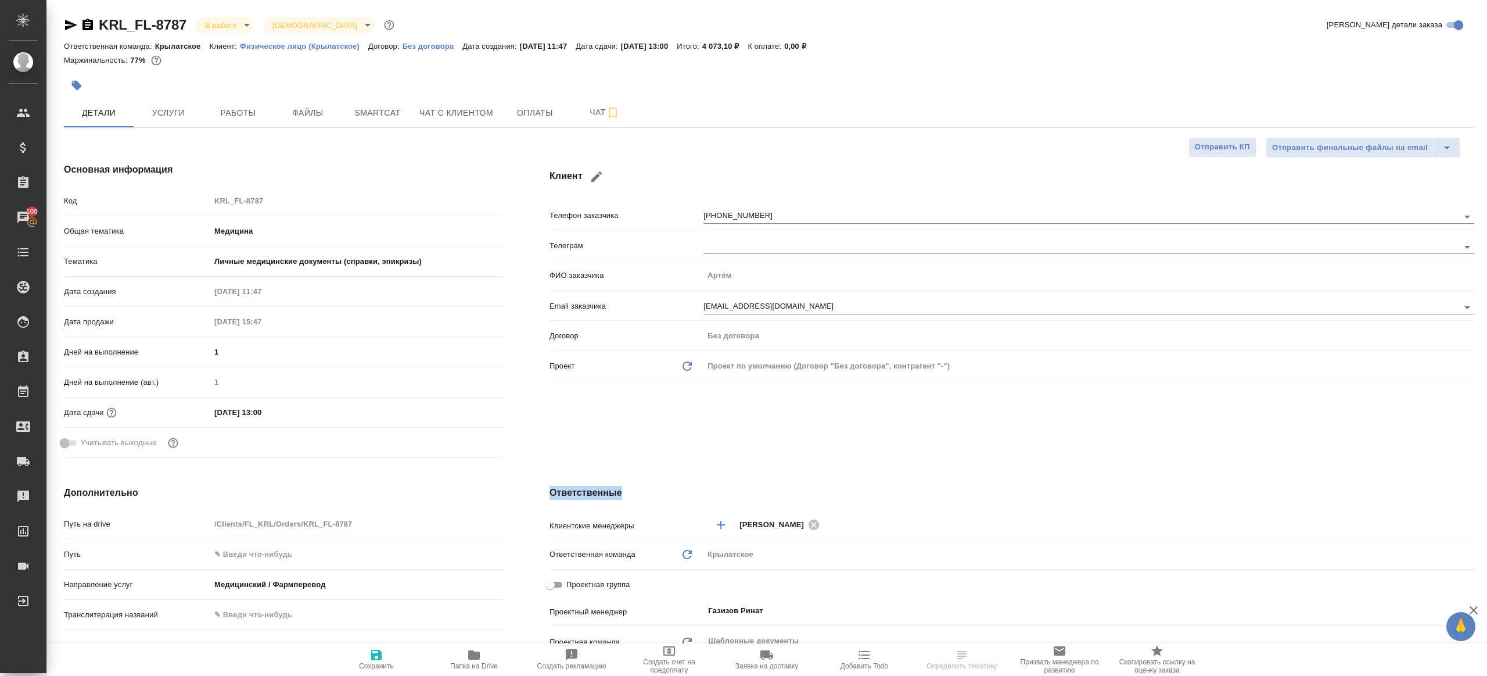
click at [247, 119] on span "Работы" at bounding box center [238, 113] width 56 height 15
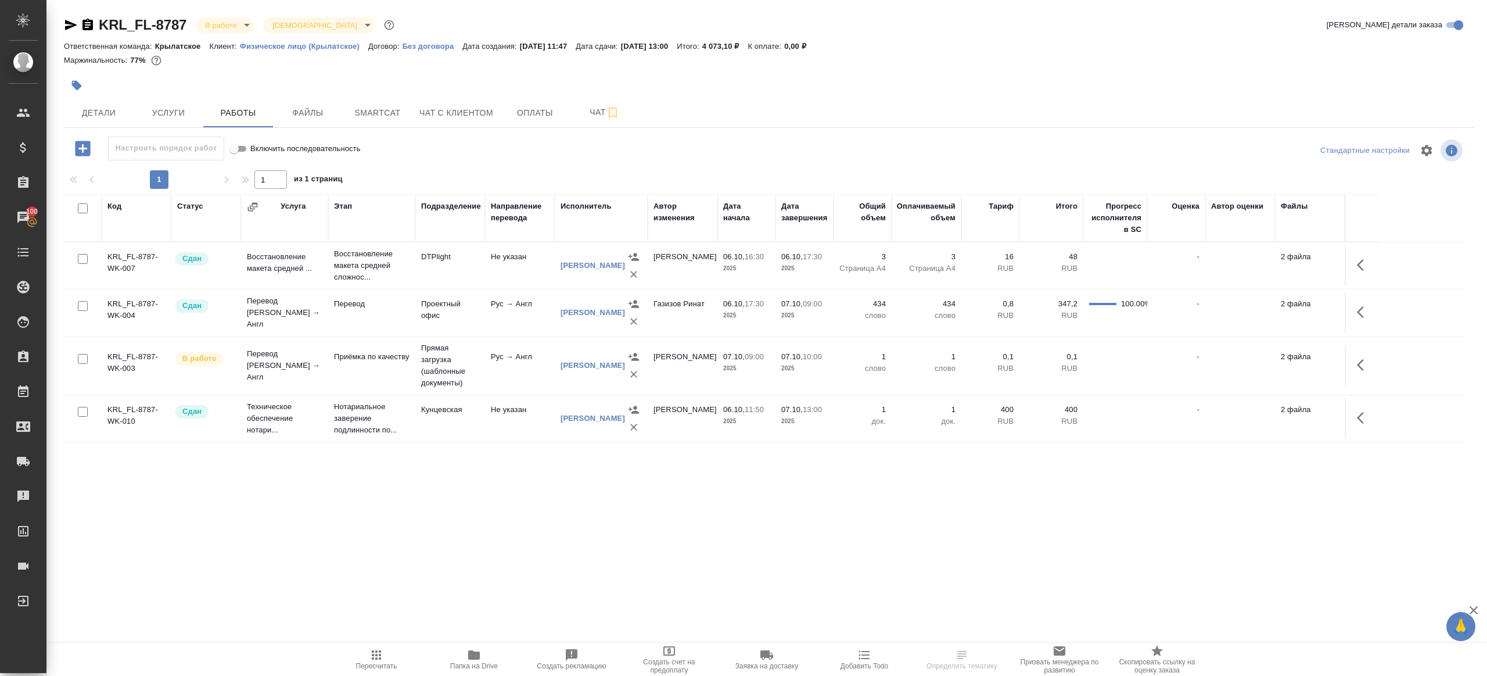
click at [593, 174] on div "1 1 из 1 страниц" at bounding box center [769, 179] width 1411 height 19
click at [372, 646] on button "Пересчитать" at bounding box center [377, 659] width 98 height 33
drag, startPoint x: 372, startPoint y: 646, endPoint x: 376, endPoint y: 641, distance: 7.0
click at [376, 642] on div ".cls-1 fill:#fff; AWATERA Gazizov Rinat Клиенты Спецификации Заказы 100 Чаты To…" at bounding box center [743, 338] width 1487 height 676
click at [462, 583] on div ".cls-1 fill:#fff; AWATERA Gazizov Rinat Клиенты Спецификации Заказы 100 Чаты To…" at bounding box center [743, 338] width 1487 height 676
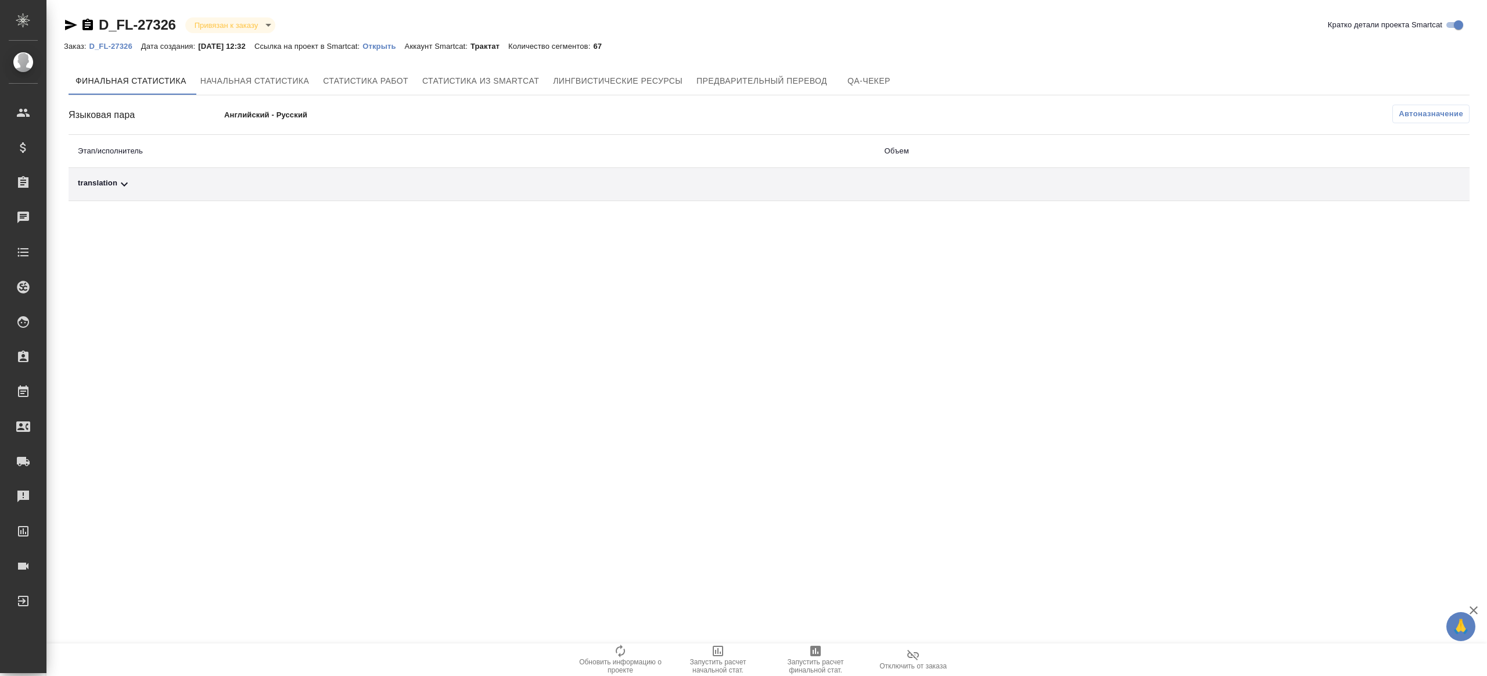
click at [1410, 108] on span "Автоназначение" at bounding box center [1431, 114] width 64 height 12
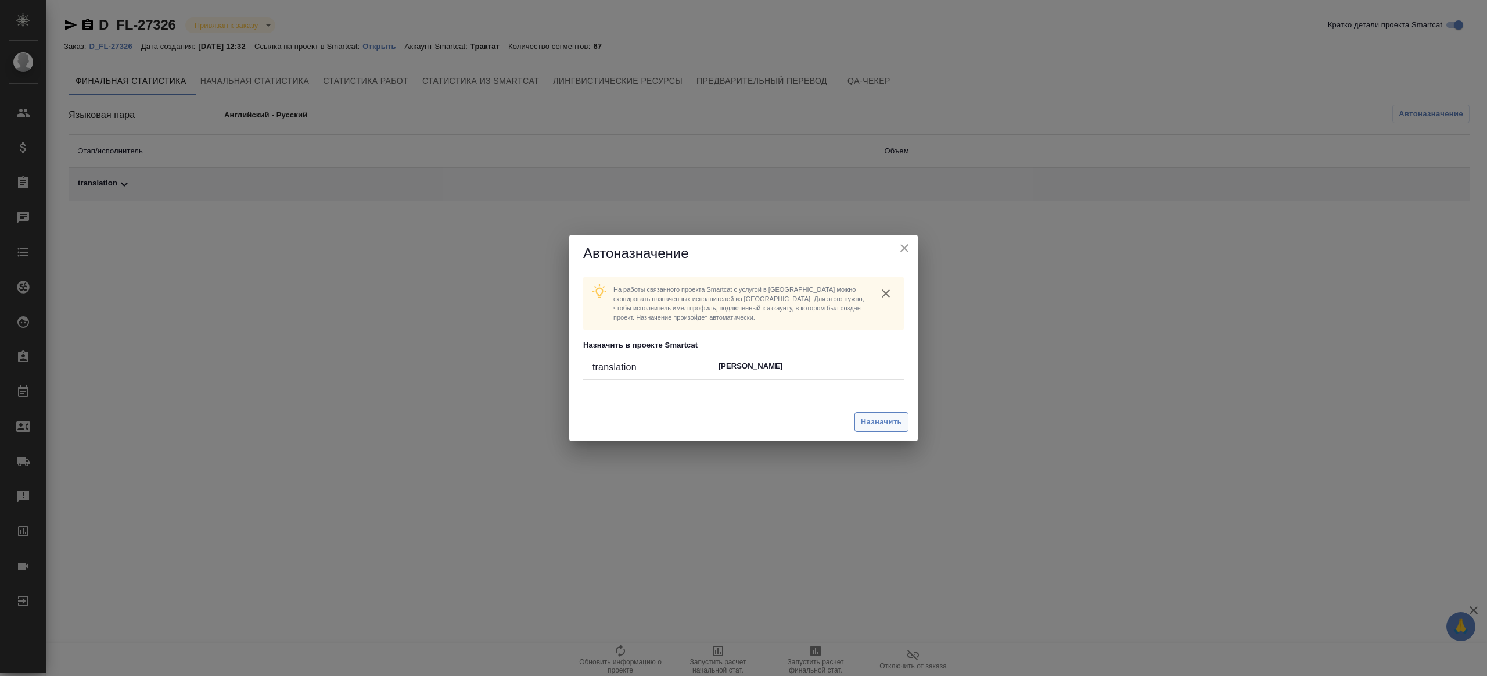
click at [870, 417] on span "Назначить" at bounding box center [881, 421] width 41 height 13
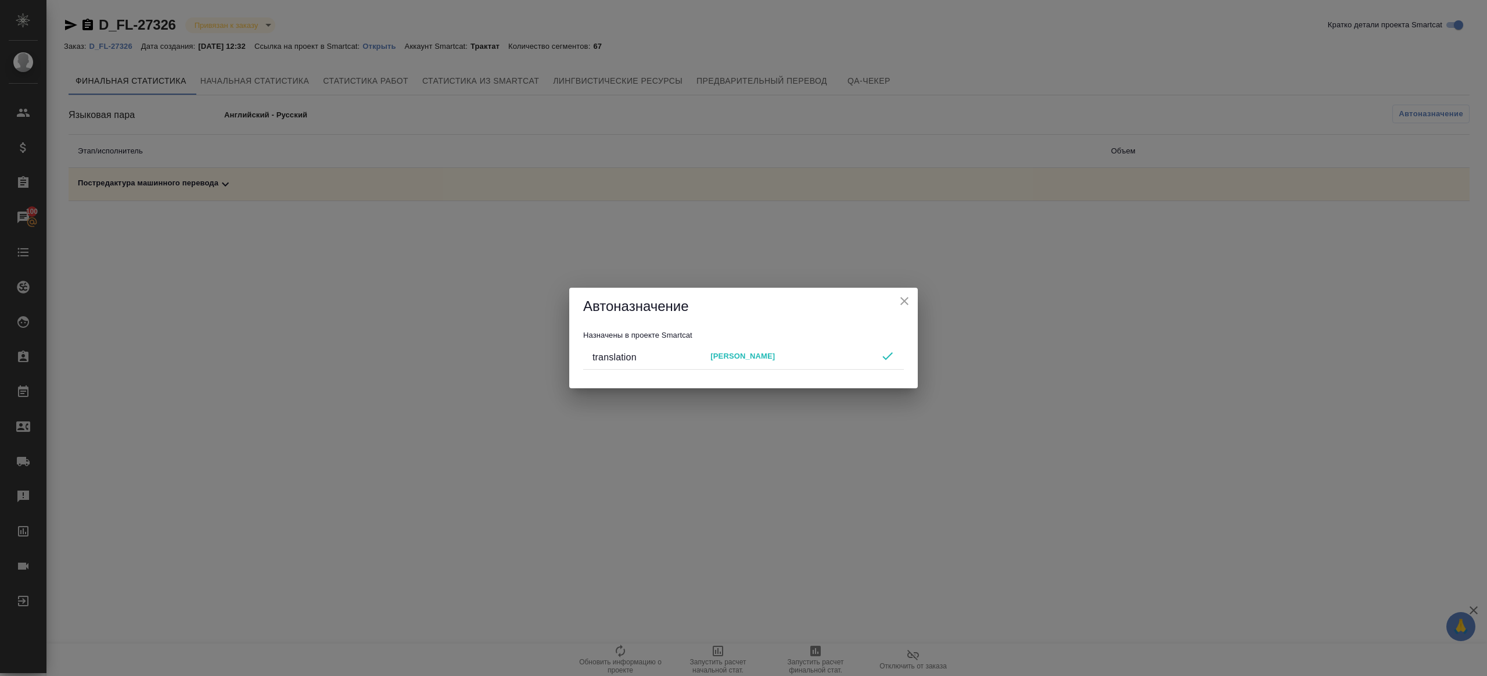
click at [902, 296] on icon "close" at bounding box center [905, 301] width 14 height 14
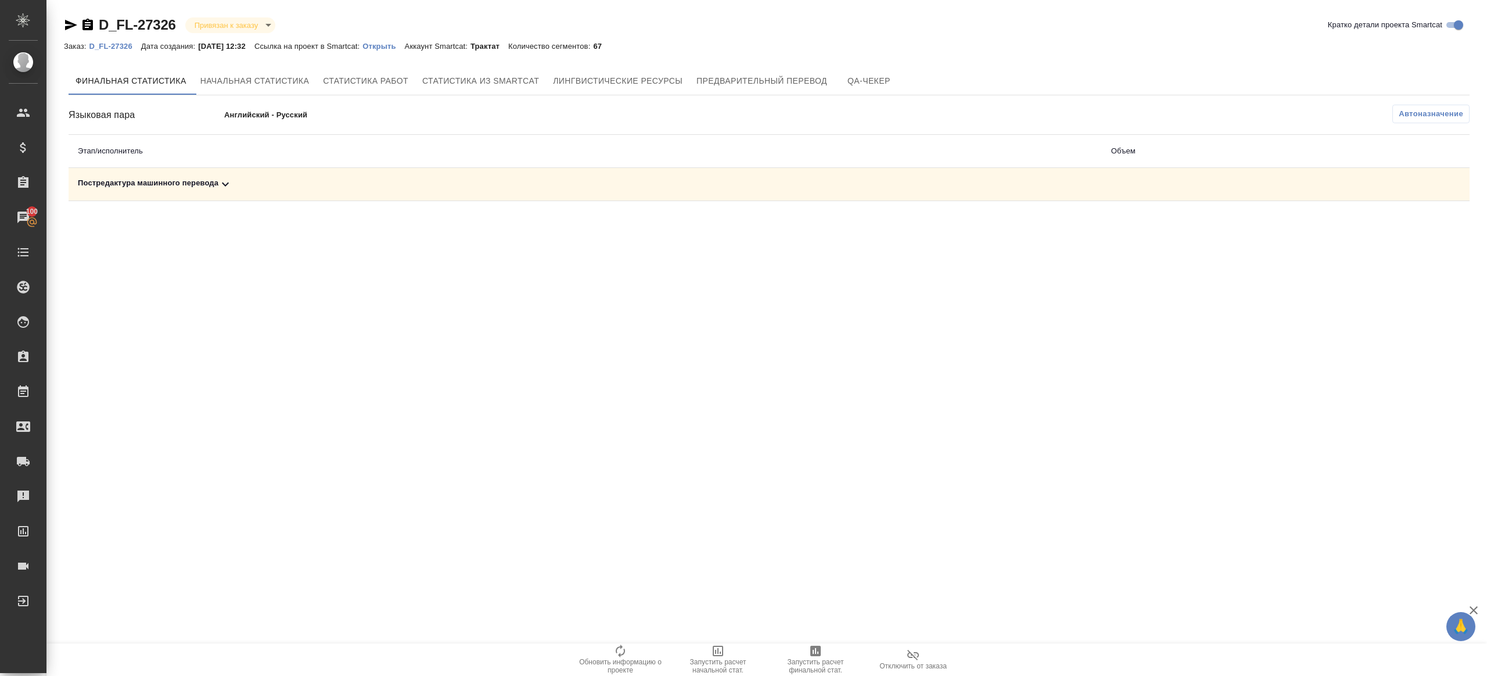
click at [817, 641] on div ".cls-1 fill:#fff; AWATERA [PERSON_NAME] Клиенты Спецификации Заказы 100 Чаты To…" at bounding box center [743, 338] width 1487 height 676
click at [815, 646] on icon "button" at bounding box center [816, 651] width 10 height 10
click at [648, 335] on div ".cls-1 fill:#fff; AWATERA [PERSON_NAME] Клиенты Спецификации Заказы 100 Чаты To…" at bounding box center [743, 338] width 1487 height 676
